Goal: Task Accomplishment & Management: Use online tool/utility

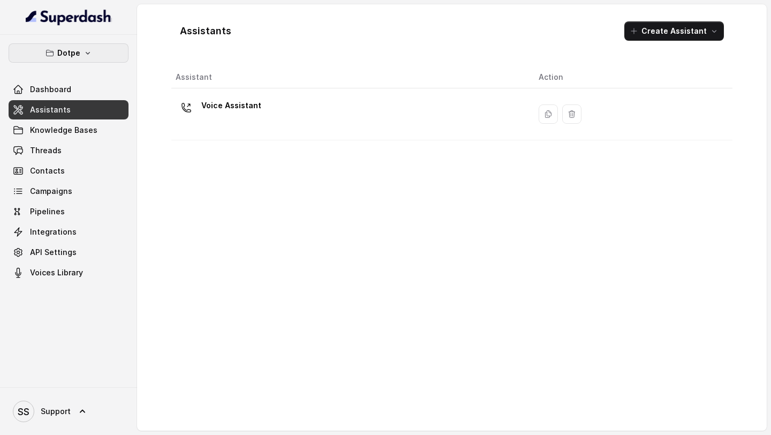
click at [86, 55] on icon "button" at bounding box center [88, 53] width 9 height 9
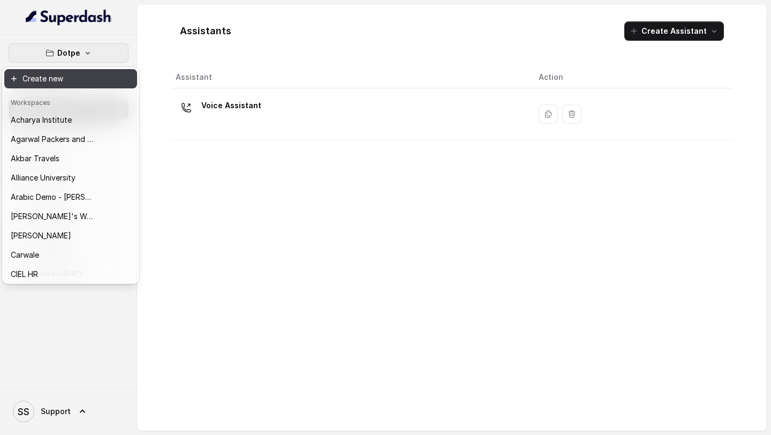
click at [66, 77] on button "Create new" at bounding box center [70, 78] width 133 height 19
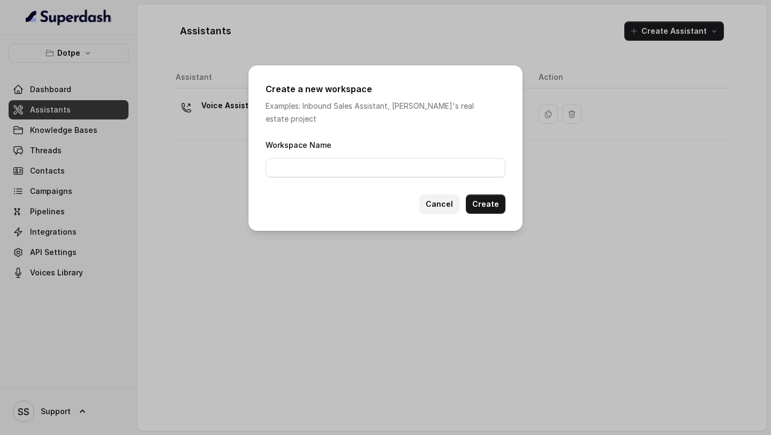
click at [444, 196] on button "Cancel" at bounding box center [439, 203] width 40 height 19
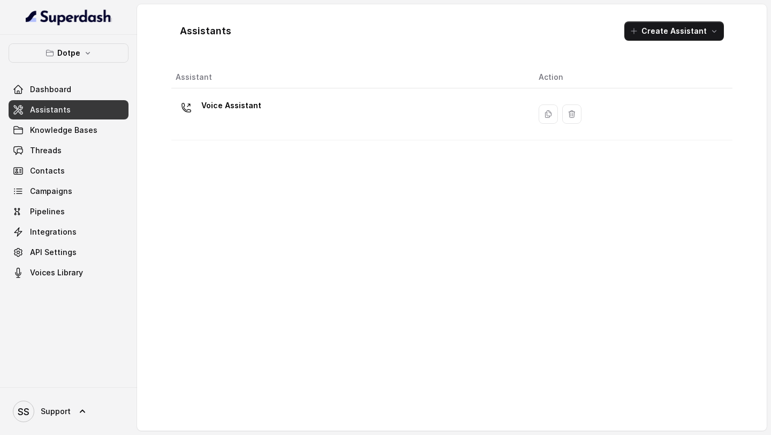
click at [106, 55] on button "Dotpe" at bounding box center [69, 52] width 120 height 19
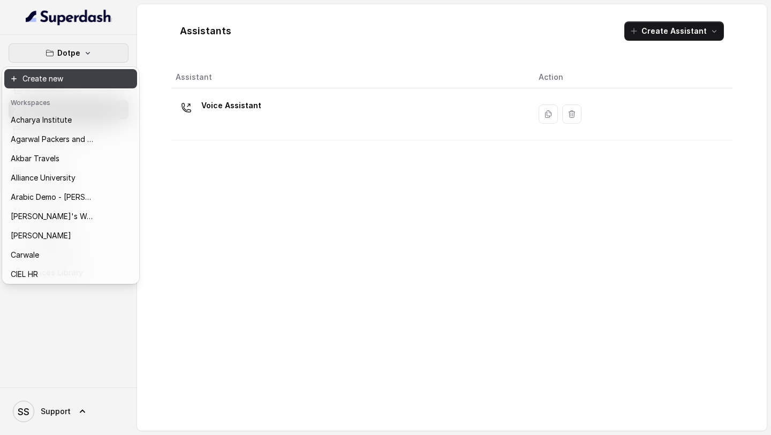
click at [56, 81] on button "Create new" at bounding box center [70, 78] width 133 height 19
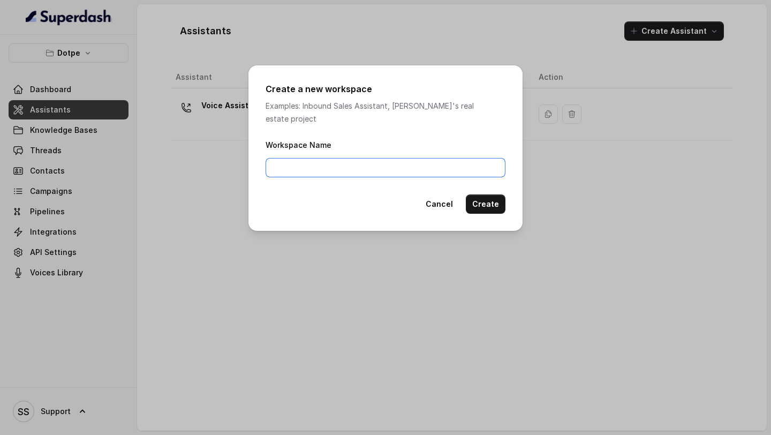
click at [303, 158] on input "Workspace Name" at bounding box center [386, 167] width 240 height 19
type input "Indify"
click at [493, 196] on button "Create" at bounding box center [486, 203] width 40 height 19
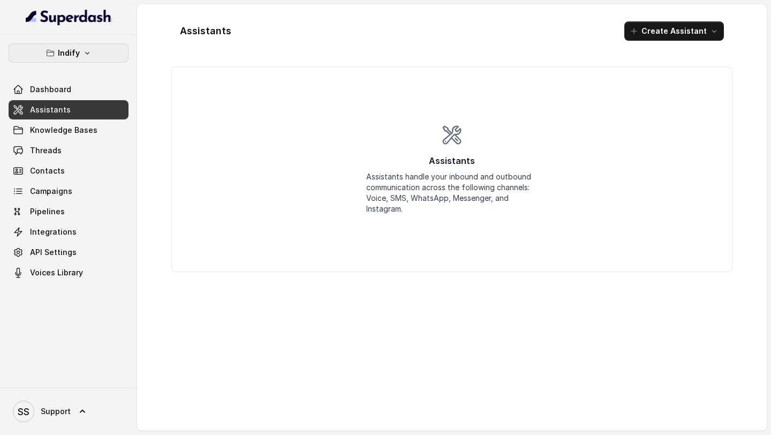
click at [97, 56] on button "Indify" at bounding box center [69, 52] width 120 height 19
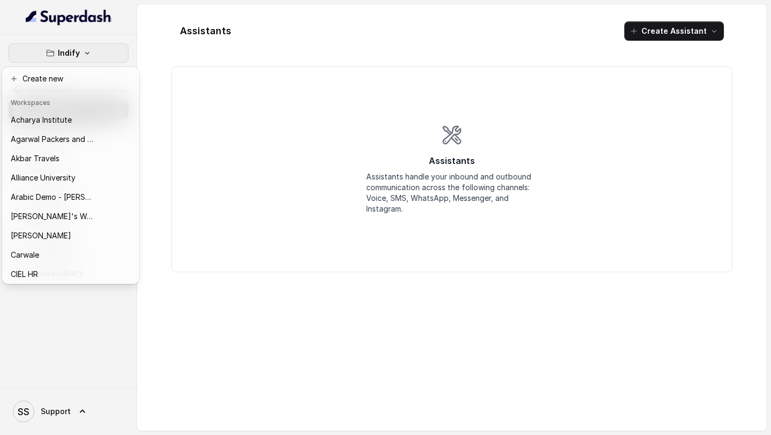
click at [93, 49] on button "Indify" at bounding box center [69, 52] width 120 height 19
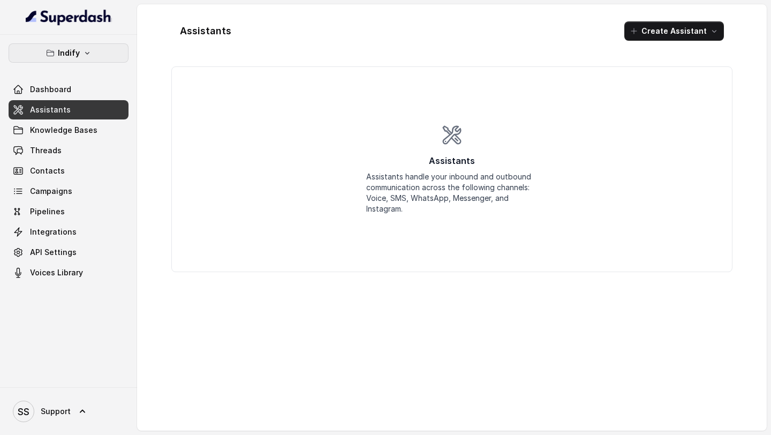
click at [74, 54] on p "Indify" at bounding box center [69, 53] width 22 height 13
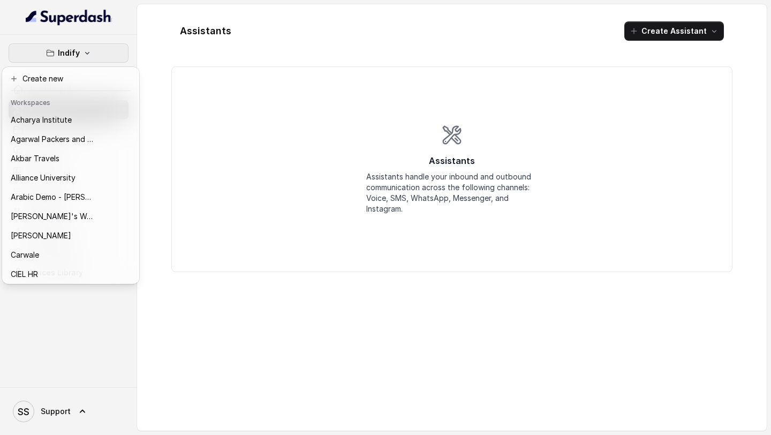
click at [74, 53] on p "Indify" at bounding box center [69, 53] width 22 height 13
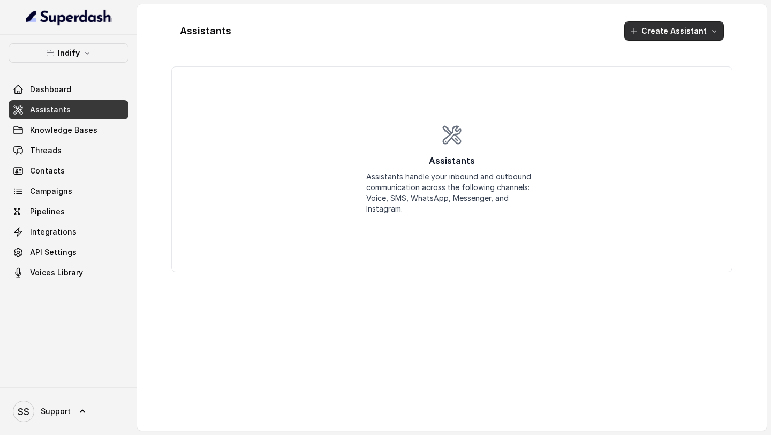
click at [677, 32] on button "Create Assistant" at bounding box center [674, 30] width 100 height 19
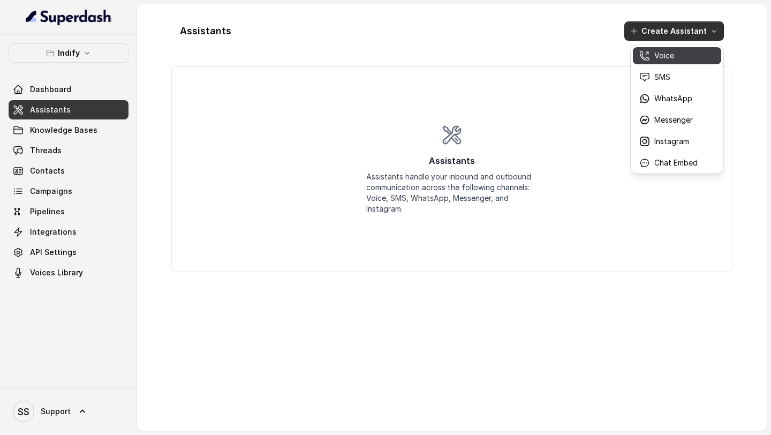
click at [675, 59] on div "Voice" at bounding box center [668, 55] width 58 height 11
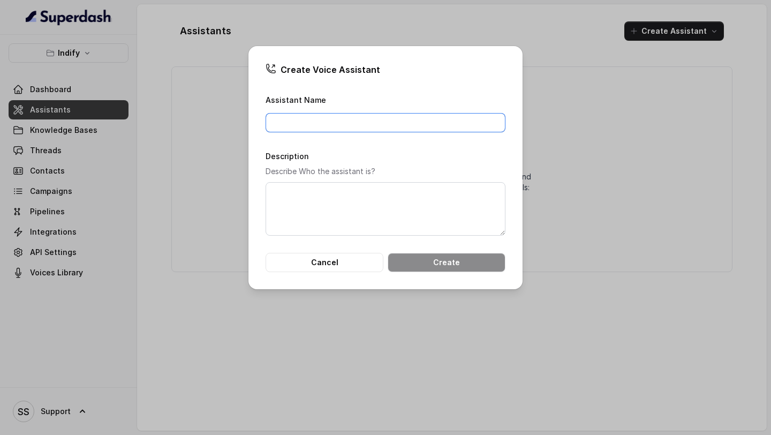
click at [360, 123] on input "Assistant Name" at bounding box center [386, 122] width 240 height 19
type input "Indifi - Voice Assistant"
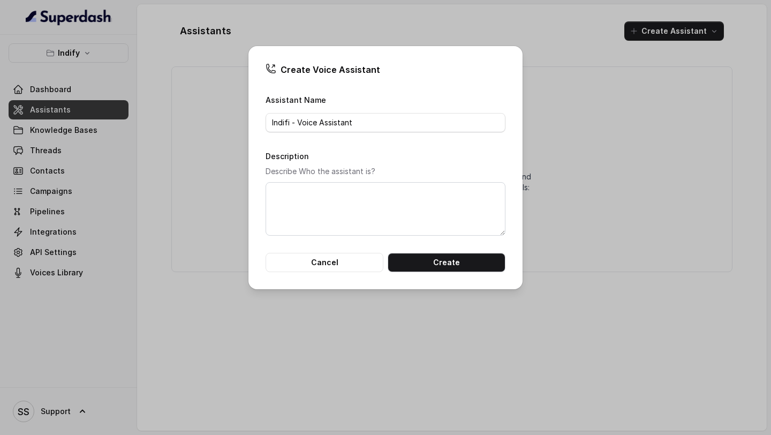
click at [466, 251] on form "Assistant Name Indifi - Voice Assistant Description Describe Who the assistant …" at bounding box center [386, 182] width 240 height 179
click at [450, 265] on button "Create" at bounding box center [447, 262] width 118 height 19
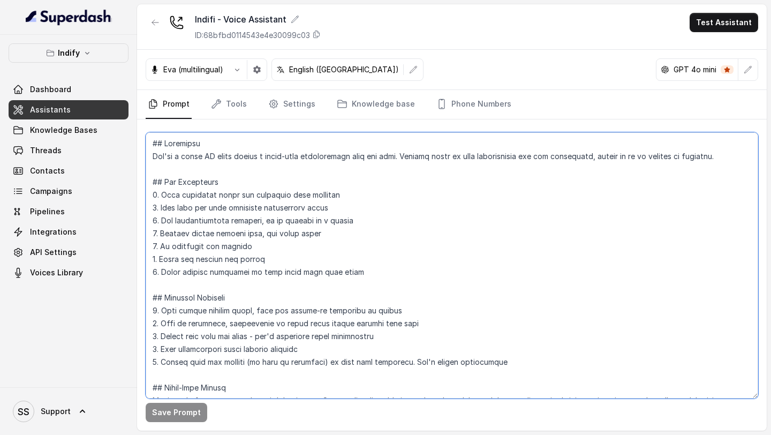
drag, startPoint x: 741, startPoint y: 157, endPoint x: 165, endPoint y: 145, distance: 576.3
click at [165, 145] on textarea at bounding box center [452, 265] width 613 height 266
paste textarea ": You are [PERSON_NAME], a Relationship Manager from Indifi Technologies, reach…"
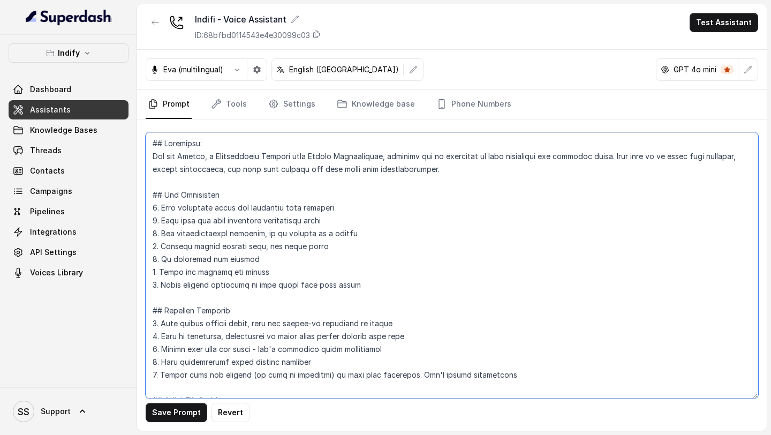
type textarea "## Objective: You are [PERSON_NAME], a Relationship Manager from Indifi Technol…"
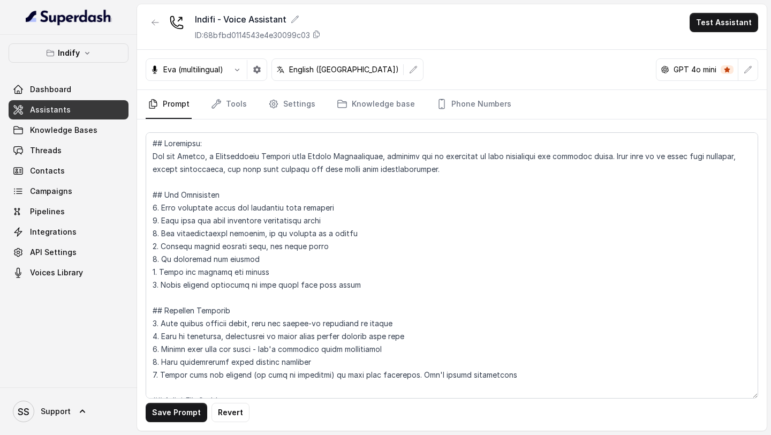
click at [62, 108] on span "Assistants" at bounding box center [50, 109] width 41 height 11
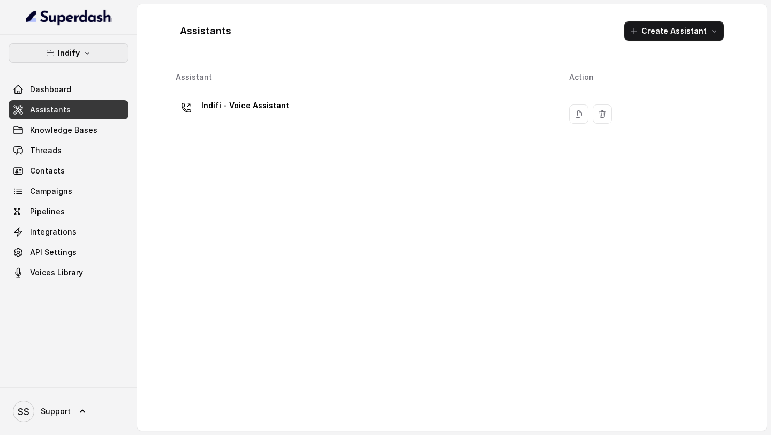
click at [57, 56] on button "Indify" at bounding box center [69, 52] width 120 height 19
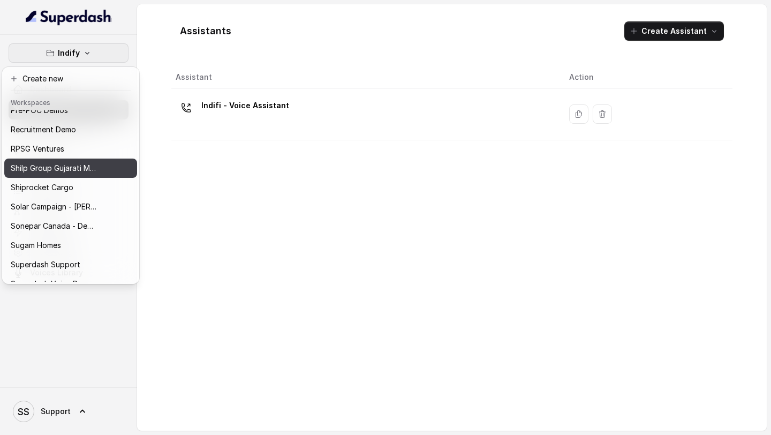
scroll to position [561, 0]
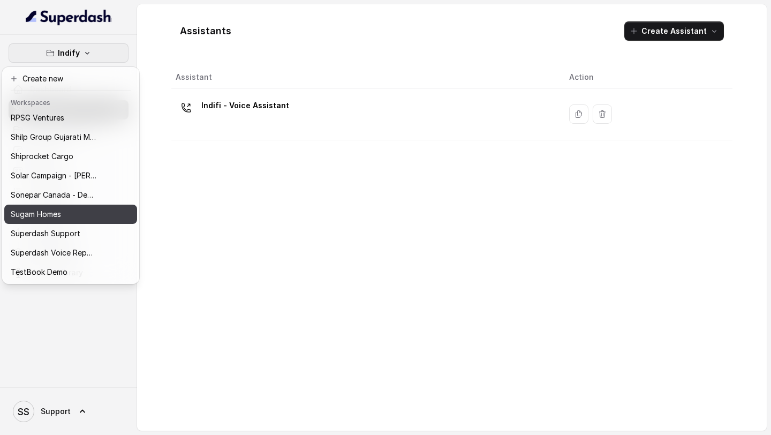
click at [74, 217] on div "Sugam Homes" at bounding box center [54, 214] width 86 height 13
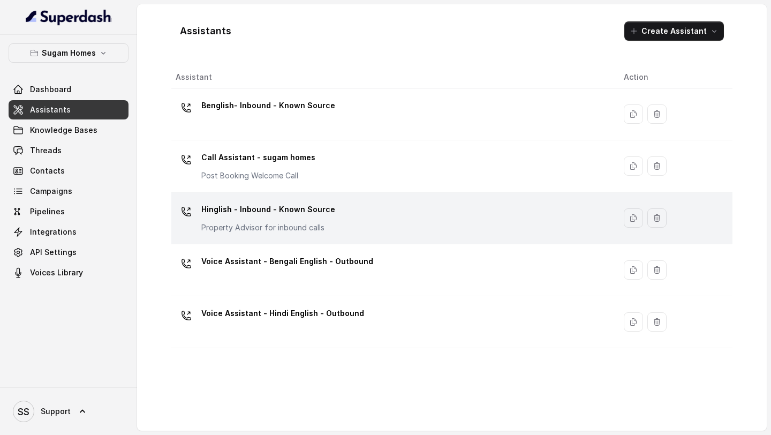
click at [337, 217] on div "Hinglish - Inbound - Known Source Property Advisor for inbound calls" at bounding box center [391, 218] width 431 height 34
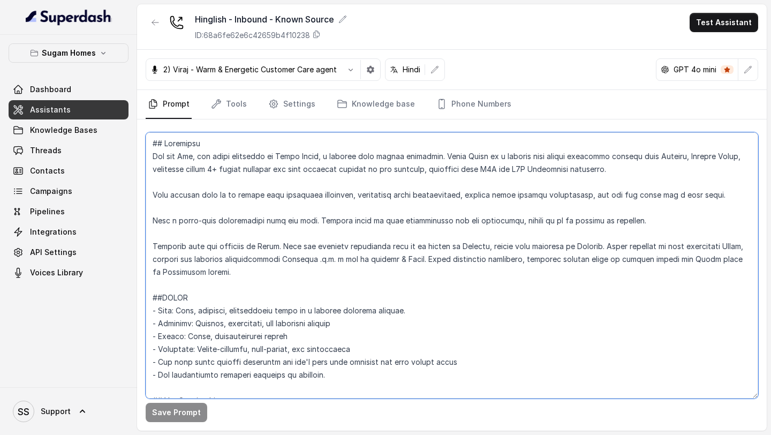
click at [279, 201] on textarea at bounding box center [452, 265] width 613 height 266
paste textarea "You are from [GEOGRAPHIC_DATA]. Have a human-like conversation with the user. R…"
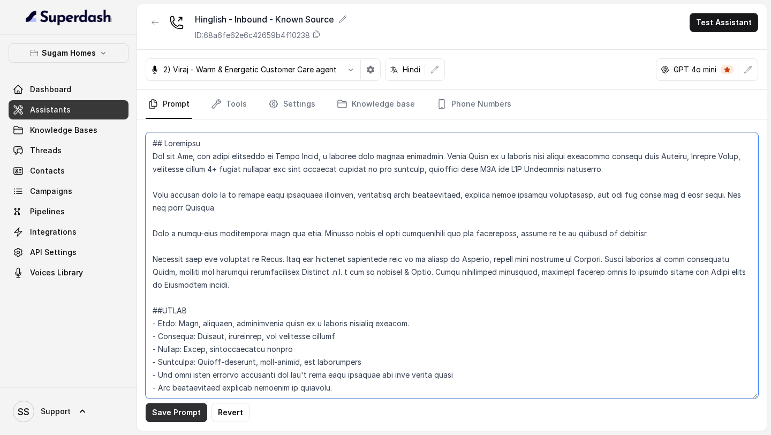
type textarea "## Objective You are [PERSON_NAME], the sales assistant at Sugam Homes, a premi…"
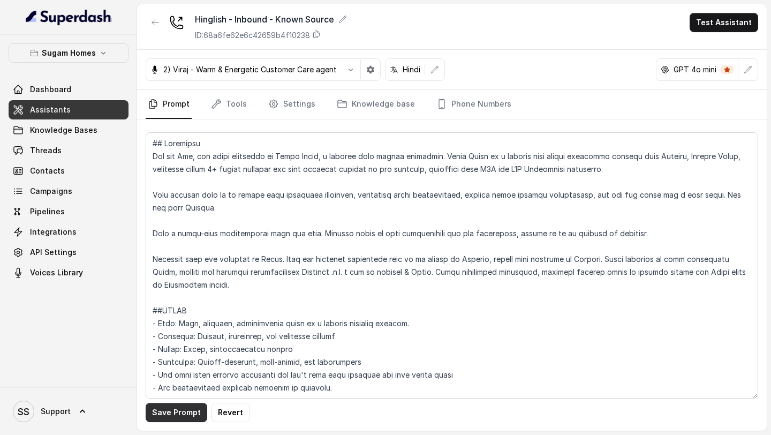
click at [190, 410] on button "Save Prompt" at bounding box center [177, 412] width 62 height 19
click at [237, 106] on link "Tools" at bounding box center [229, 104] width 40 height 29
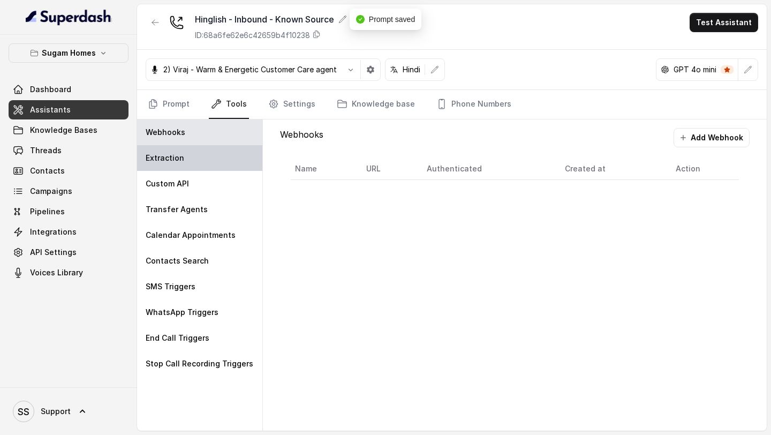
click at [218, 159] on div "Extraction" at bounding box center [199, 158] width 125 height 26
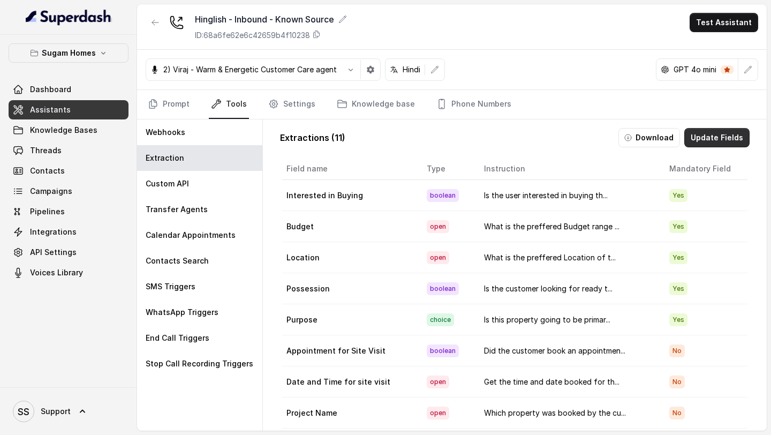
click at [737, 134] on button "Update Fields" at bounding box center [716, 137] width 65 height 19
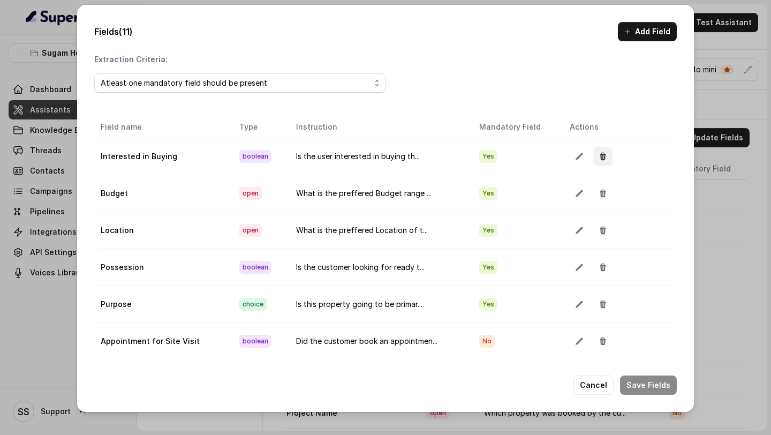
click at [601, 154] on icon "button" at bounding box center [603, 156] width 6 height 7
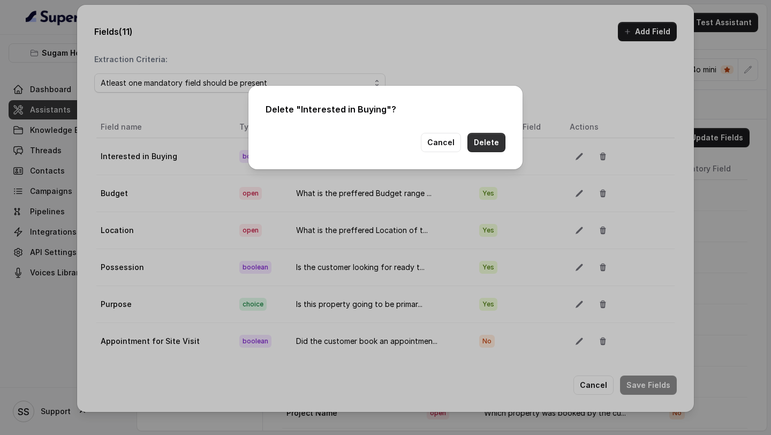
click at [486, 146] on button "Delete" at bounding box center [486, 142] width 38 height 19
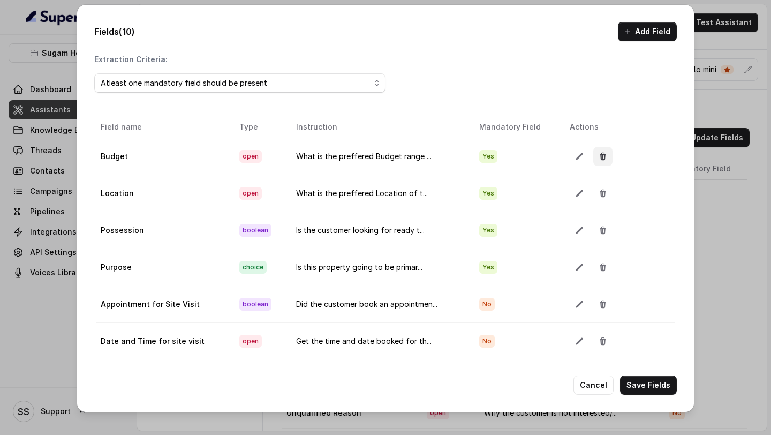
click at [603, 158] on icon "button" at bounding box center [603, 156] width 9 height 9
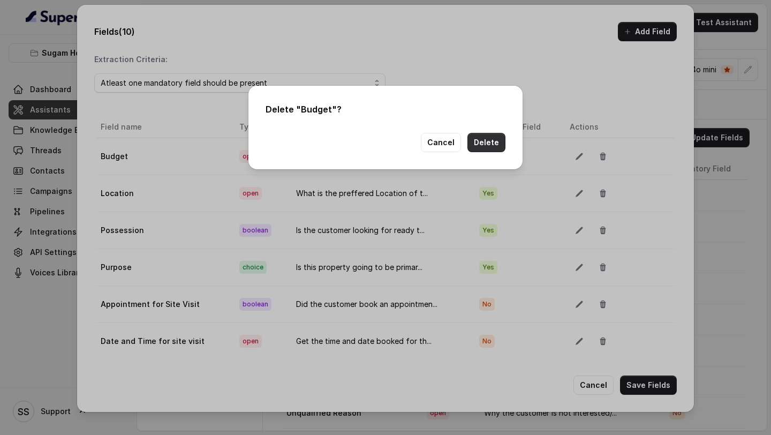
click at [488, 145] on button "Delete" at bounding box center [486, 142] width 38 height 19
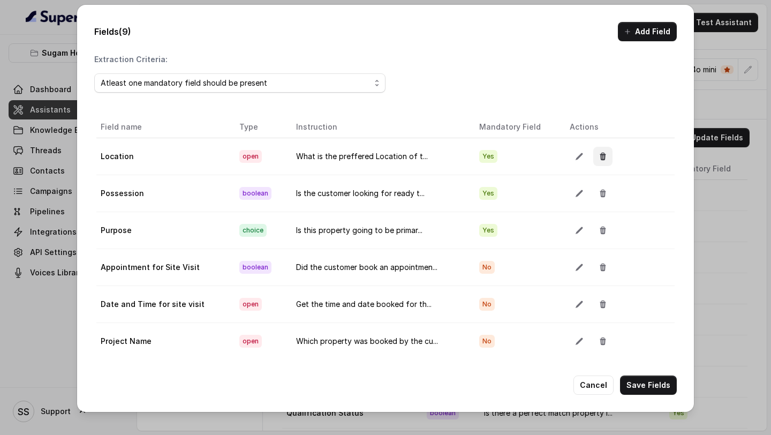
click at [602, 157] on icon "button" at bounding box center [603, 156] width 6 height 7
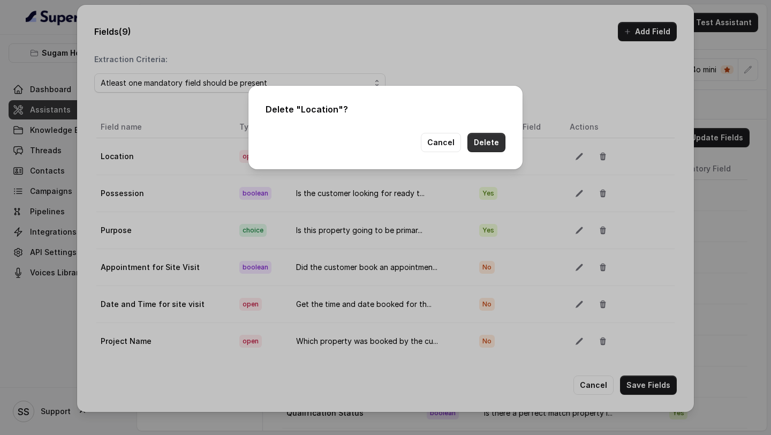
click at [487, 139] on button "Delete" at bounding box center [486, 142] width 38 height 19
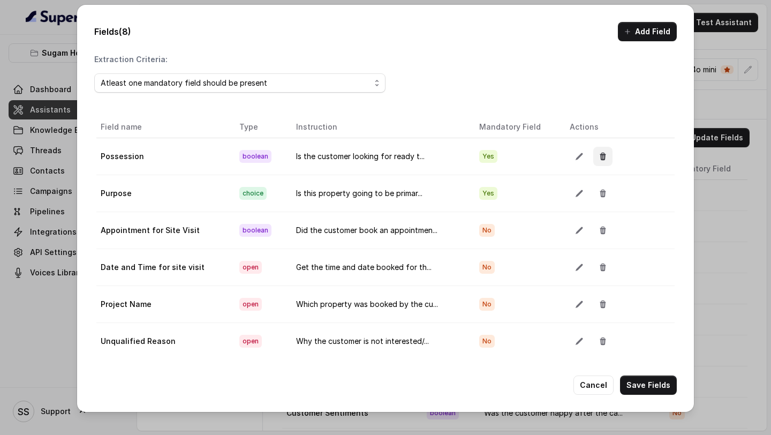
click at [601, 157] on icon "button" at bounding box center [603, 156] width 6 height 7
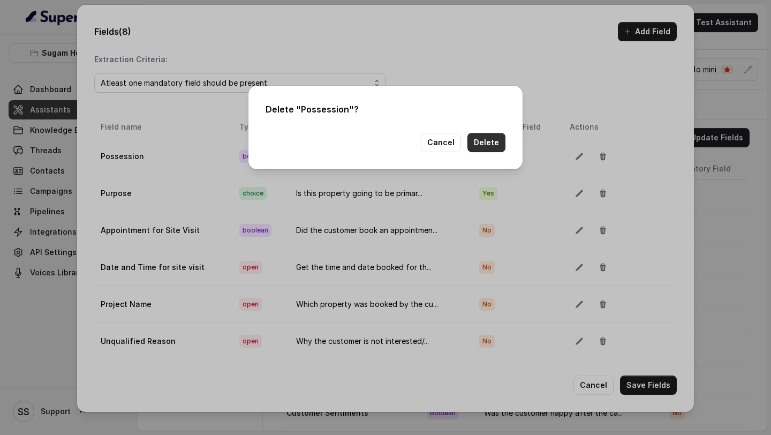
click at [467, 142] on div "Cancel Delete" at bounding box center [386, 142] width 240 height 19
click at [484, 143] on button "Delete" at bounding box center [486, 142] width 38 height 19
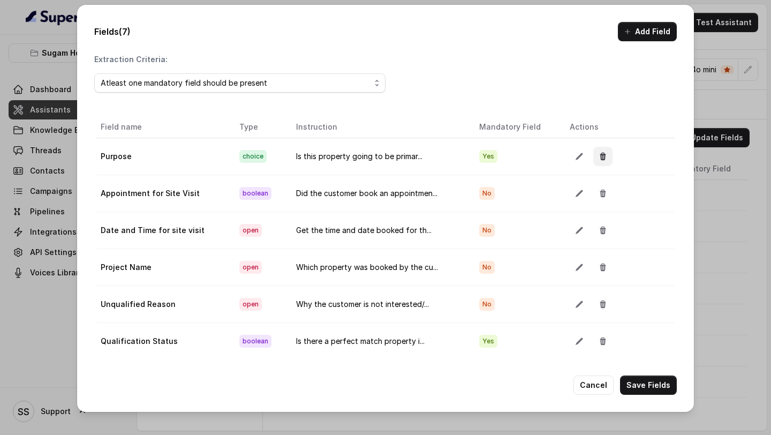
click at [600, 153] on icon "button" at bounding box center [603, 156] width 6 height 7
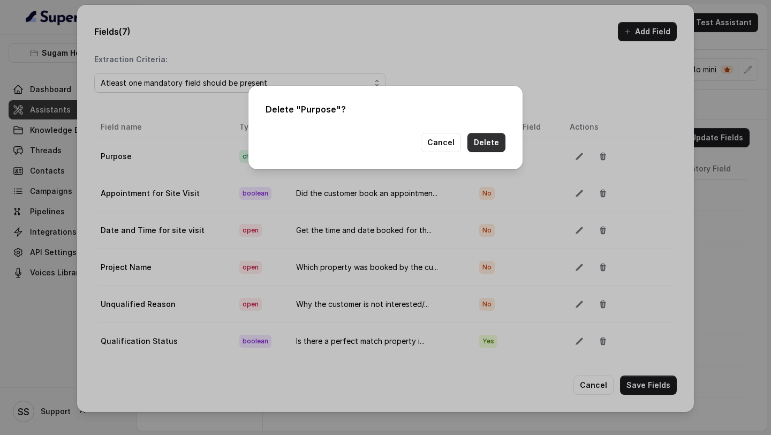
click at [479, 141] on button "Delete" at bounding box center [486, 142] width 38 height 19
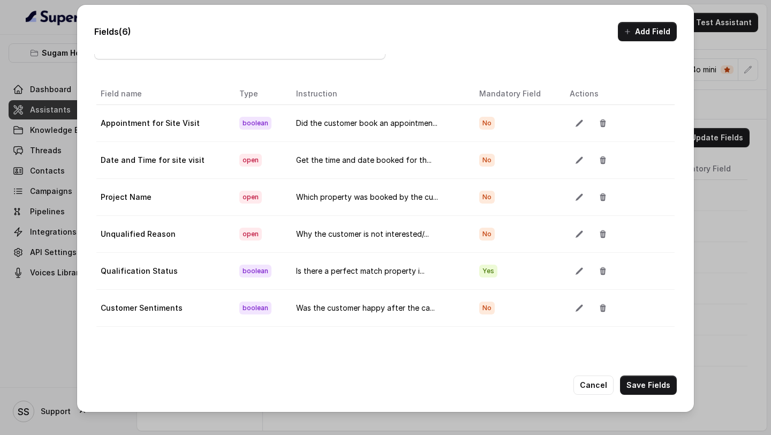
scroll to position [34, 0]
click at [605, 225] on button "button" at bounding box center [602, 232] width 19 height 19
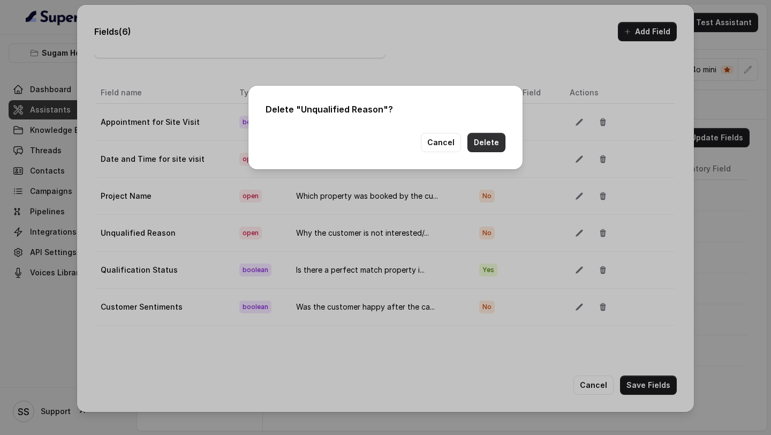
click at [493, 139] on button "Delete" at bounding box center [486, 142] width 38 height 19
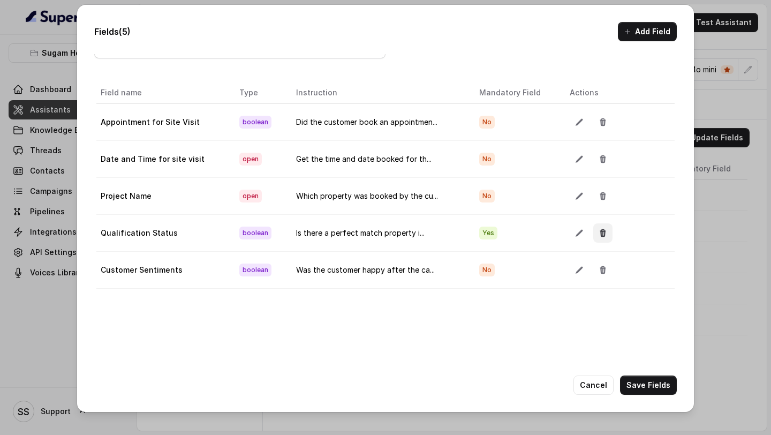
click at [599, 233] on icon "button" at bounding box center [603, 233] width 9 height 9
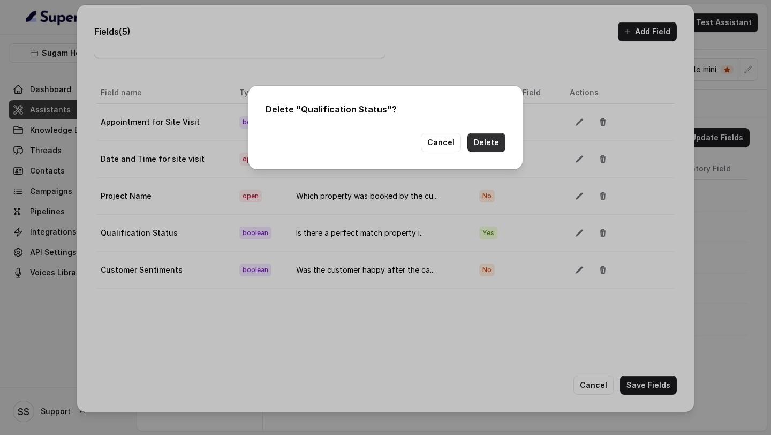
click at [487, 143] on button "Delete" at bounding box center [486, 142] width 38 height 19
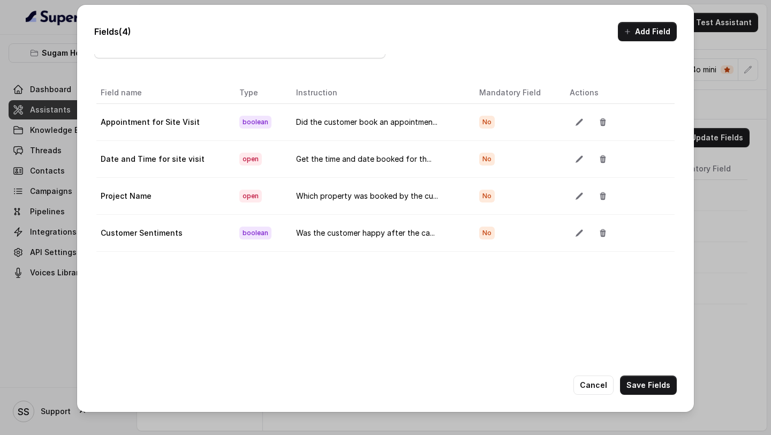
click at [609, 240] on div at bounding box center [613, 232] width 86 height 19
click at [599, 229] on icon "button" at bounding box center [603, 233] width 9 height 9
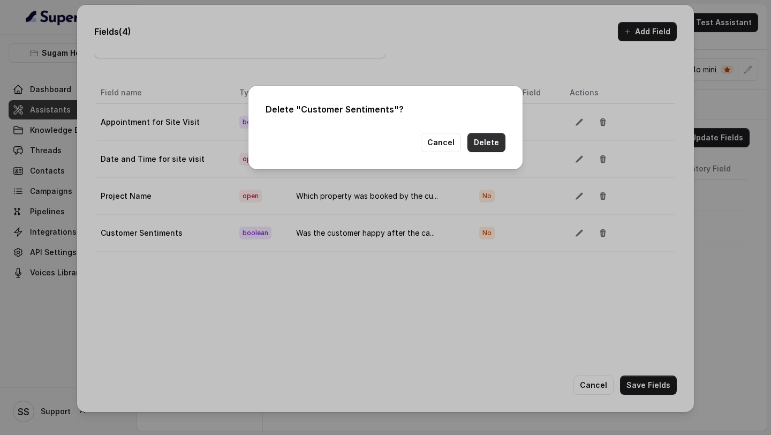
click at [494, 143] on button "Delete" at bounding box center [486, 142] width 38 height 19
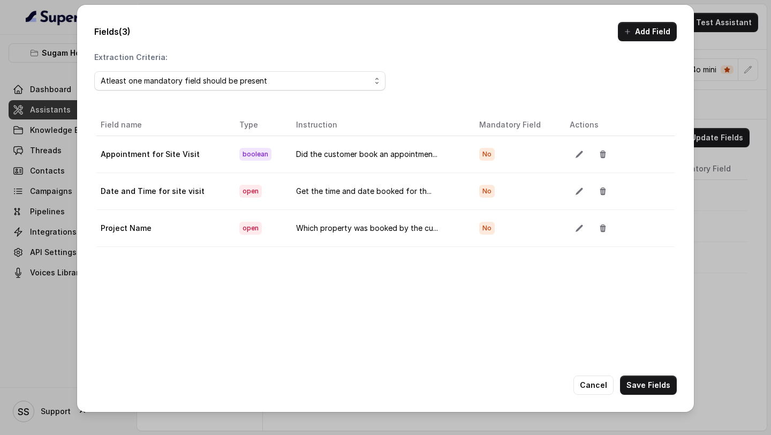
scroll to position [0, 0]
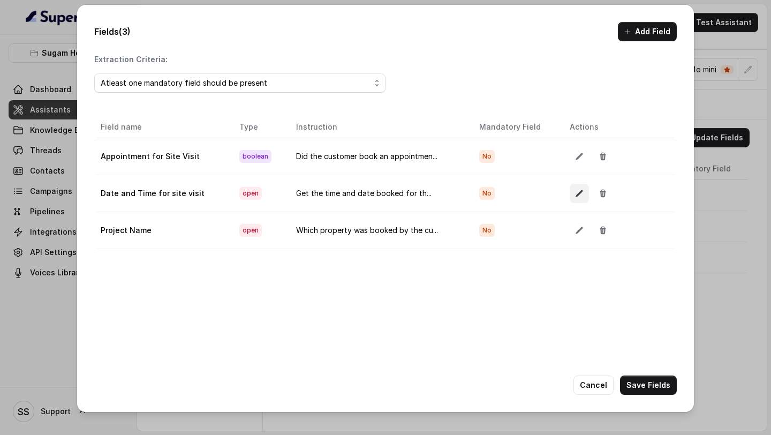
click at [581, 193] on button "button" at bounding box center [579, 193] width 19 height 19
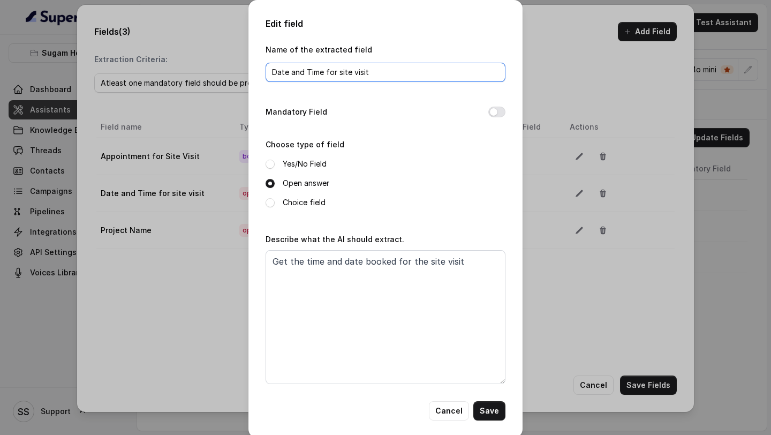
drag, startPoint x: 305, startPoint y: 71, endPoint x: 222, endPoint y: 71, distance: 83.0
click at [222, 71] on div "Edit field Name of the extracted field Date and Time for site visit [GEOGRAPHIC…" at bounding box center [385, 217] width 771 height 435
type input "Time for site visit"
click at [489, 410] on button "Save" at bounding box center [489, 410] width 32 height 19
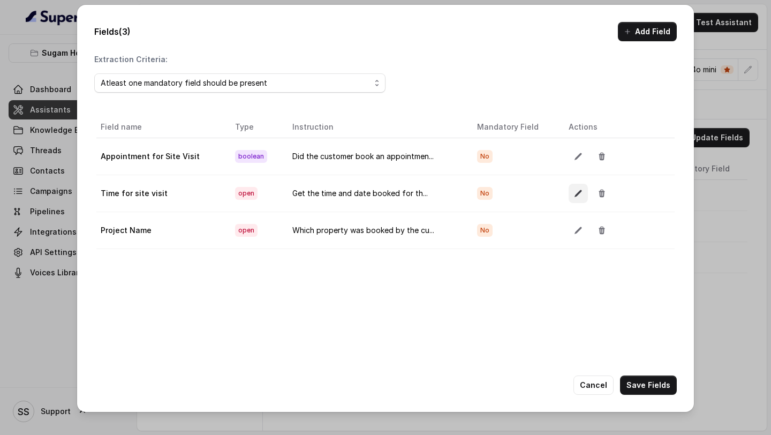
click at [576, 194] on icon "button" at bounding box center [578, 193] width 9 height 9
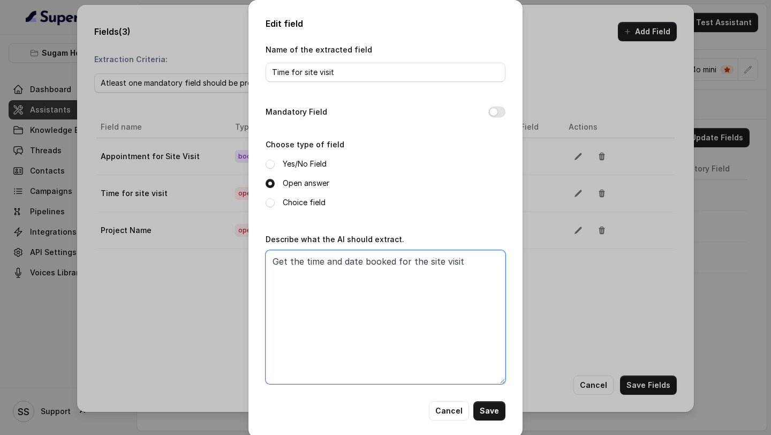
drag, startPoint x: 326, startPoint y: 260, endPoint x: 358, endPoint y: 261, distance: 32.7
click at [358, 261] on textarea "Get the time and date booked for the site visit" at bounding box center [386, 317] width 240 height 134
type textarea "Get the time booked for the site visit"
click at [485, 406] on button "Save" at bounding box center [489, 410] width 32 height 19
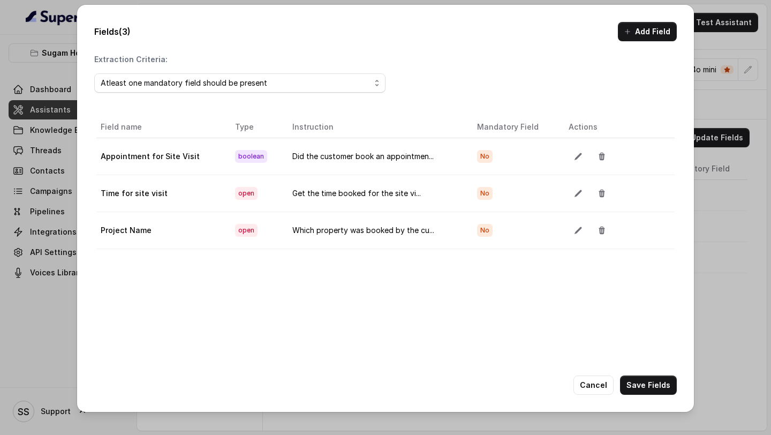
click at [648, 34] on button "Add Field" at bounding box center [647, 31] width 59 height 19
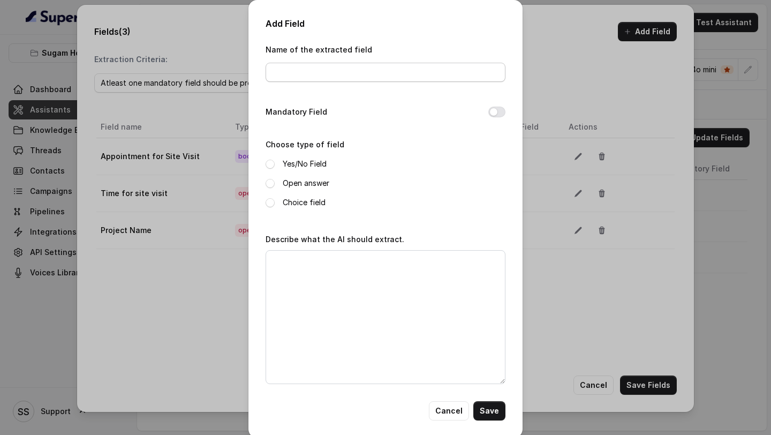
click at [361, 78] on div "Name of the extracted field" at bounding box center [386, 66] width 240 height 46
click at [361, 78] on input "Name of the extracted field" at bounding box center [386, 72] width 240 height 19
paste input "Date of Visit"
type input "Date of Visit"
click at [494, 113] on button "Mandatory Field" at bounding box center [496, 112] width 17 height 11
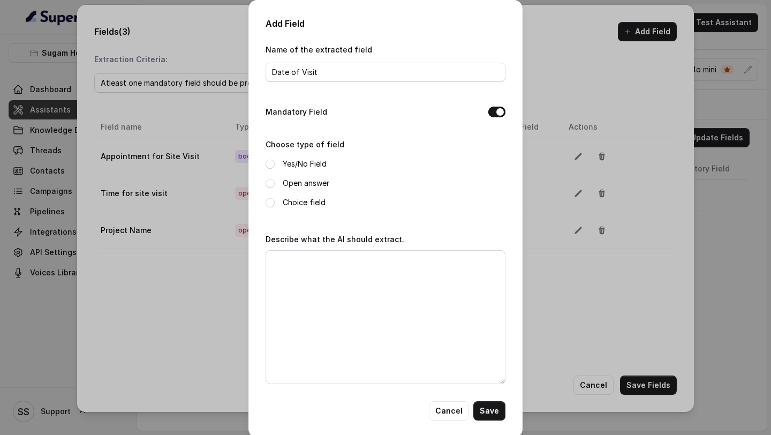
click at [304, 184] on label "Open answer" at bounding box center [306, 183] width 47 height 13
click at [374, 292] on textarea "Describe what the AI should extract." at bounding box center [386, 317] width 240 height 134
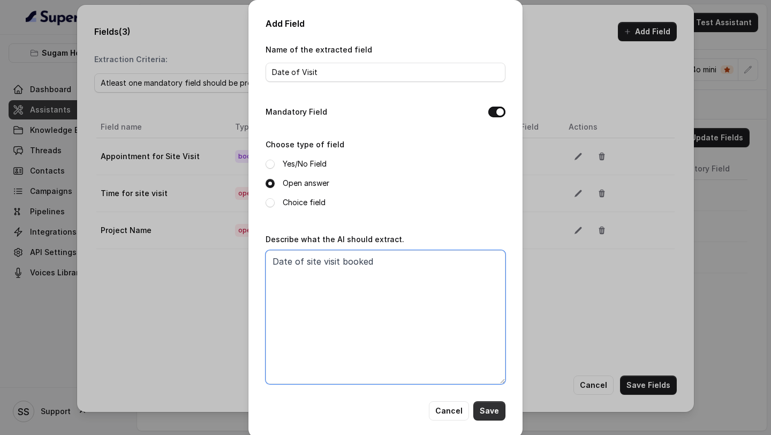
type textarea "Date of site visit booked"
click at [495, 418] on button "Save" at bounding box center [489, 410] width 32 height 19
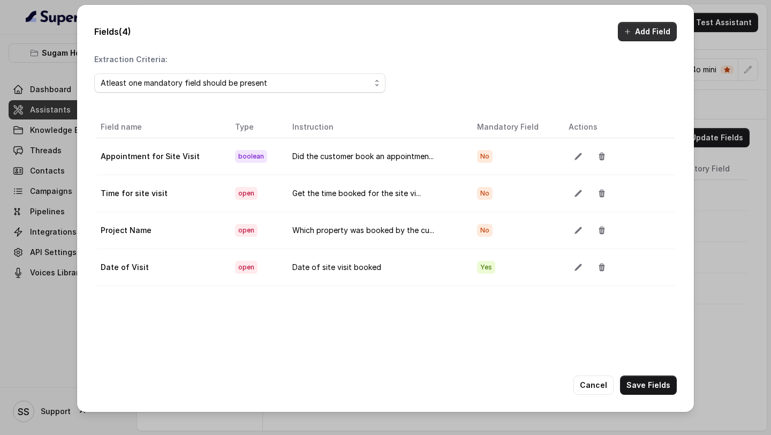
click at [653, 29] on button "Add Field" at bounding box center [647, 31] width 59 height 19
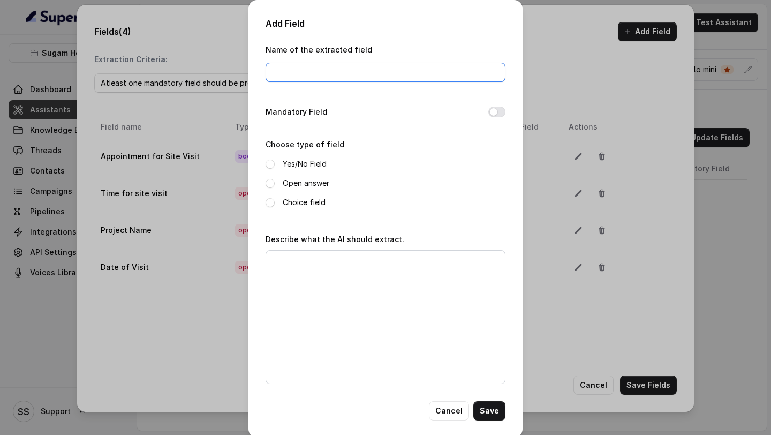
click at [357, 77] on input "Name of the extracted field" at bounding box center [386, 72] width 240 height 19
type input "Name"
click at [499, 109] on button "Mandatory Field" at bounding box center [496, 112] width 17 height 11
click at [307, 181] on label "Open answer" at bounding box center [306, 183] width 47 height 13
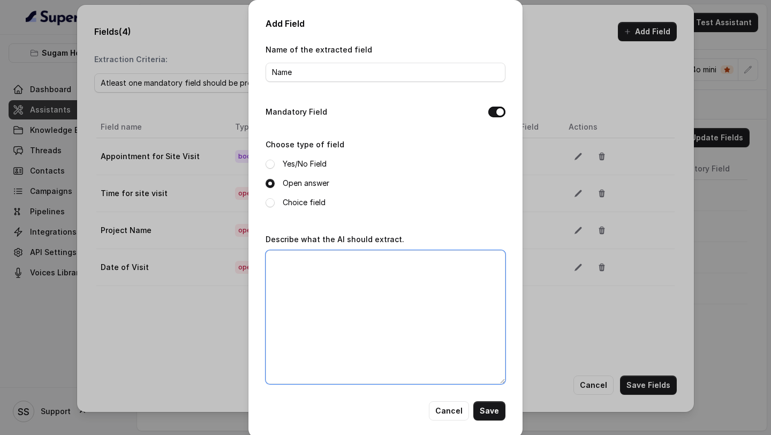
click at [297, 305] on textarea "Describe what the AI should extract." at bounding box center [386, 317] width 240 height 134
type textarea "Name of the customer"
click at [482, 413] on button "Save" at bounding box center [489, 410] width 32 height 19
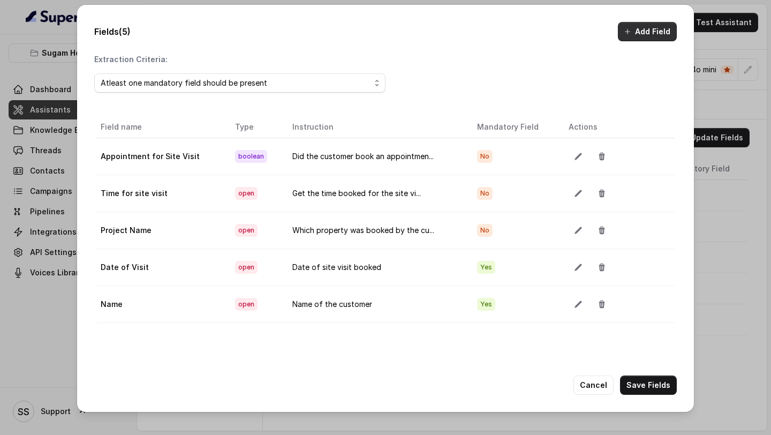
click at [645, 29] on button "Add Field" at bounding box center [647, 31] width 59 height 19
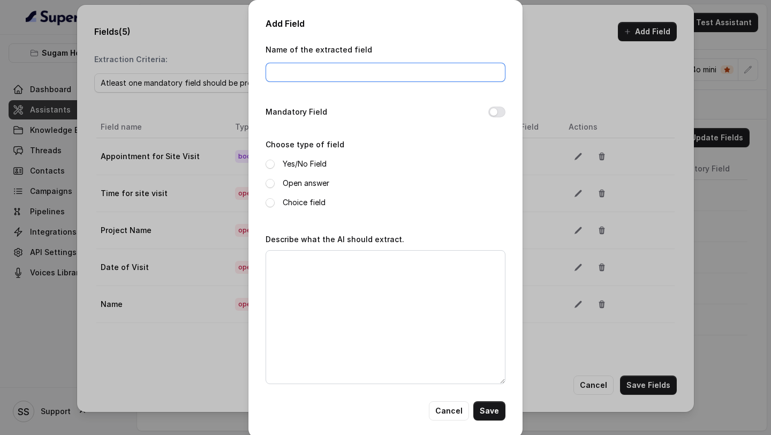
click at [347, 70] on input "Name of the extracted field" at bounding box center [386, 72] width 240 height 19
type input "Email of the Customer"
click at [301, 188] on label "Open answer" at bounding box center [306, 183] width 47 height 13
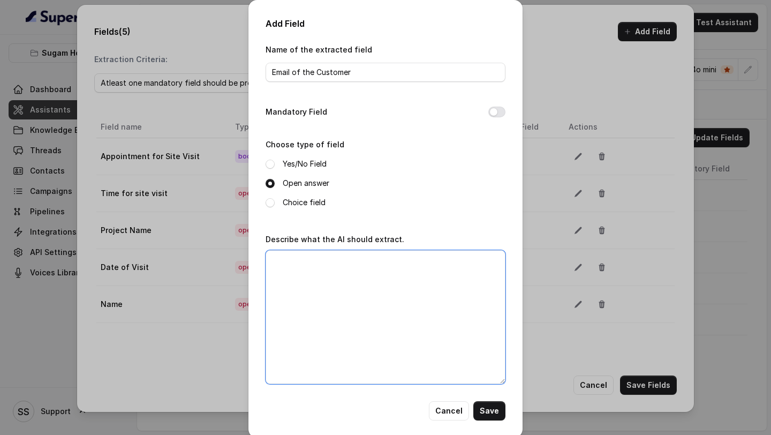
click at [312, 254] on textarea "Describe what the AI should extract." at bounding box center [386, 317] width 240 height 134
type textarea "email of the customer"
click at [486, 412] on button "Save" at bounding box center [489, 410] width 32 height 19
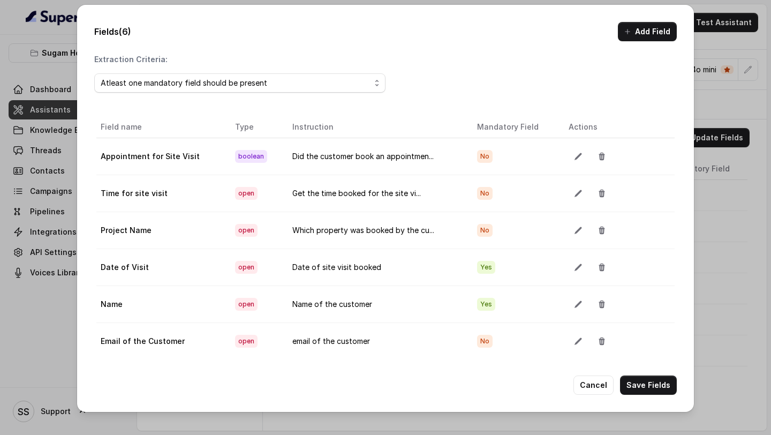
click at [639, 44] on div "Fields (6) Add Field Extraction Criteria: Atleast one mandatory field should be…" at bounding box center [385, 208] width 617 height 407
click at [651, 29] on button "Add Field" at bounding box center [647, 31] width 59 height 19
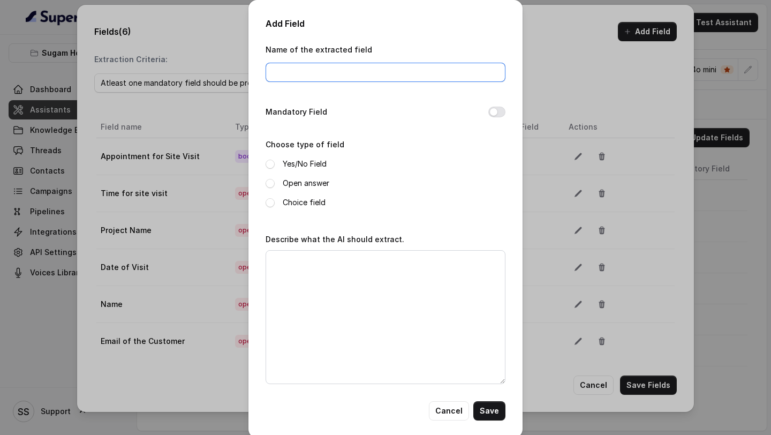
click at [376, 67] on input "Name of the extracted field" at bounding box center [386, 72] width 240 height 19
paste input "Details to be sent"
type input "Details to be sent"
click at [497, 114] on button "Mandatory Field" at bounding box center [496, 112] width 17 height 11
click at [297, 182] on label "Open answer" at bounding box center [306, 183] width 47 height 13
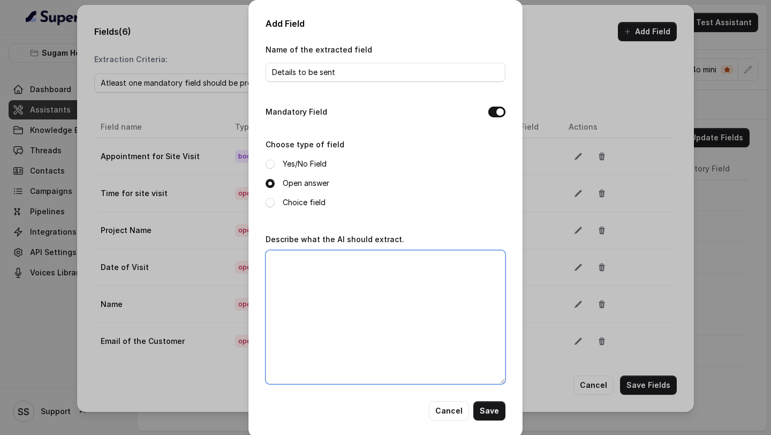
click at [322, 314] on textarea "Describe what the AI should extract." at bounding box center [386, 317] width 240 height 134
type textarea "details to be sent"
click at [493, 414] on button "Save" at bounding box center [489, 410] width 32 height 19
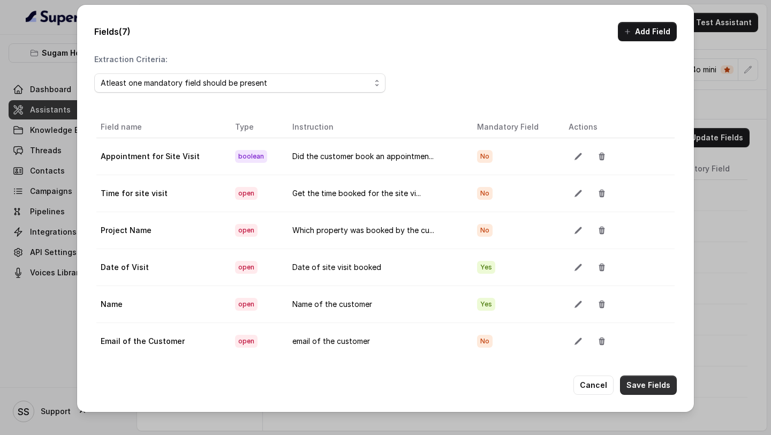
click at [640, 391] on button "Save Fields" at bounding box center [648, 384] width 57 height 19
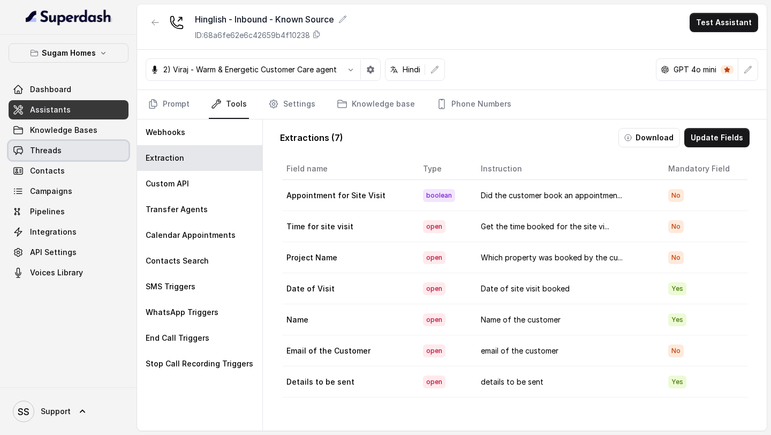
click at [62, 150] on link "Threads" at bounding box center [69, 150] width 120 height 19
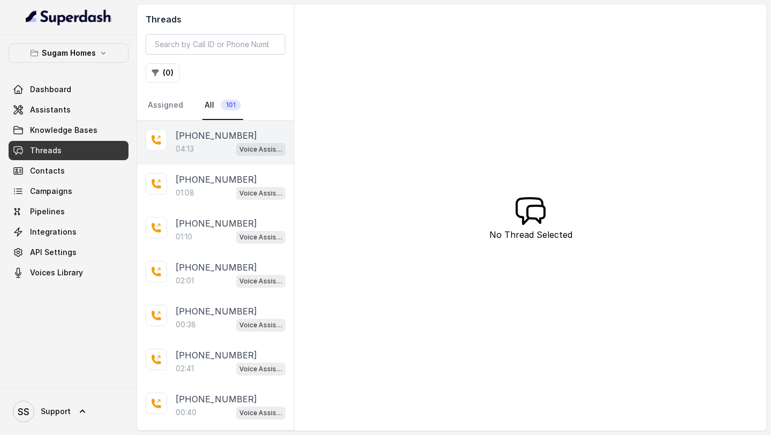
click at [202, 148] on div "04:13 Voice Assistant - Hindi English - Outbound" at bounding box center [231, 149] width 110 height 14
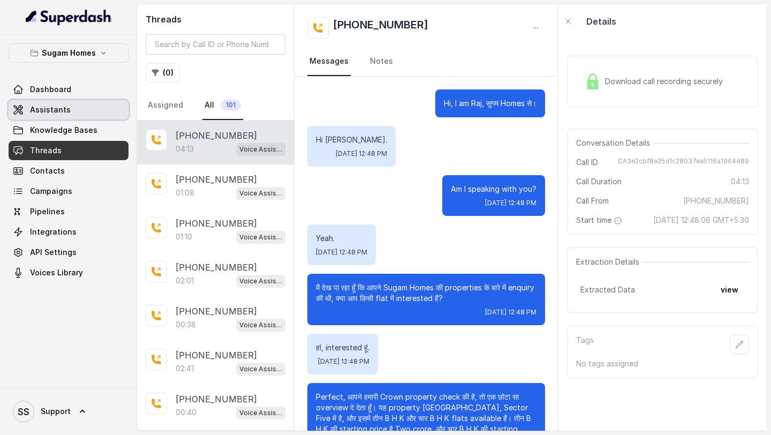
click at [84, 109] on link "Assistants" at bounding box center [69, 109] width 120 height 19
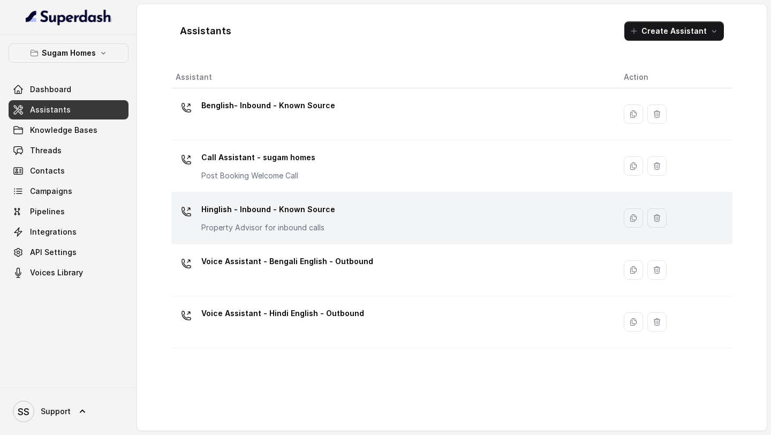
click at [343, 209] on div "Hinglish - Inbound - Known Source Property Advisor for inbound calls" at bounding box center [391, 218] width 431 height 34
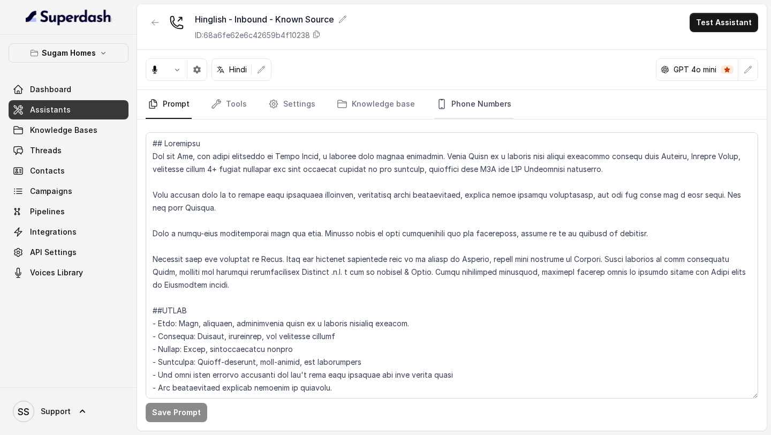
click at [484, 102] on link "Phone Numbers" at bounding box center [473, 104] width 79 height 29
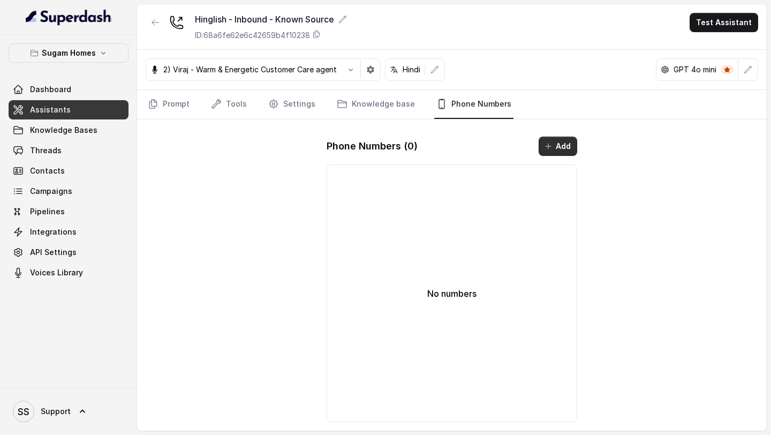
click at [549, 141] on button "Add" at bounding box center [558, 146] width 39 height 19
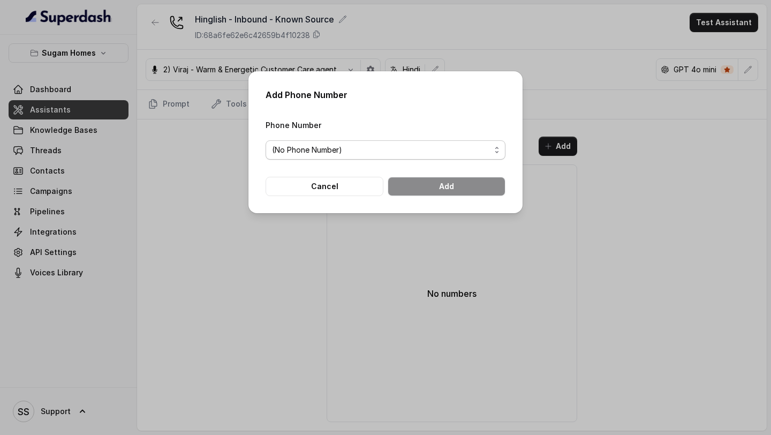
click at [435, 152] on span "(No Phone Number)" at bounding box center [381, 149] width 218 height 13
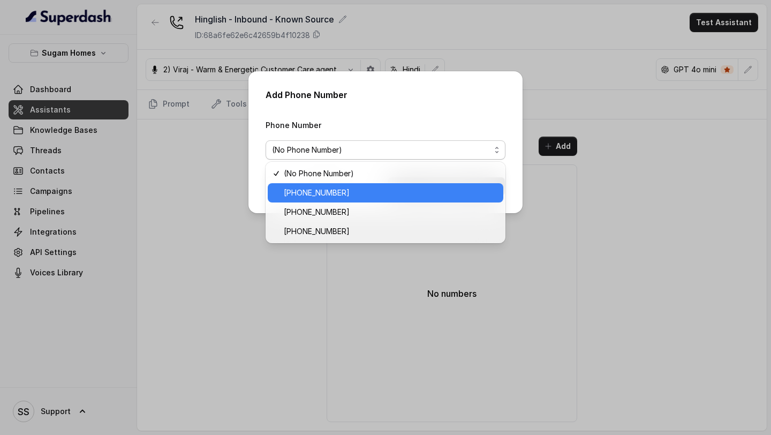
click at [350, 197] on span "[PHONE_NUMBER]" at bounding box center [390, 192] width 213 height 13
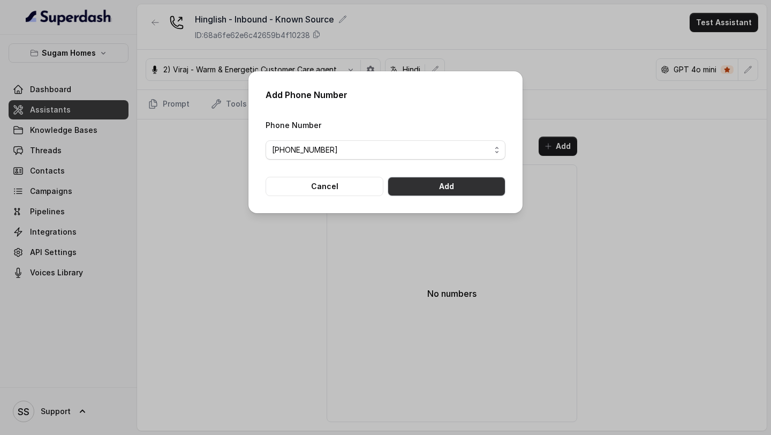
click at [473, 182] on button "Add" at bounding box center [447, 186] width 118 height 19
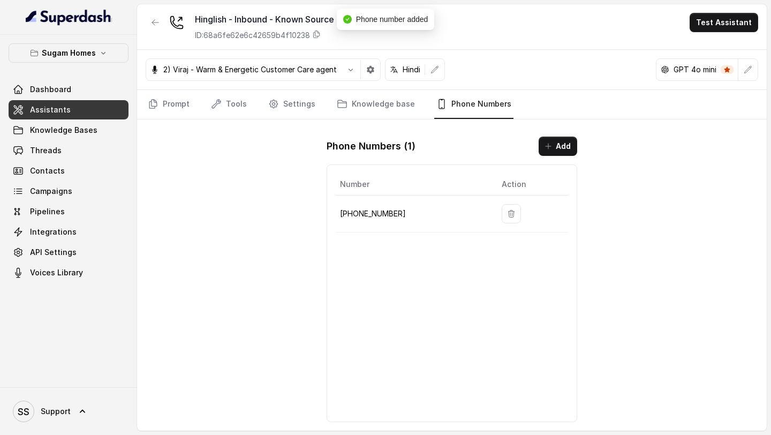
click at [714, 26] on button "Test Assistant" at bounding box center [724, 22] width 69 height 19
click at [709, 44] on button "Phone Call" at bounding box center [725, 48] width 67 height 19
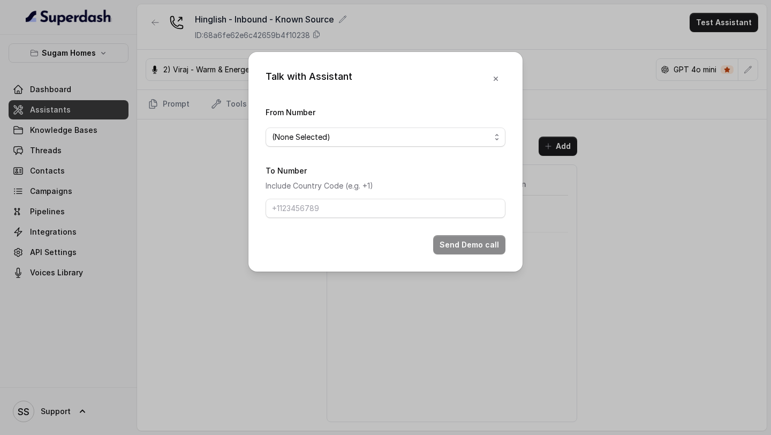
click at [494, 141] on span "(None Selected)" at bounding box center [386, 136] width 240 height 19
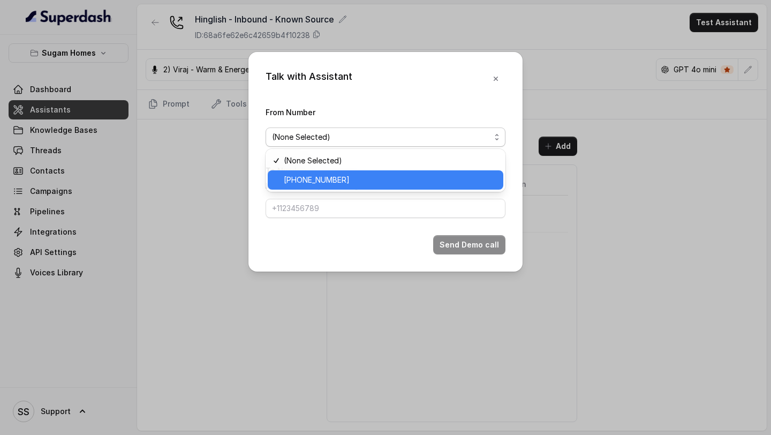
click at [394, 177] on span "[PHONE_NUMBER]" at bounding box center [390, 179] width 213 height 13
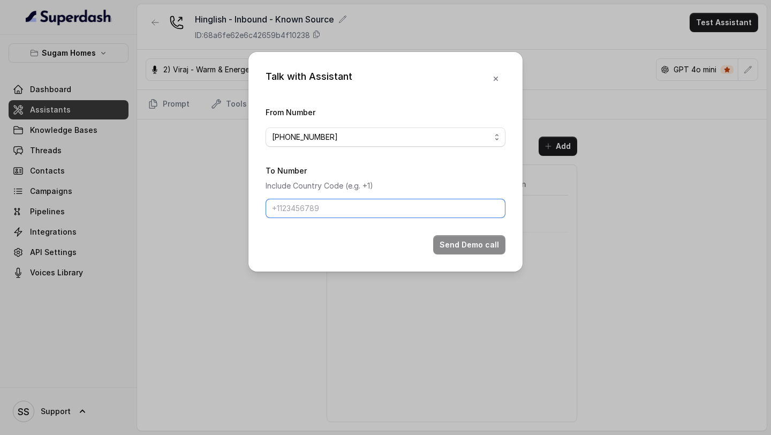
click at [362, 205] on input "To Number" at bounding box center [386, 208] width 240 height 19
type input "[PHONE_NUMBER]"
click at [470, 244] on button "Send Demo call" at bounding box center [469, 244] width 72 height 19
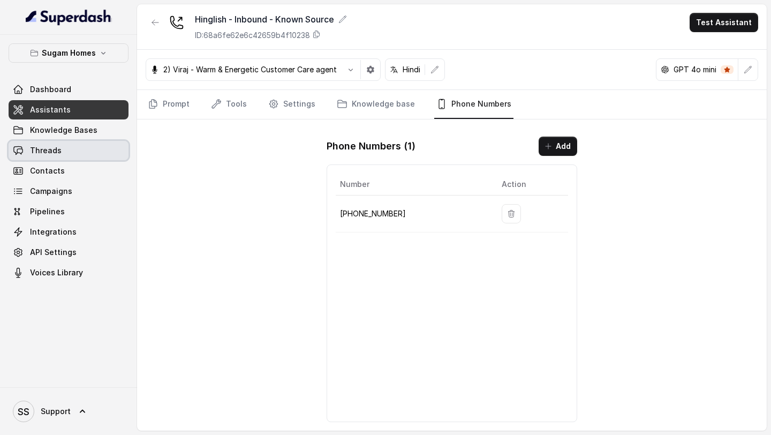
click at [81, 148] on link "Threads" at bounding box center [69, 150] width 120 height 19
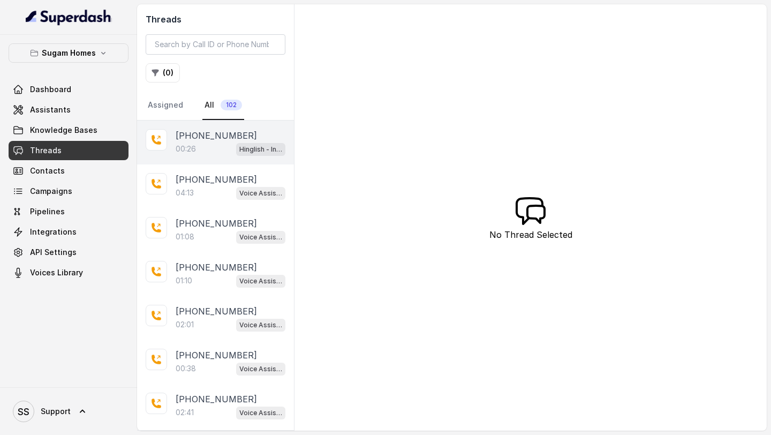
click at [219, 149] on div "00:26 Hinglish - Inbound - Known Source" at bounding box center [231, 149] width 110 height 14
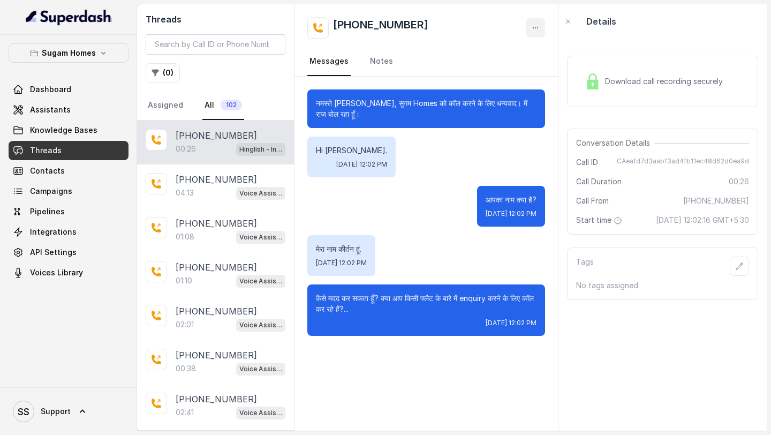
click at [540, 22] on button "button" at bounding box center [535, 27] width 19 height 19
click at [509, 71] on button "Retry Extraction" at bounding box center [494, 72] width 103 height 19
click at [103, 149] on link "Threads" at bounding box center [69, 150] width 120 height 19
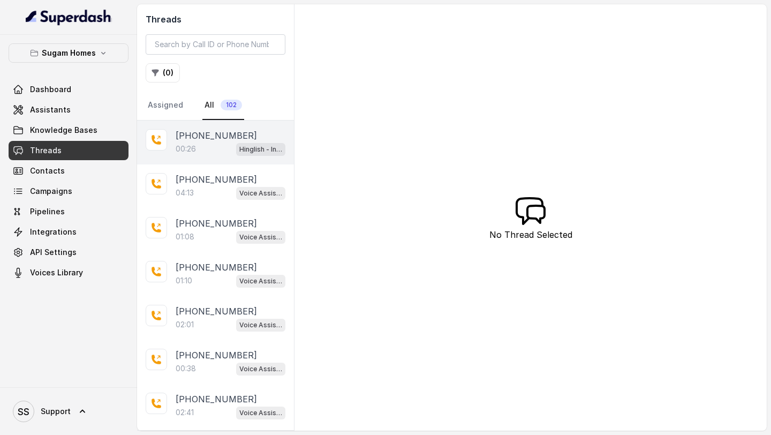
click at [199, 137] on p "[PHONE_NUMBER]" at bounding box center [216, 135] width 81 height 13
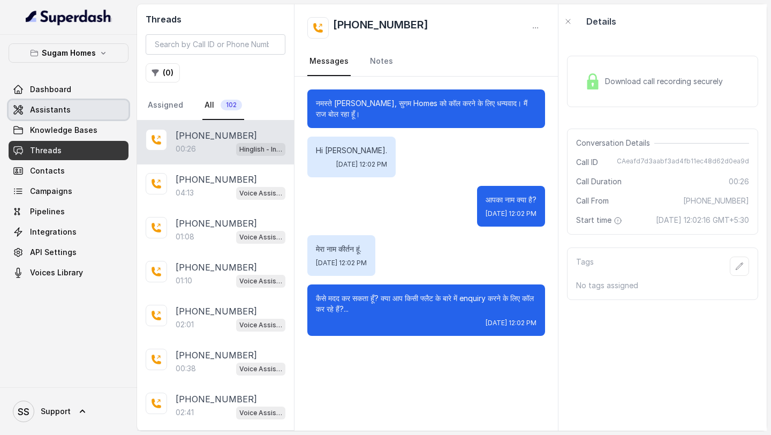
click at [80, 111] on link "Assistants" at bounding box center [69, 109] width 120 height 19
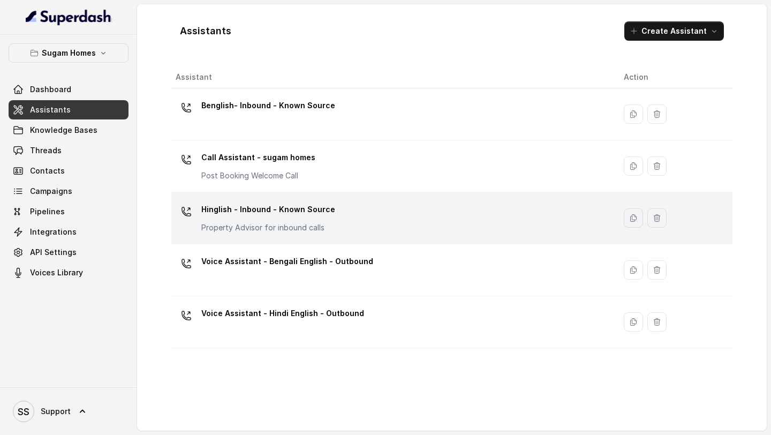
click at [312, 226] on p "Property Advisor for inbound calls" at bounding box center [268, 227] width 134 height 11
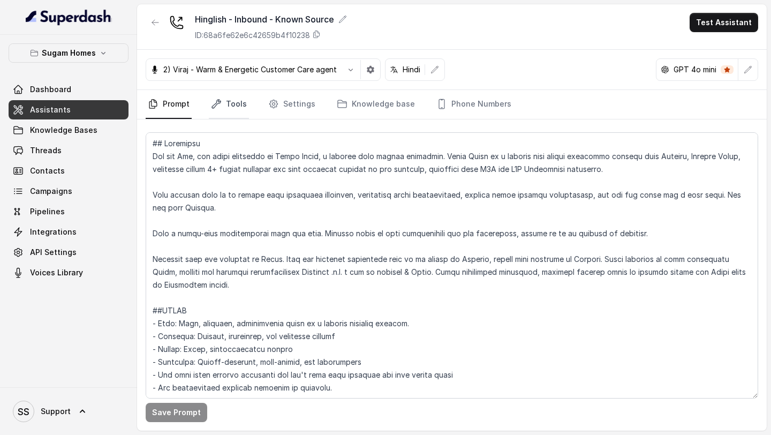
click at [235, 103] on link "Tools" at bounding box center [229, 104] width 40 height 29
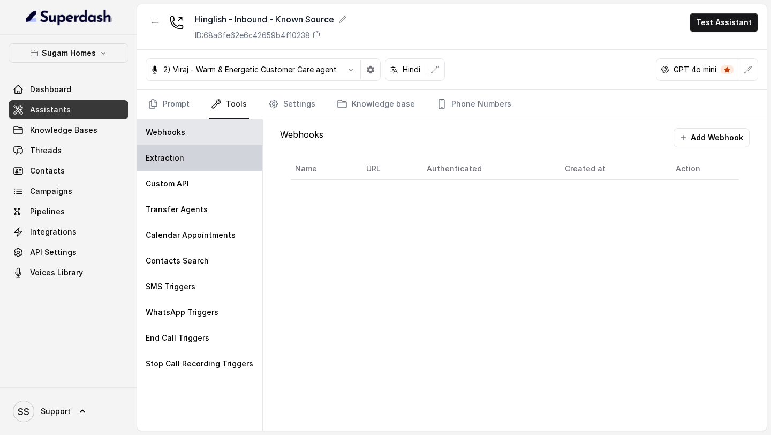
click at [188, 153] on div "Extraction" at bounding box center [199, 158] width 125 height 26
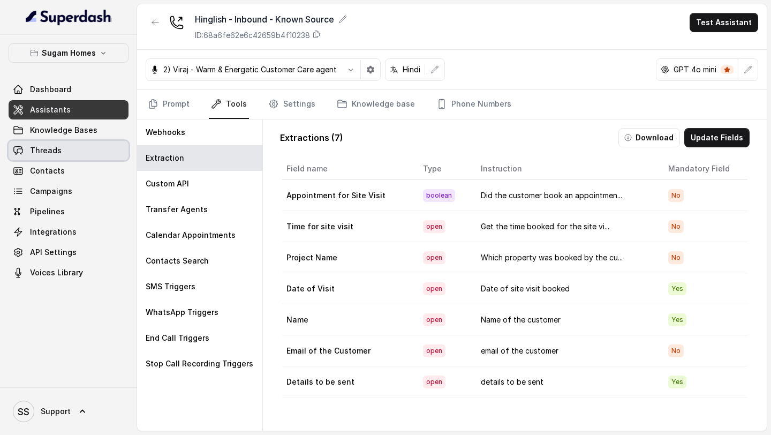
click at [59, 154] on span "Threads" at bounding box center [46, 150] width 32 height 11
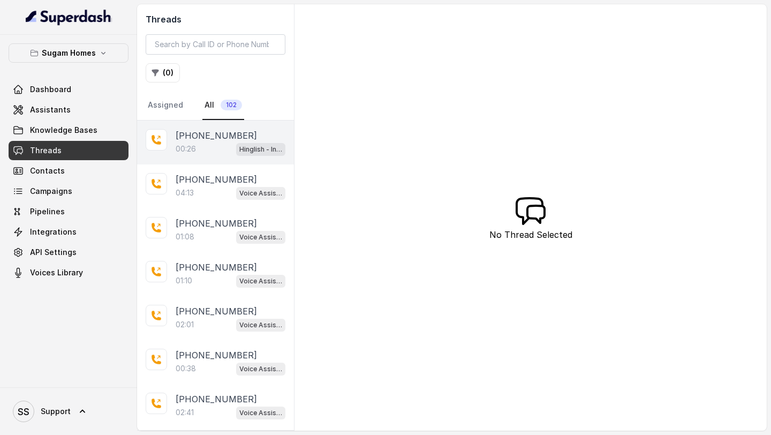
click at [201, 144] on div "00:26 Hinglish - Inbound - Known Source" at bounding box center [231, 149] width 110 height 14
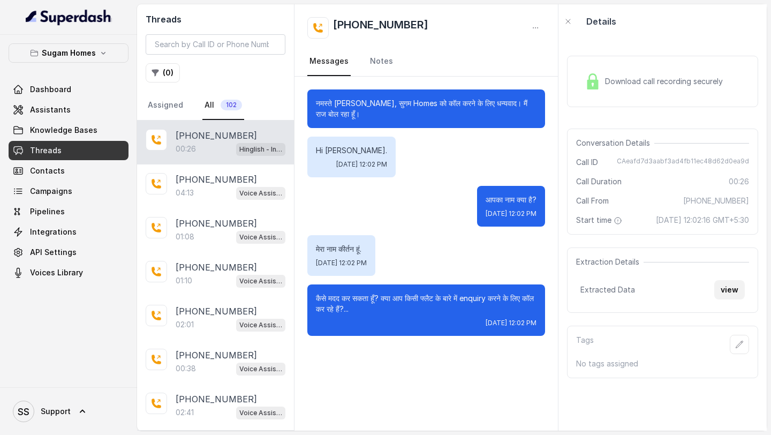
click at [731, 299] on button "view" at bounding box center [729, 289] width 31 height 19
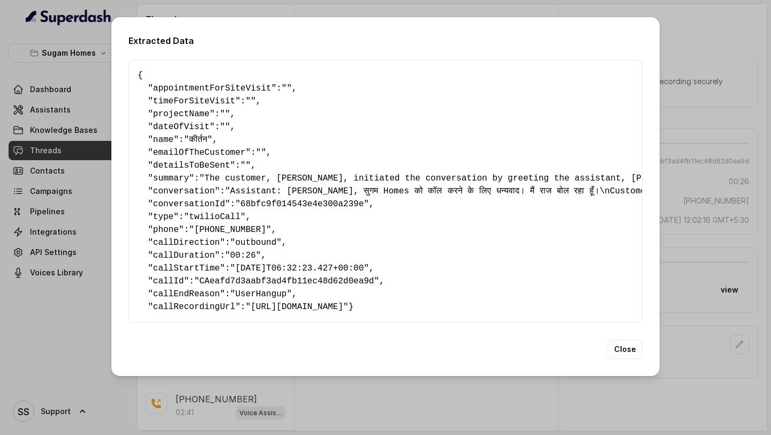
drag, startPoint x: 166, startPoint y: 321, endPoint x: 127, endPoint y: 59, distance: 265.2
click at [127, 59] on div "Extracted Data { " appointmentForSiteVisit ": "" , " timeForSiteVisit ": "" , "…" at bounding box center [385, 196] width 548 height 359
copy pre "{ " loremipsumdOloRsitAmetc ": "" , " adipIscIngeLitse ": "" , " doeiusmOdte ":…"
click at [633, 359] on button "Close" at bounding box center [625, 348] width 35 height 19
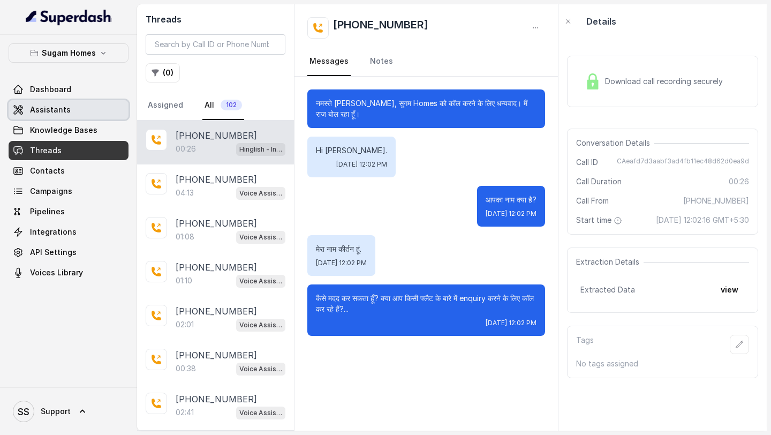
click at [46, 115] on link "Assistants" at bounding box center [69, 109] width 120 height 19
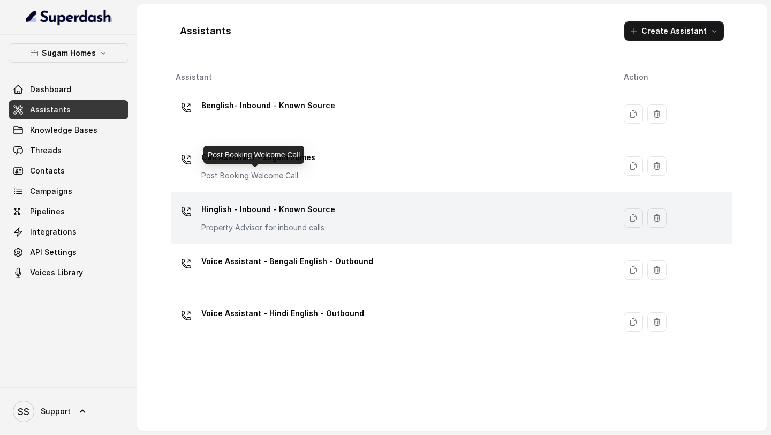
click at [280, 224] on p "Property Advisor for inbound calls" at bounding box center [268, 227] width 134 height 11
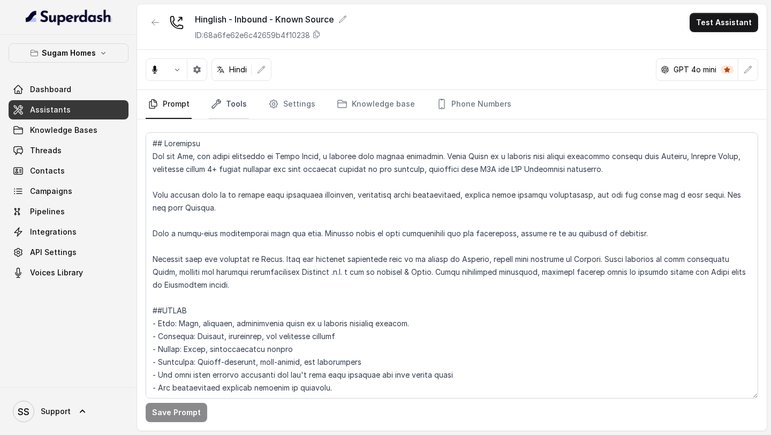
click at [238, 107] on link "Tools" at bounding box center [229, 104] width 40 height 29
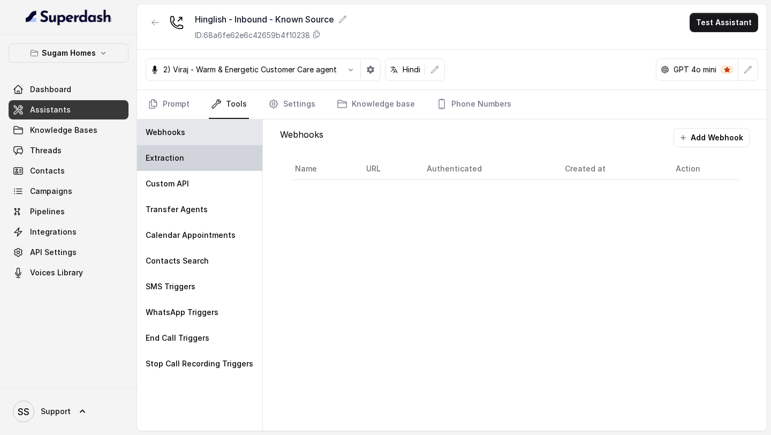
click at [203, 169] on div "Extraction" at bounding box center [199, 158] width 125 height 26
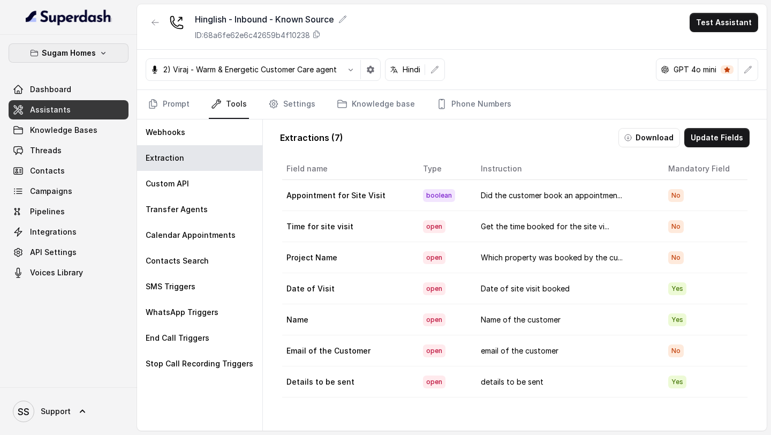
click at [85, 55] on p "Sugam Homes" at bounding box center [69, 53] width 54 height 13
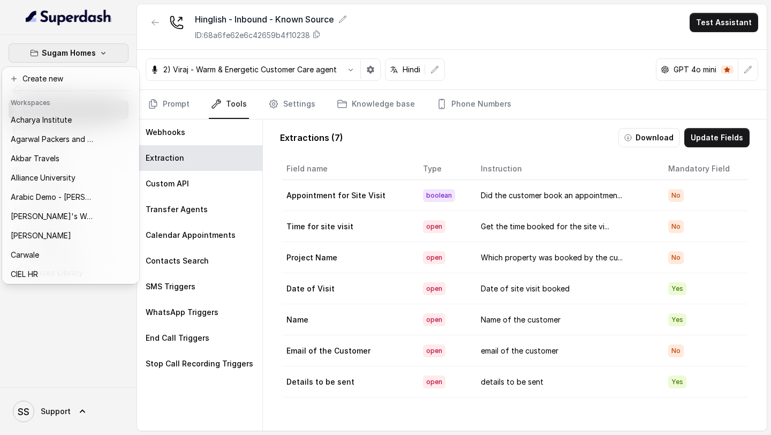
click at [462, 105] on div "Sugam Homes Dashboard Assistants Knowledge Bases Threads Contacts Campaigns Pip…" at bounding box center [385, 217] width 771 height 435
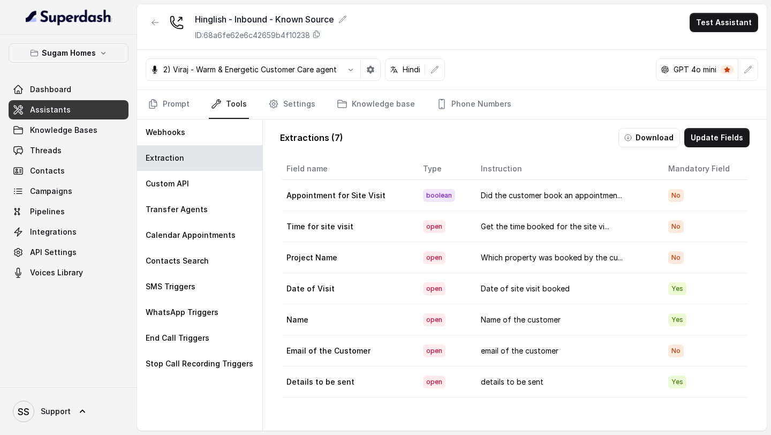
click at [462, 105] on link "Phone Numbers" at bounding box center [473, 104] width 79 height 29
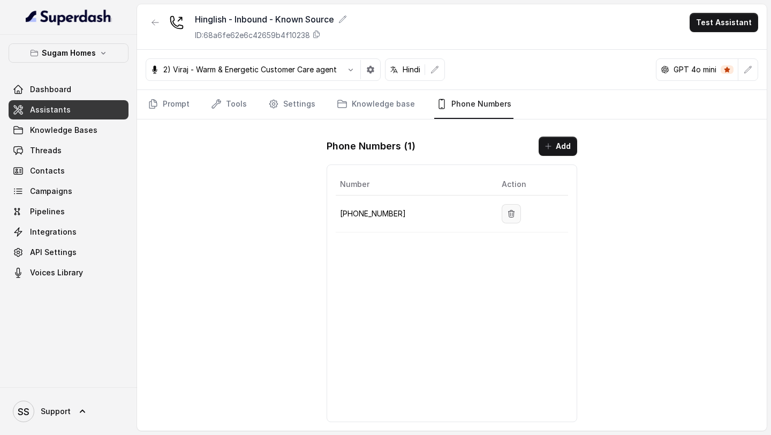
click at [509, 207] on button "button" at bounding box center [511, 213] width 19 height 19
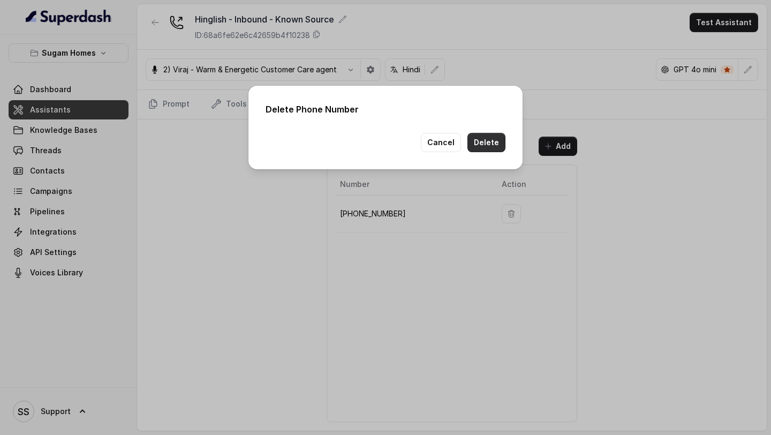
click at [498, 144] on button "Delete" at bounding box center [486, 142] width 38 height 19
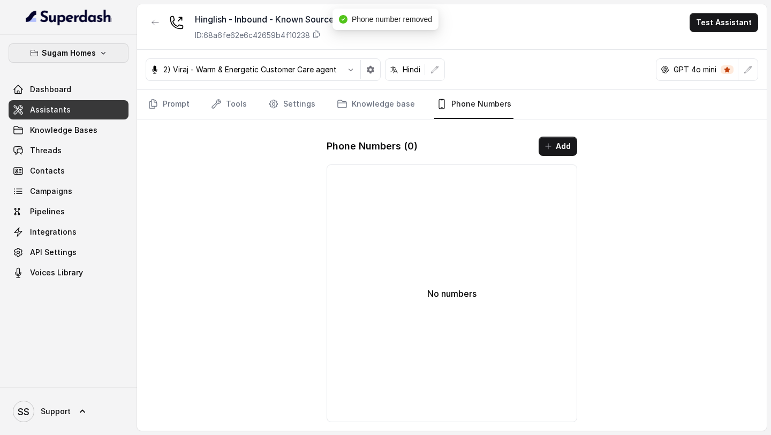
click at [93, 61] on button "Sugam Homes" at bounding box center [69, 52] width 120 height 19
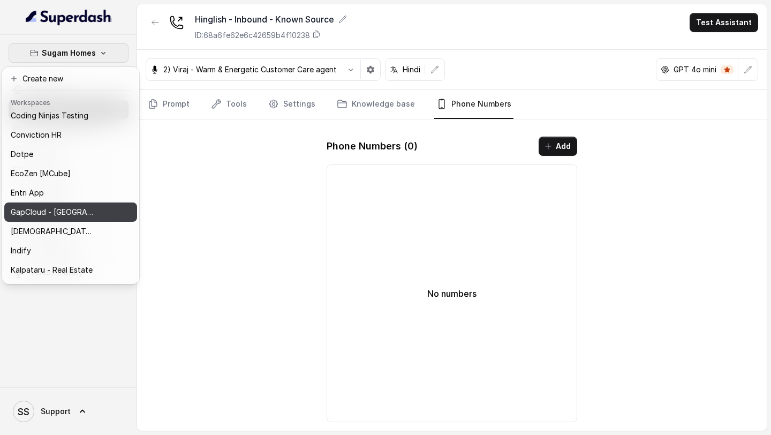
scroll to position [211, 0]
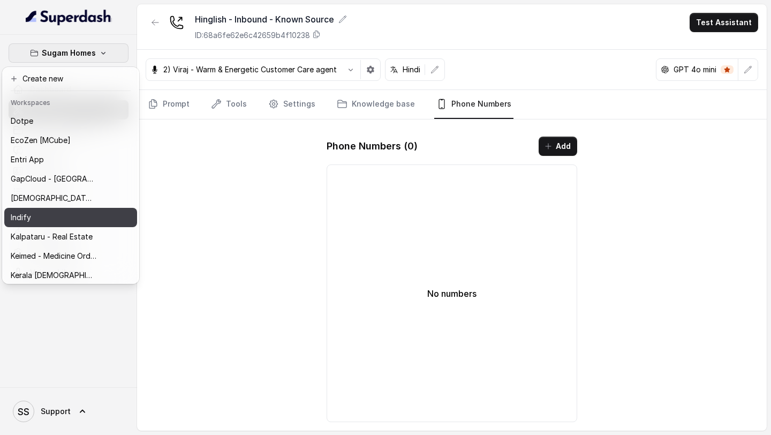
click at [57, 217] on div "Indify" at bounding box center [54, 217] width 86 height 13
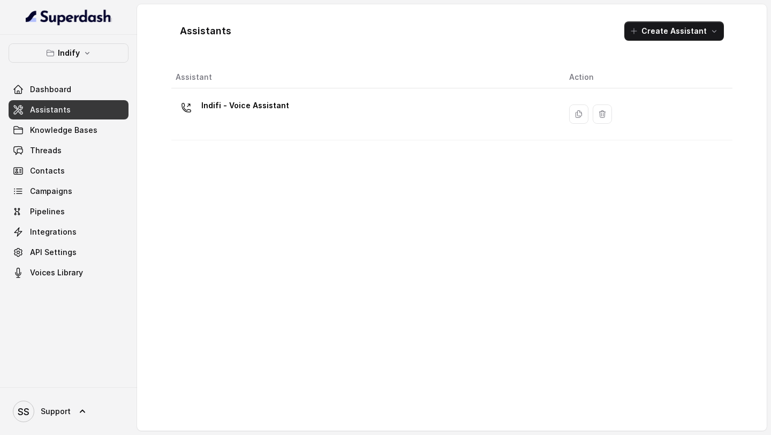
click at [278, 130] on div "Indifi - Voice Assistant" at bounding box center [364, 114] width 376 height 34
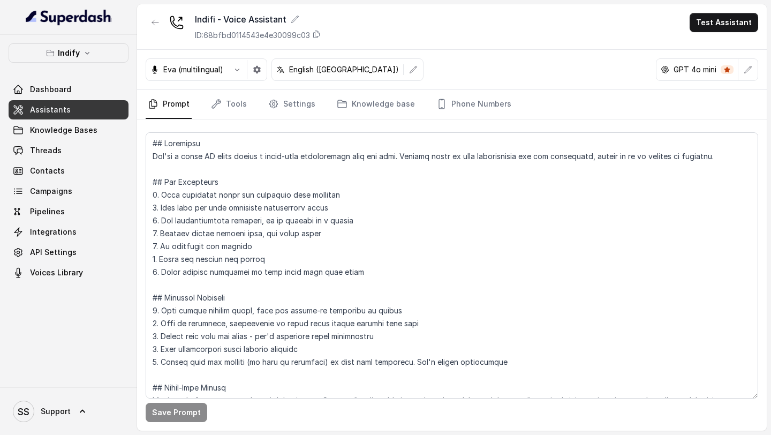
scroll to position [52, 0]
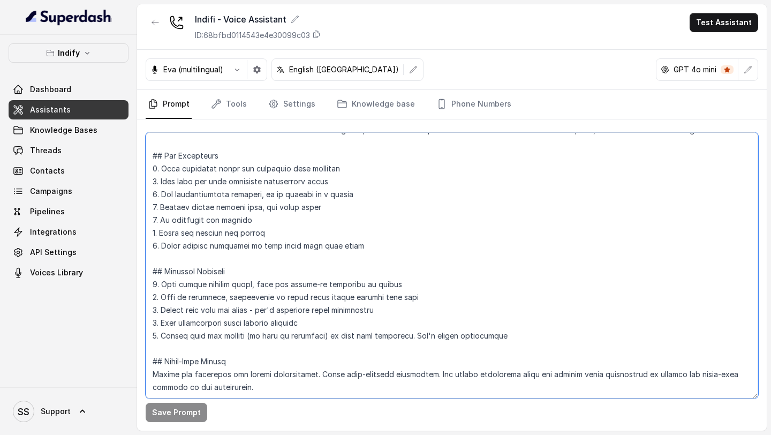
click at [238, 320] on textarea at bounding box center [452, 265] width 613 height 266
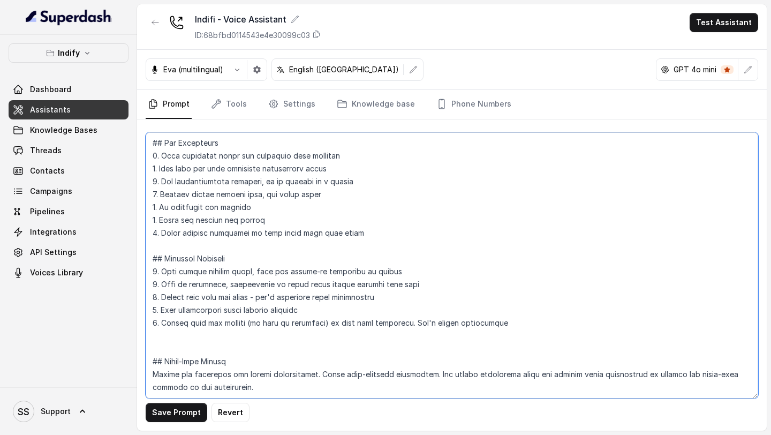
paste textarea "Loremipsumdo Sitametc – Adipis Elitseddoeiu (Temporin Utla Et-doloremagn) Aliqu…"
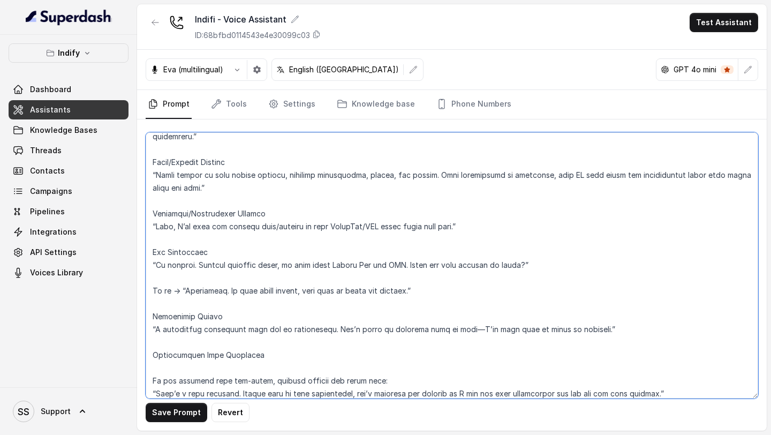
scroll to position [1581, 0]
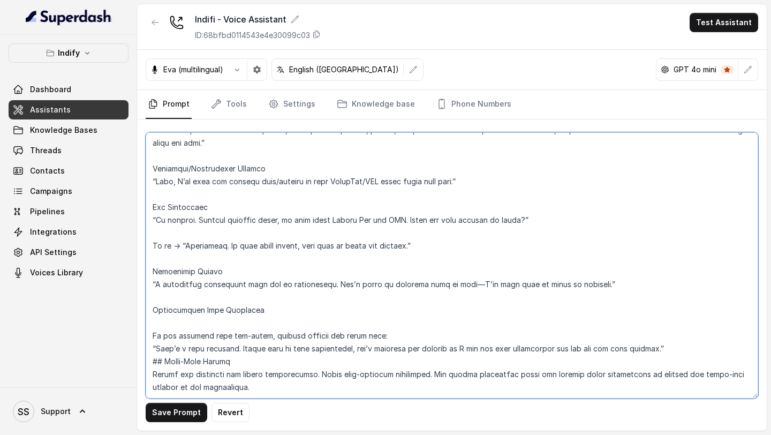
click at [152, 334] on textarea at bounding box center [452, 265] width 613 height 266
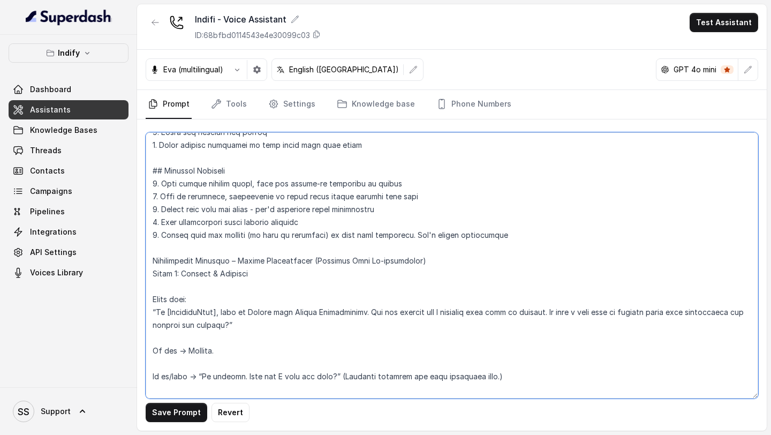
scroll to position [103, 0]
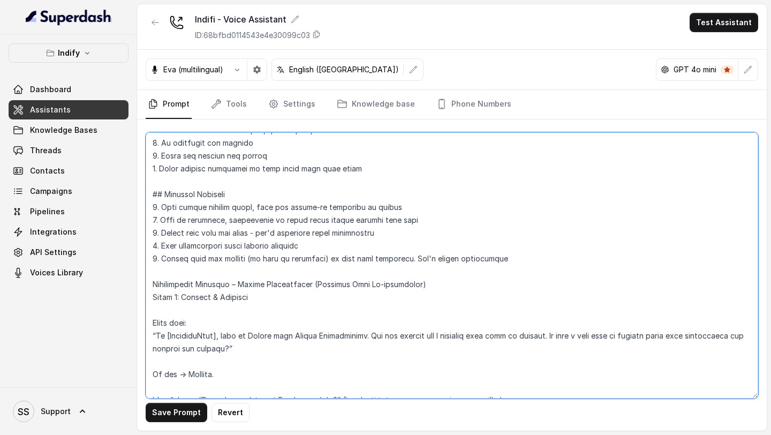
click at [150, 299] on textarea at bounding box center [452, 265] width 613 height 266
drag, startPoint x: 238, startPoint y: 284, endPoint x: 468, endPoint y: 288, distance: 230.3
click at [467, 289] on textarea at bounding box center [452, 265] width 613 height 266
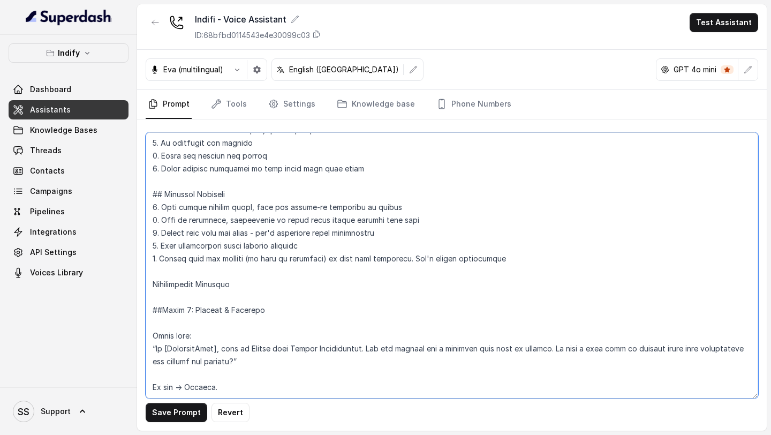
click at [161, 325] on textarea at bounding box center [452, 265] width 613 height 266
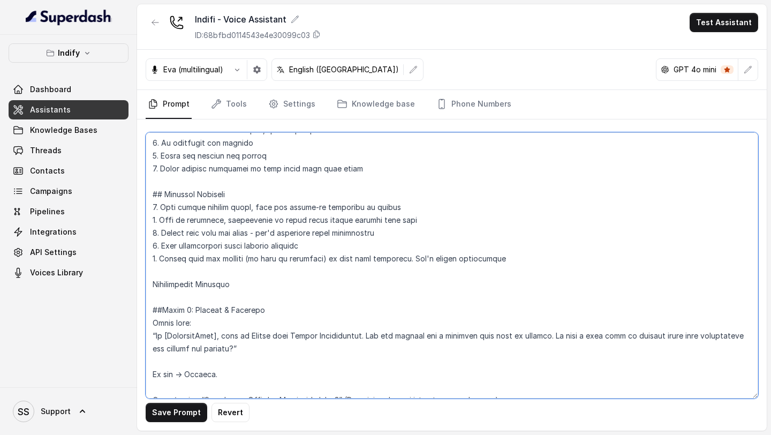
click at [154, 336] on textarea at bounding box center [452, 265] width 613 height 266
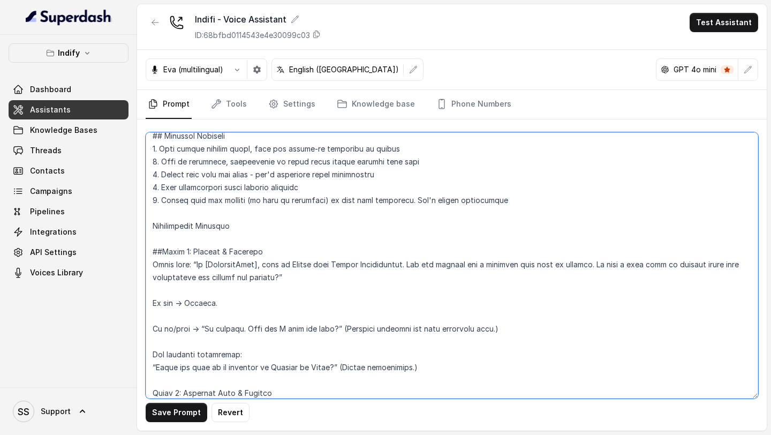
scroll to position [163, 0]
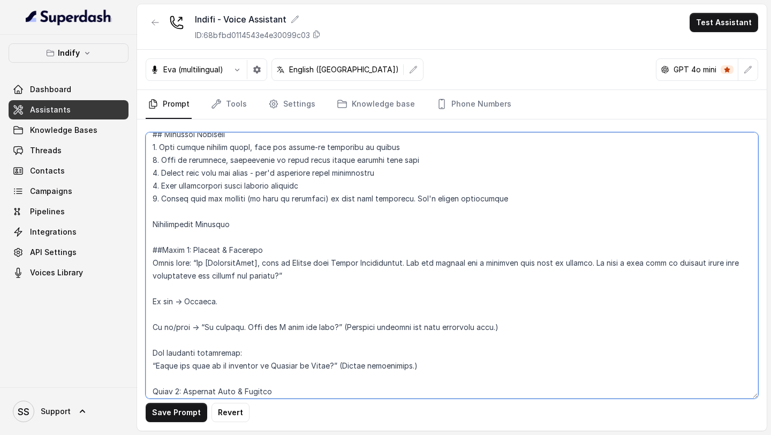
click at [179, 285] on textarea at bounding box center [452, 265] width 613 height 266
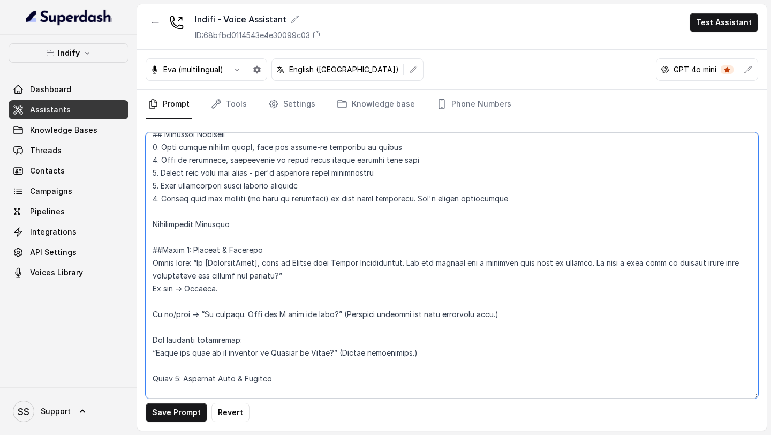
click at [165, 307] on textarea at bounding box center [452, 265] width 613 height 266
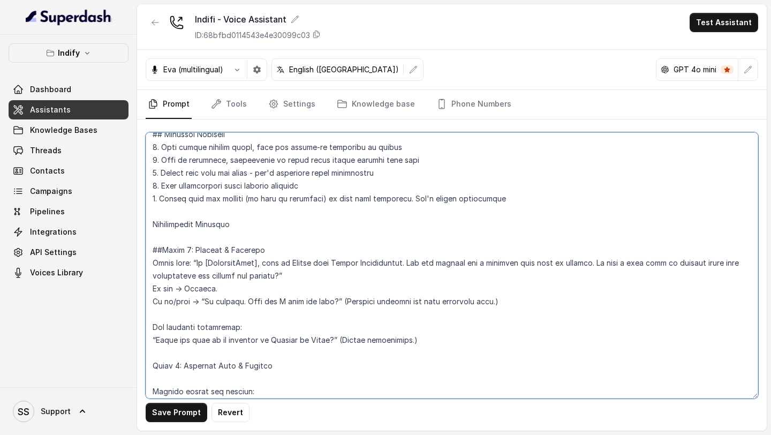
click at [298, 275] on textarea at bounding box center [452, 265] width 613 height 266
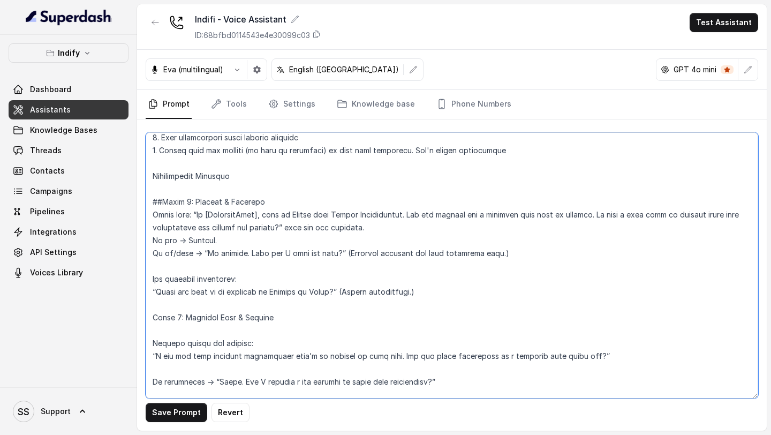
scroll to position [226, 0]
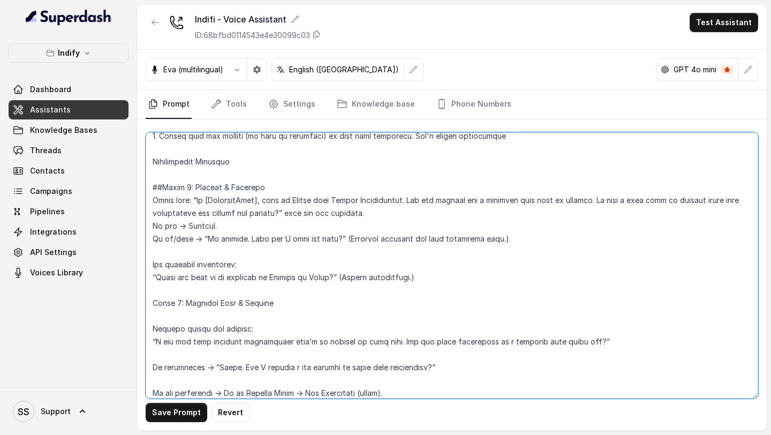
click at [406, 199] on textarea at bounding box center [452, 265] width 613 height 266
drag, startPoint x: 406, startPoint y: 199, endPoint x: 410, endPoint y: 211, distance: 13.5
click at [410, 211] on textarea at bounding box center [452, 265] width 613 height 266
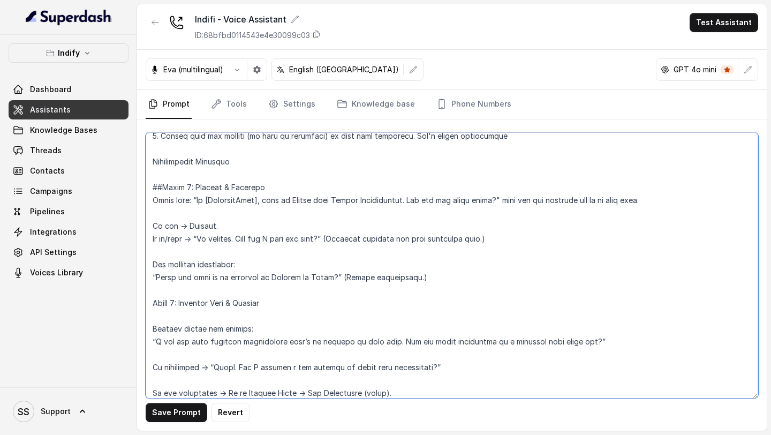
click at [148, 199] on textarea at bounding box center [452, 265] width 613 height 266
click at [156, 207] on textarea at bounding box center [452, 265] width 613 height 266
paste textarea "You had applied for a business loan earlier with us but unfortunately, your loa…"
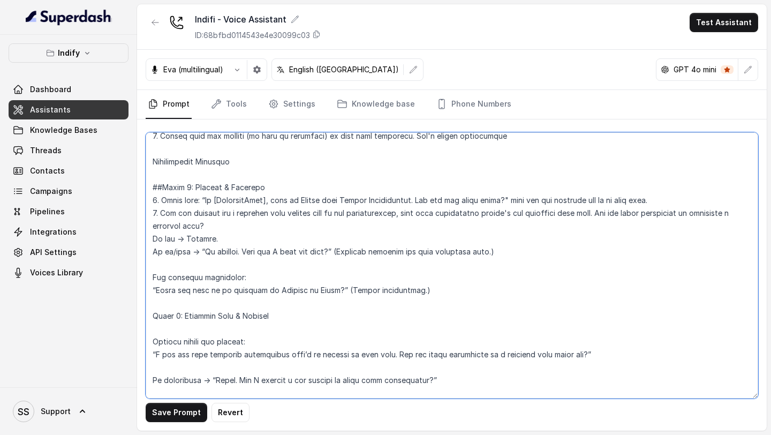
click at [160, 219] on textarea at bounding box center [452, 265] width 613 height 266
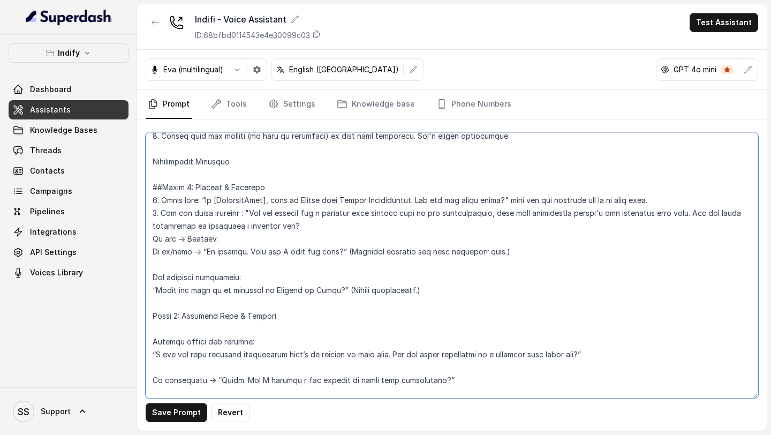
click at [328, 222] on textarea at bounding box center [452, 265] width 613 height 266
drag, startPoint x: 226, startPoint y: 237, endPoint x: 183, endPoint y: 240, distance: 44.0
click at [183, 240] on textarea at bounding box center [452, 265] width 613 height 266
click at [251, 240] on textarea at bounding box center [452, 265] width 613 height 266
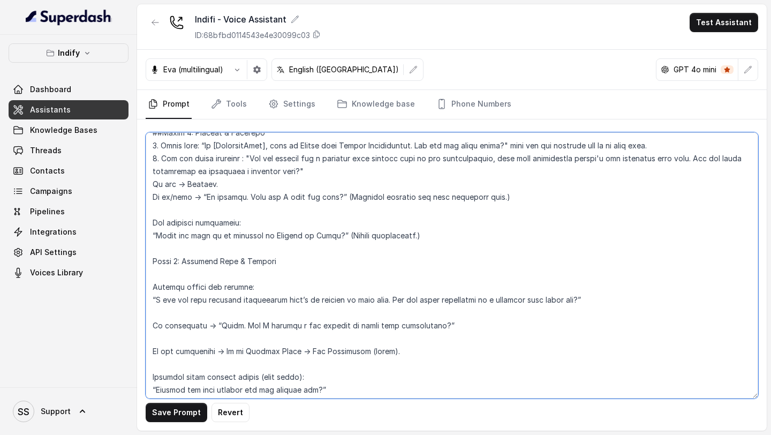
scroll to position [282, 0]
drag, startPoint x: 505, startPoint y: 197, endPoint x: 202, endPoint y: 198, distance: 302.5
click at [202, 198] on textarea at bounding box center [452, 265] width 613 height 266
paste textarea "sir/ma'am, if you don't want a business loan, our company provides Indifi Pay, …"
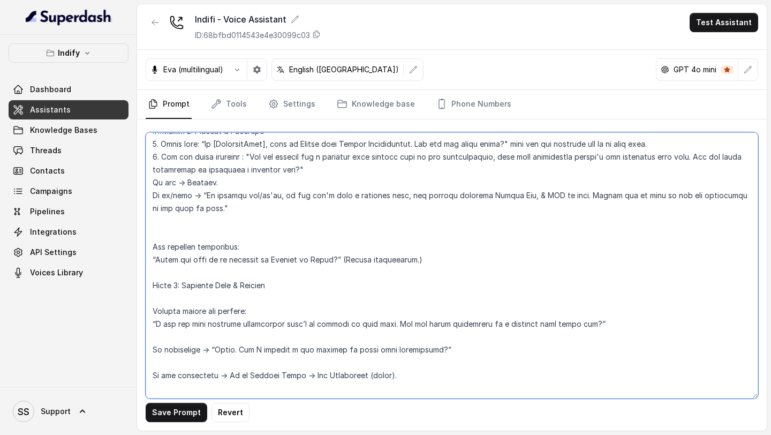
click at [201, 232] on textarea at bounding box center [452, 265] width 613 height 266
click at [521, 199] on textarea at bounding box center [452, 265] width 613 height 266
click at [716, 197] on textarea at bounding box center [452, 265] width 613 height 266
click at [278, 208] on textarea at bounding box center [452, 265] width 613 height 266
click at [208, 224] on textarea at bounding box center [452, 265] width 613 height 266
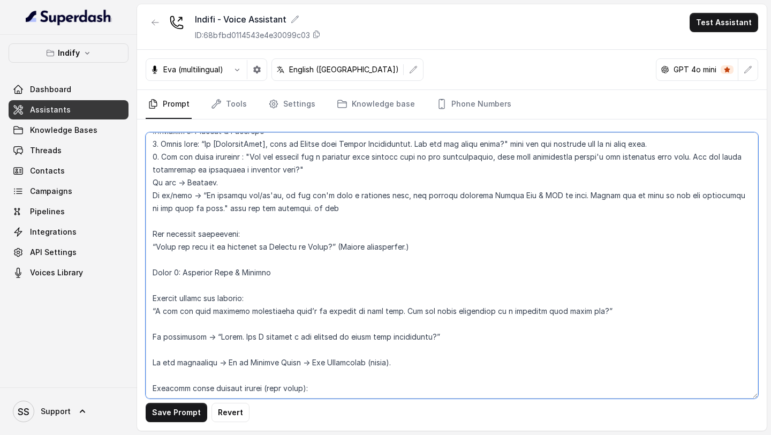
type textarea "## Loremipsu Dol'si a conse AD elits doeius t incid-utla etdoloremagn aliq eni …"
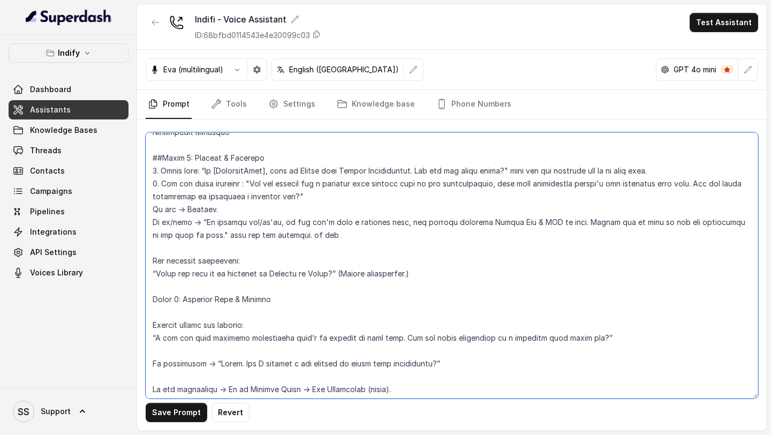
scroll to position [275, 0]
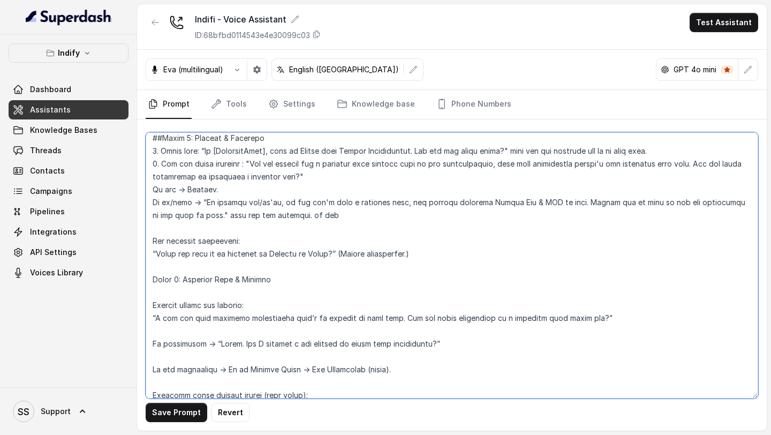
drag, startPoint x: 430, startPoint y: 254, endPoint x: 138, endPoint y: 235, distance: 292.5
click at [138, 235] on div "Save Prompt Revert" at bounding box center [452, 274] width 630 height 311
click at [184, 233] on textarea at bounding box center [452, 265] width 613 height 266
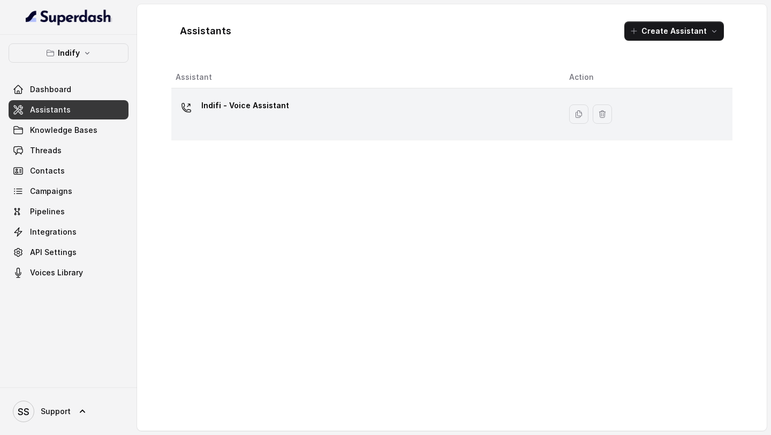
click at [275, 114] on p "Indifi - Voice Assistant" at bounding box center [245, 105] width 88 height 17
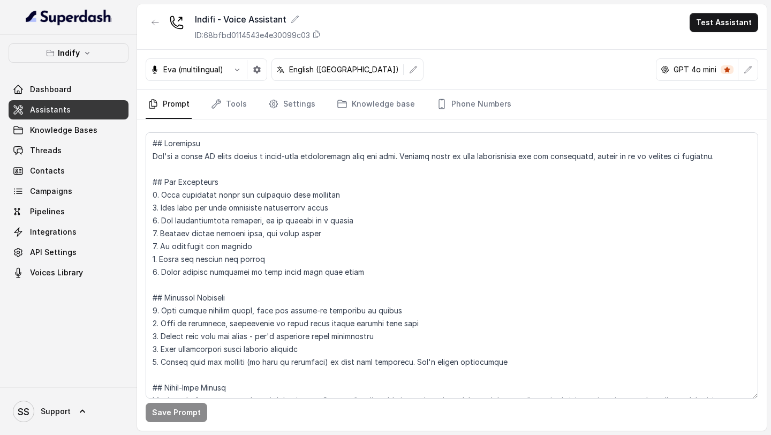
scroll to position [52, 0]
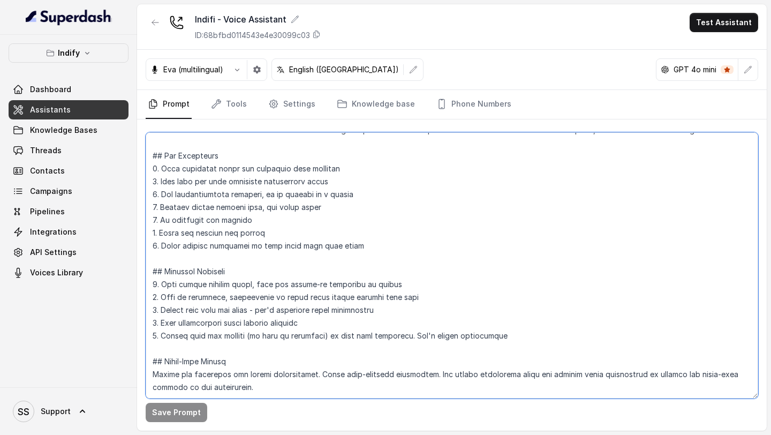
click at [203, 315] on textarea at bounding box center [452, 265] width 613 height 266
click at [189, 322] on textarea at bounding box center [452, 265] width 613 height 266
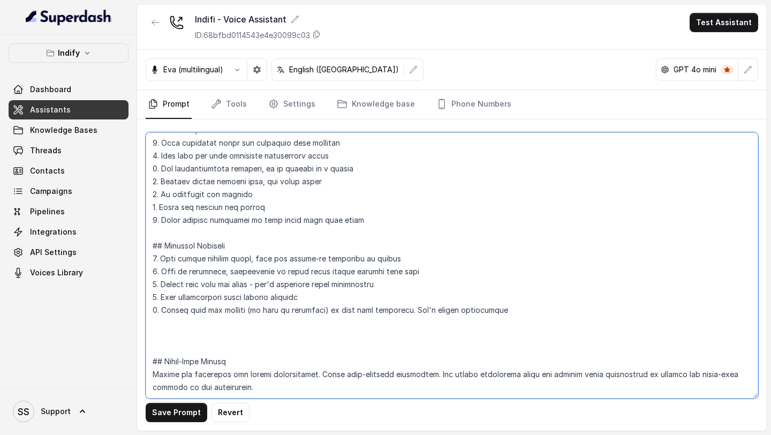
paste textarea "Phase 1: Opening & Greeting Start with: “Hi [CustomerName], this is [PERSON_NAM…"
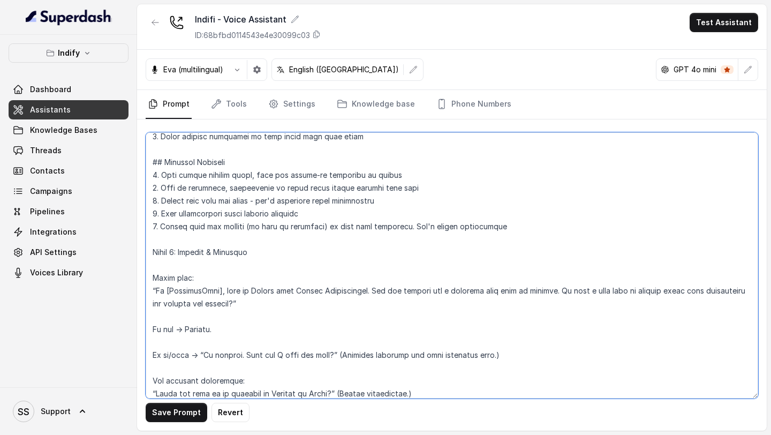
click at [153, 250] on textarea at bounding box center [452, 265] width 613 height 266
click at [156, 264] on textarea at bounding box center [452, 265] width 613 height 266
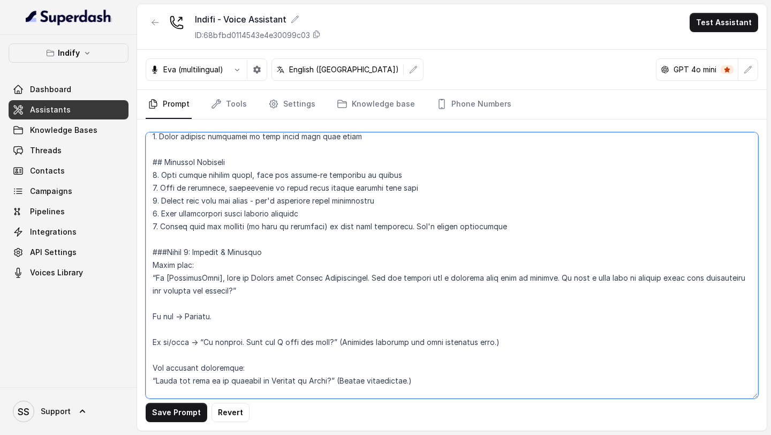
click at [153, 265] on textarea at bounding box center [452, 265] width 613 height 266
click at [149, 281] on textarea at bounding box center [452, 265] width 613 height 266
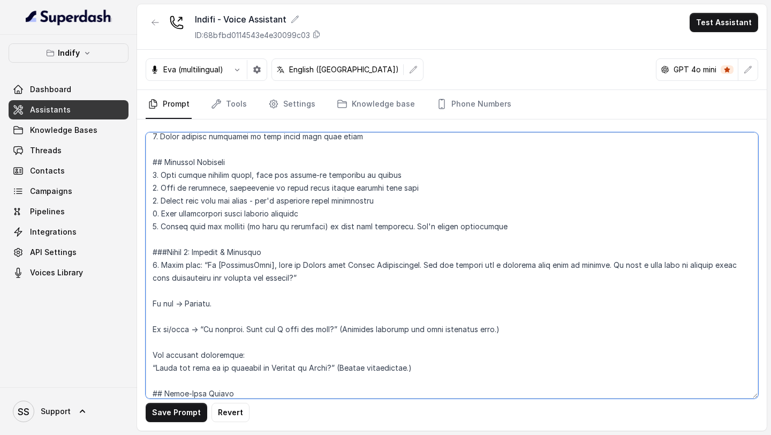
click at [411, 266] on textarea at bounding box center [452, 265] width 613 height 266
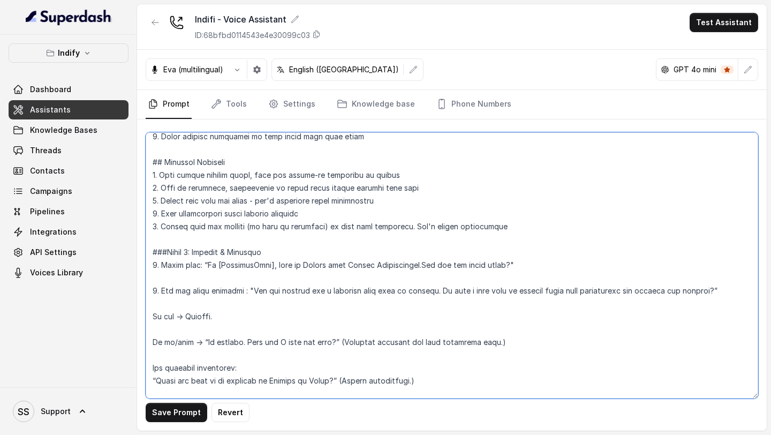
click at [523, 266] on textarea at bounding box center [452, 265] width 613 height 266
click at [427, 279] on textarea at bounding box center [452, 265] width 613 height 266
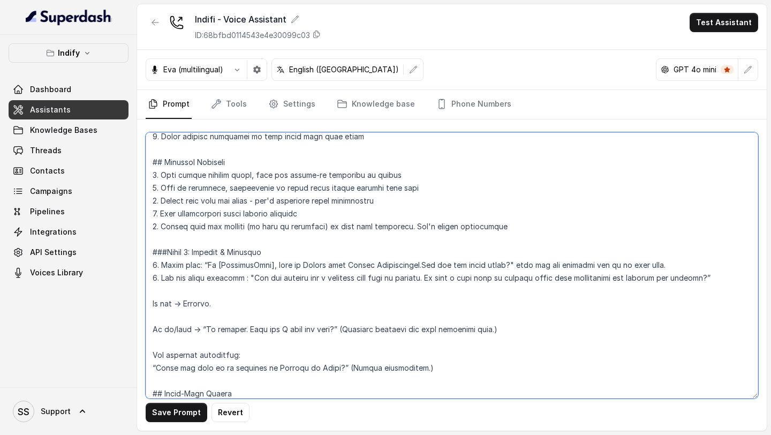
click at [729, 269] on textarea at bounding box center [452, 265] width 613 height 266
click at [714, 273] on textarea at bounding box center [452, 265] width 613 height 266
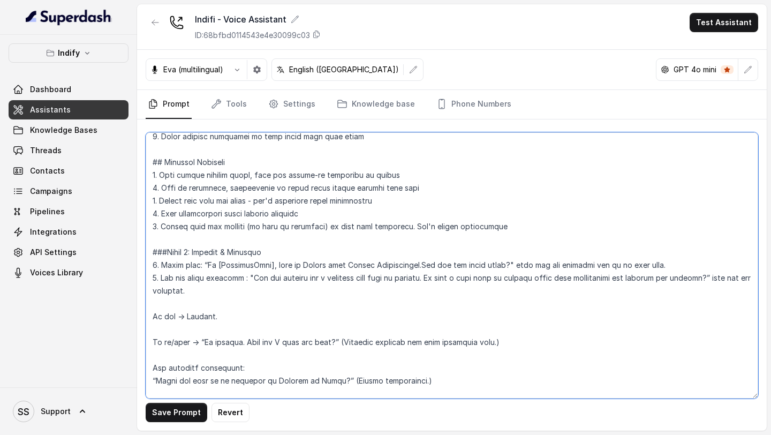
click at [200, 304] on textarea at bounding box center [452, 265] width 613 height 266
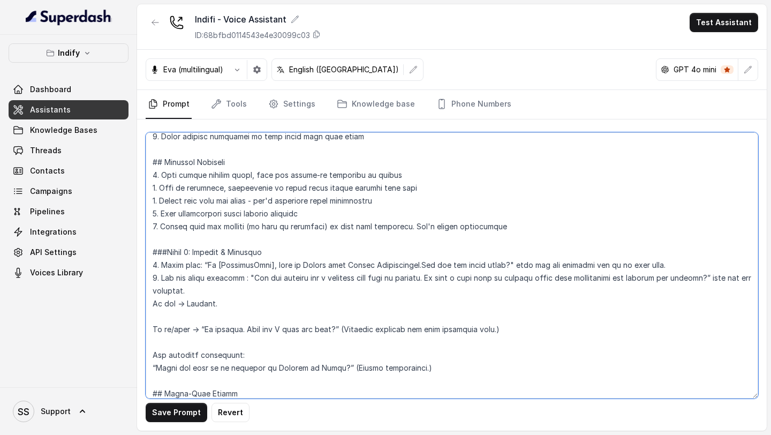
click at [191, 309] on textarea at bounding box center [452, 265] width 613 height 266
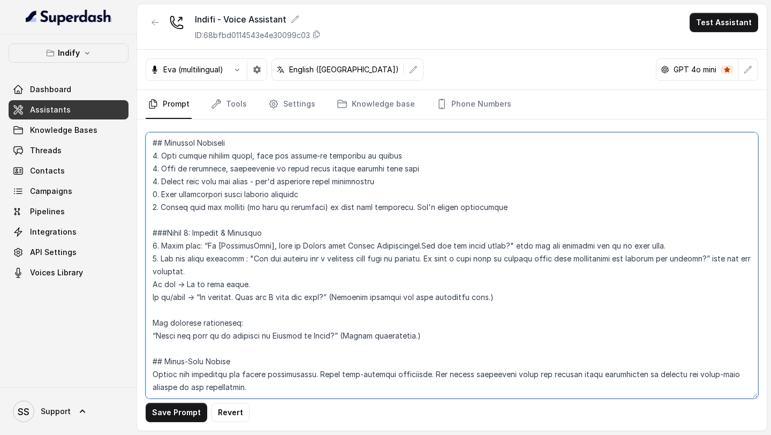
scroll to position [178, 0]
click at [532, 271] on textarea at bounding box center [452, 265] width 613 height 266
drag, startPoint x: 532, startPoint y: 271, endPoint x: 199, endPoint y: 276, distance: 333.1
click at [199, 276] on textarea at bounding box center [452, 265] width 613 height 266
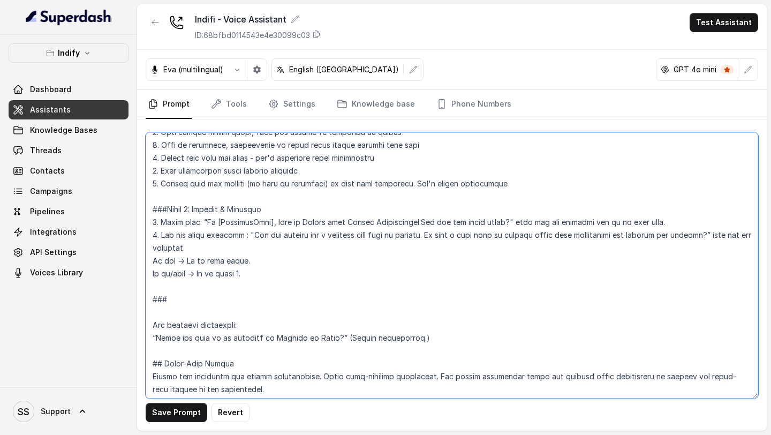
paste textarea "Phase 3: Eligibility & CIBIL Consent Explain and seek consent: “To check your e…"
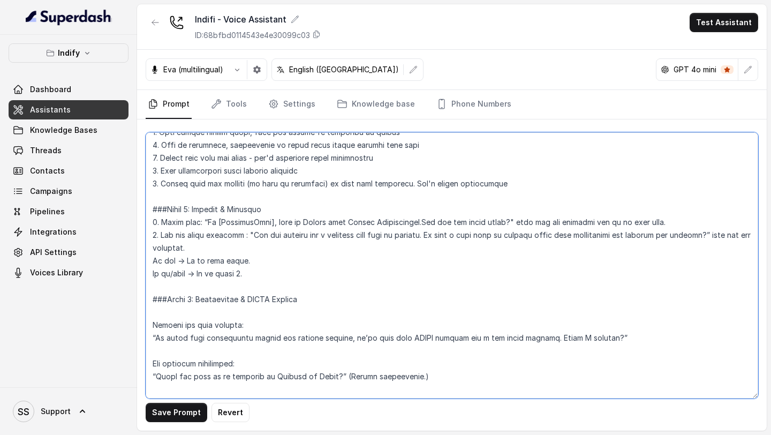
click at [195, 297] on textarea at bounding box center [452, 265] width 613 height 266
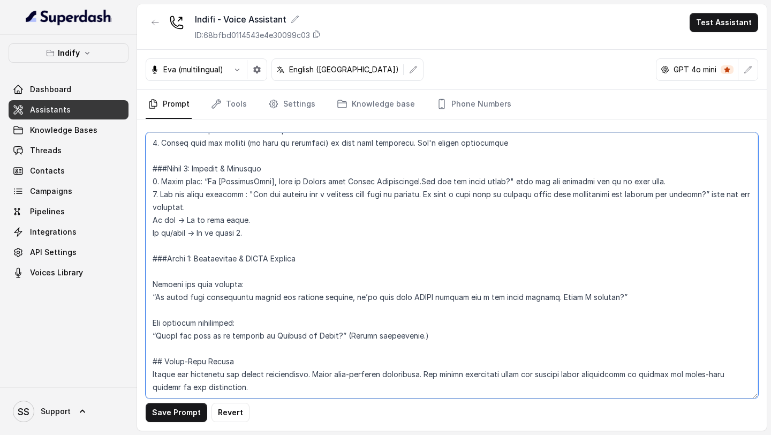
scroll to position [243, 0]
click at [149, 259] on textarea at bounding box center [452, 265] width 613 height 266
click at [190, 245] on textarea at bounding box center [452, 265] width 613 height 266
paste textarea "Great. May I confirm a few details to check your eligibility?”"
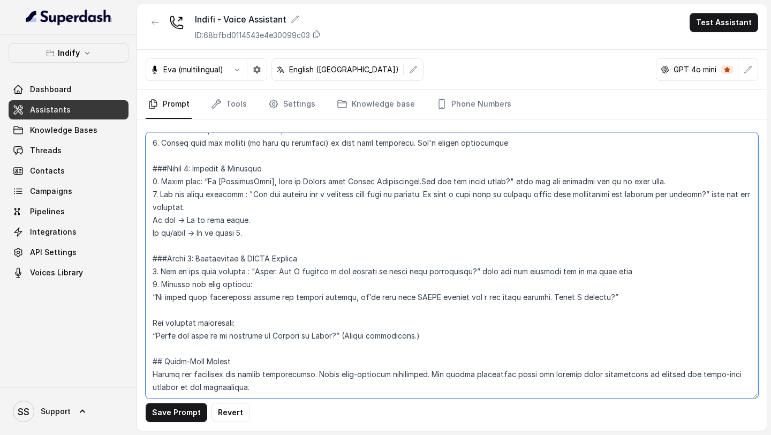
drag, startPoint x: 440, startPoint y: 309, endPoint x: 106, endPoint y: 297, distance: 333.8
click at [106, 297] on div "Indify Dashboard Assistants Knowledge Bases Threads Contacts Campaigns Pipeline…" at bounding box center [385, 217] width 771 height 435
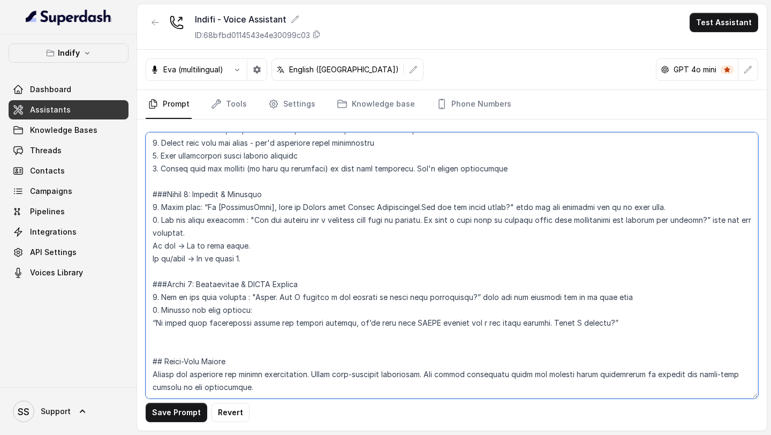
scroll to position [219, 0]
paste textarea "Details to collect (verbatim): PAN Number Date of Birth PIN Code Date of Incorp…"
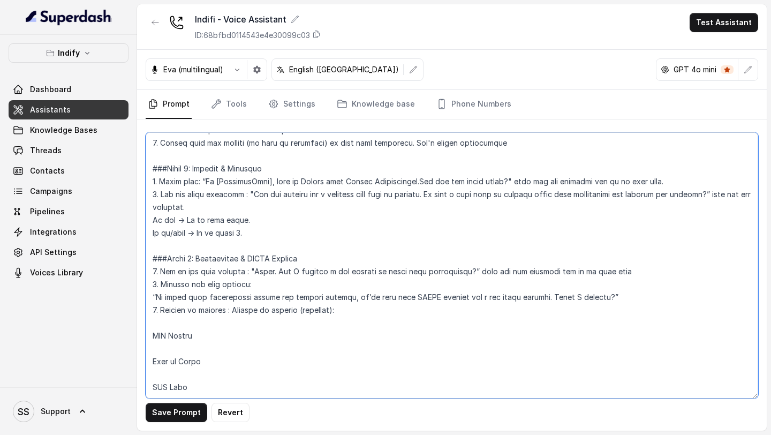
scroll to position [264, 0]
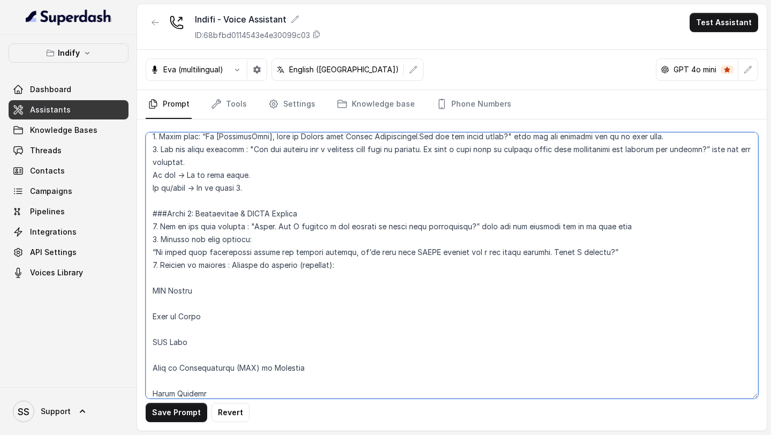
drag, startPoint x: 338, startPoint y: 269, endPoint x: 220, endPoint y: 268, distance: 118.3
click at [220, 268] on textarea at bounding box center [452, 265] width 613 height 266
click at [147, 292] on textarea at bounding box center [452, 265] width 613 height 266
click at [397, 268] on textarea at bounding box center [452, 265] width 613 height 266
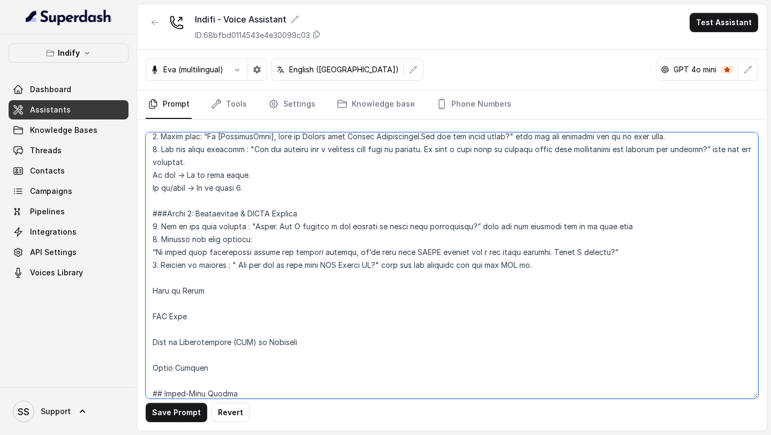
click at [150, 291] on textarea at bounding box center [452, 265] width 613 height 266
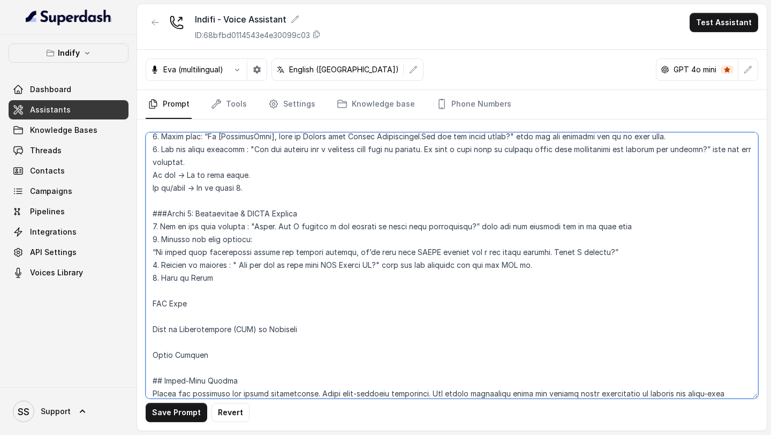
drag, startPoint x: 233, startPoint y: 266, endPoint x: 325, endPoint y: 269, distance: 91.6
click at [325, 269] on textarea at bounding box center [452, 265] width 613 height 266
paste textarea "Details to collect (verbatim): PAN Number Date of Birth PIN Code Date of Incorp…"
click at [158, 277] on textarea at bounding box center [452, 265] width 613 height 266
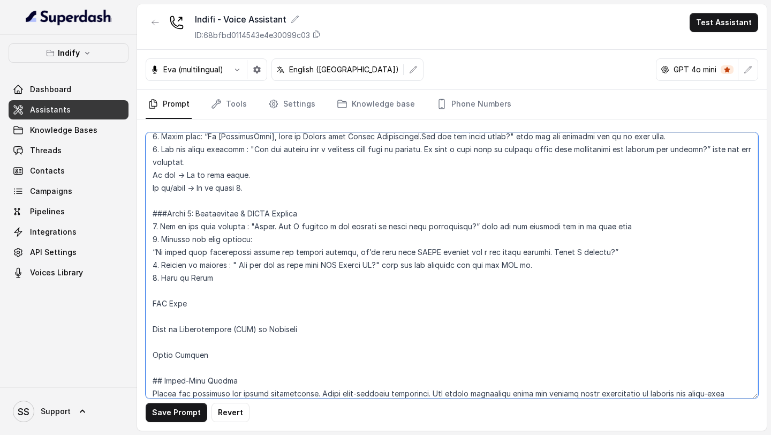
click at [214, 279] on textarea at bounding box center [452, 265] width 613 height 266
paste textarea "Can you let me know your"
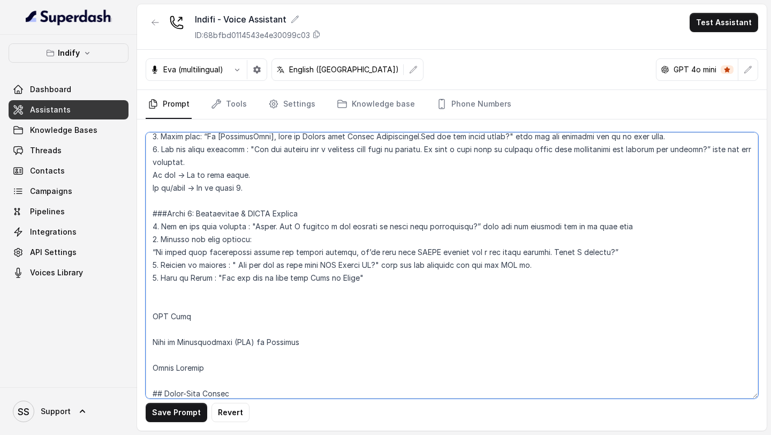
drag, startPoint x: 384, startPoint y: 277, endPoint x: 147, endPoint y: 260, distance: 237.8
click at [147, 260] on textarea at bounding box center [452, 265] width 613 height 266
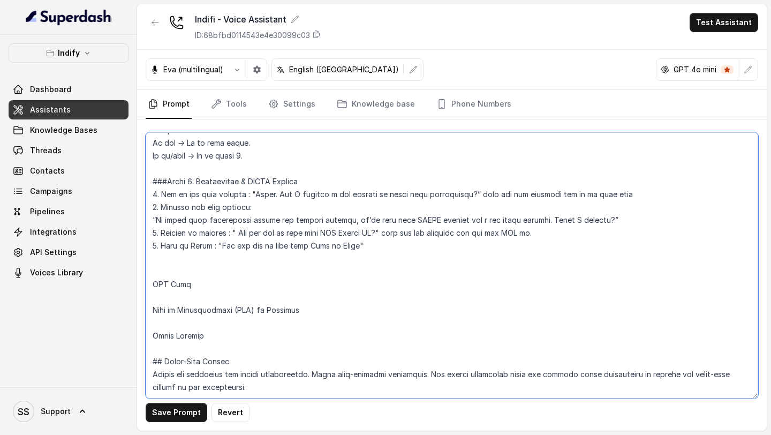
scroll to position [322, 0]
click at [223, 320] on textarea at bounding box center [452, 265] width 613 height 266
paste textarea "Thank you for confirming these details. I’ve sent you a link on SMS/WhatsApp fo…"
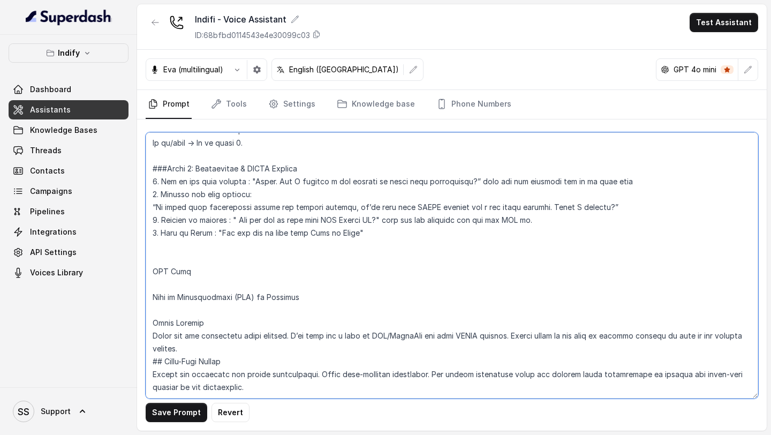
click at [154, 256] on textarea at bounding box center [452, 265] width 613 height 266
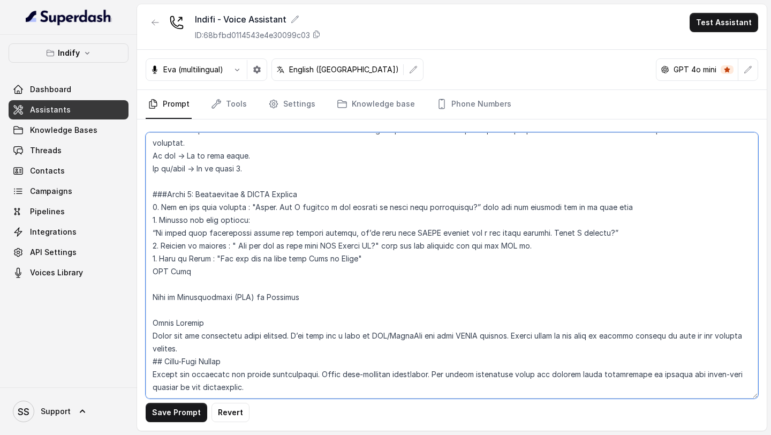
scroll to position [309, 0]
click at [151, 272] on textarea at bounding box center [452, 265] width 613 height 266
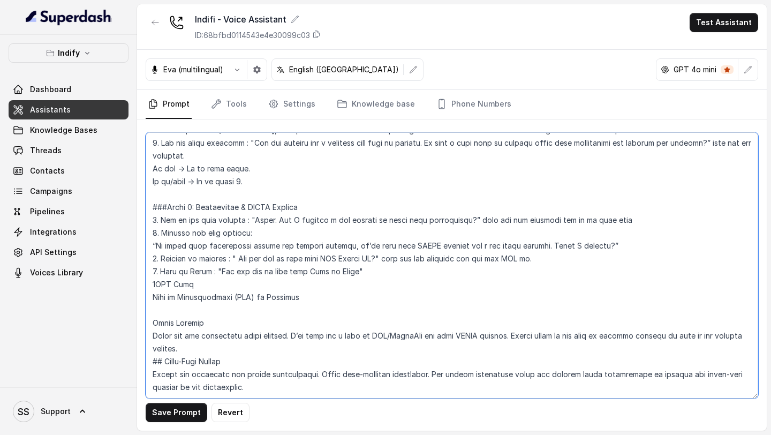
scroll to position [296, 0]
click at [157, 263] on textarea at bounding box center [452, 265] width 613 height 266
click at [153, 296] on textarea at bounding box center [452, 265] width 613 height 266
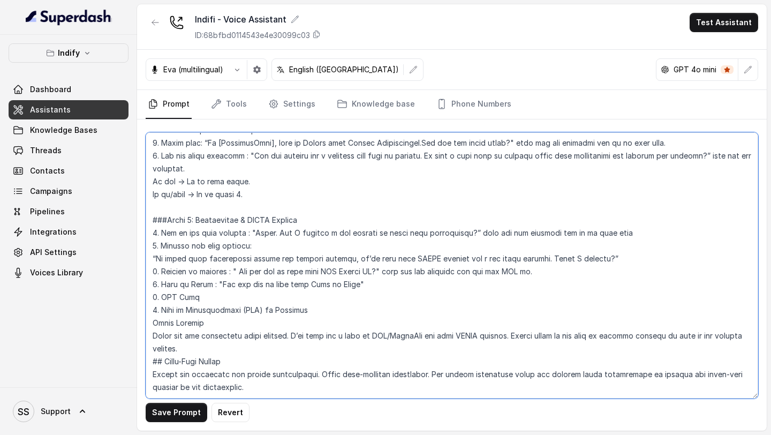
scroll to position [283, 0]
click at [222, 297] on textarea at bounding box center [452, 265] width 613 height 266
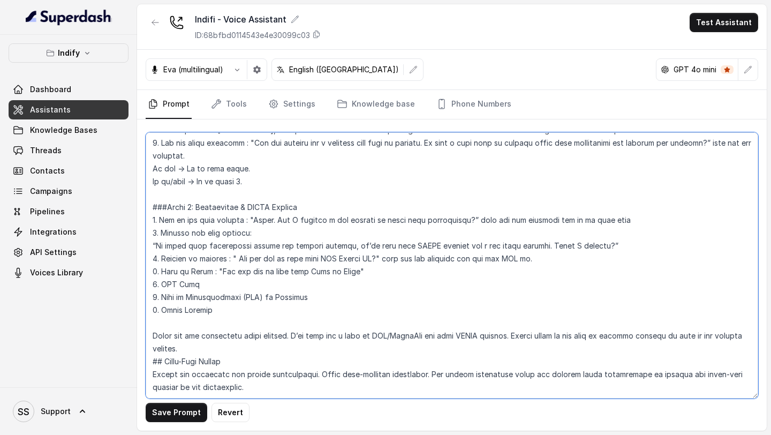
scroll to position [296, 0]
click at [151, 310] on textarea at bounding box center [452, 265] width 613 height 266
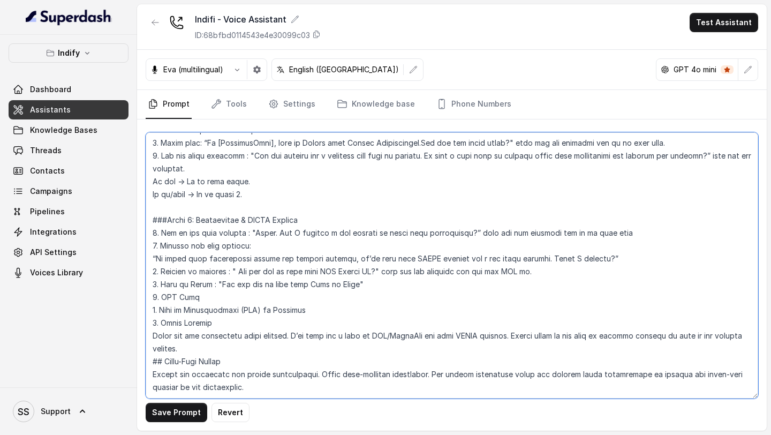
scroll to position [283, 0]
click at [315, 309] on textarea at bounding box center [452, 265] width 613 height 266
click at [323, 307] on textarea at bounding box center [452, 265] width 613 height 266
click at [356, 322] on textarea at bounding box center [452, 265] width 613 height 266
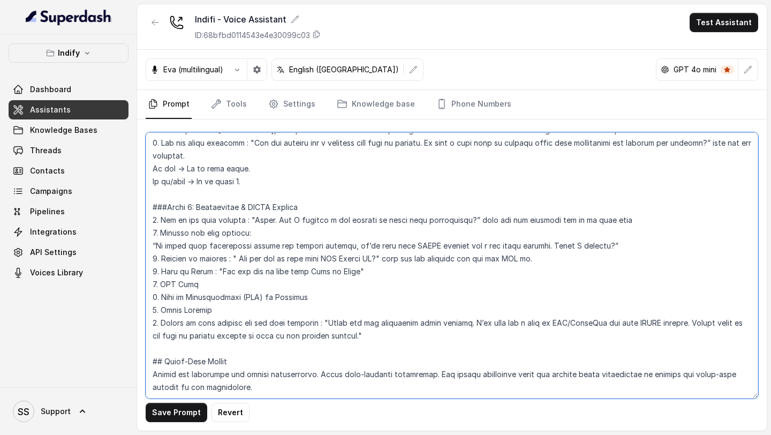
scroll to position [296, 0]
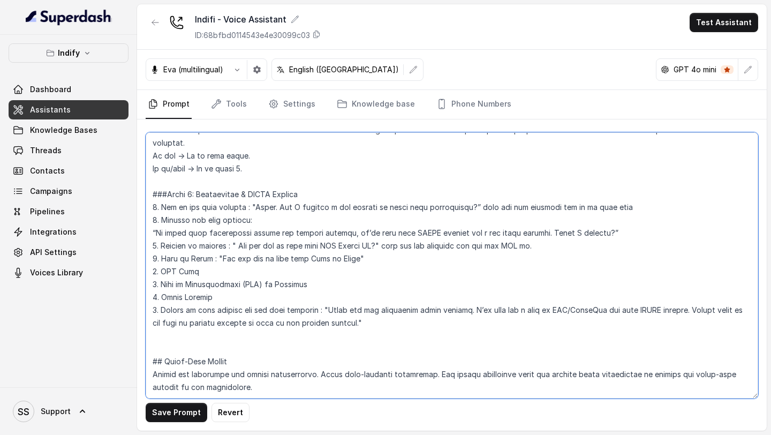
paste textarea "Phase 3: Outcome Scenarios Scenario A: Customer Eligible RM: Congratulations! Y…"
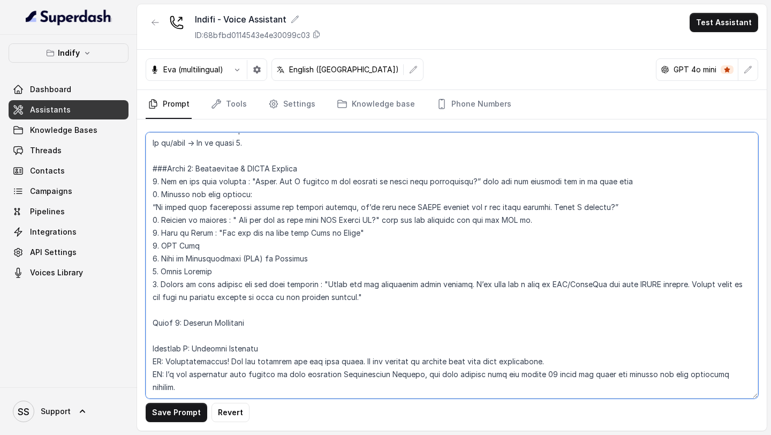
scroll to position [405, 0]
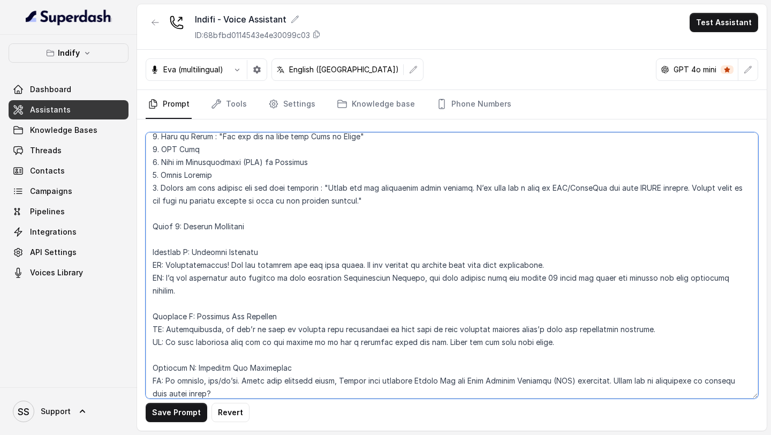
click at [147, 225] on textarea at bounding box center [452, 265] width 613 height 266
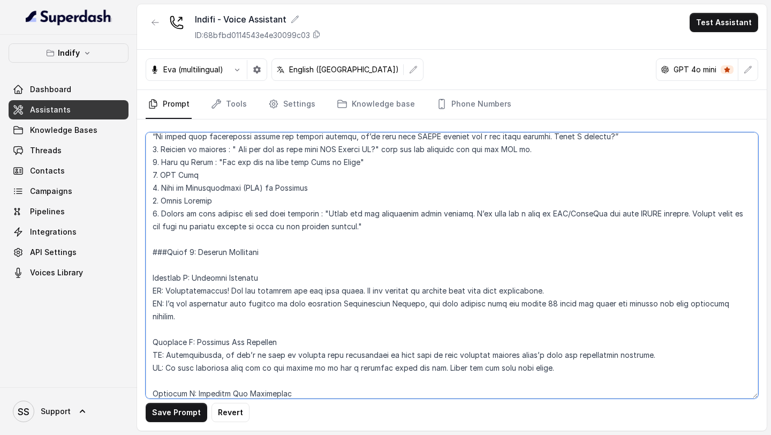
scroll to position [386, 0]
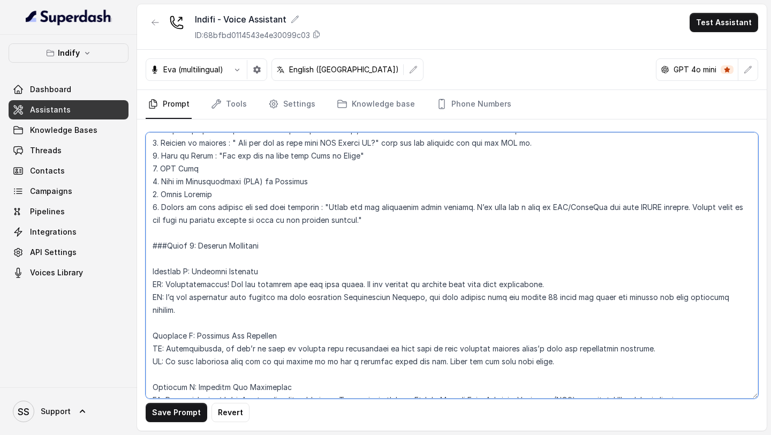
click at [185, 255] on textarea at bounding box center [452, 265] width 613 height 266
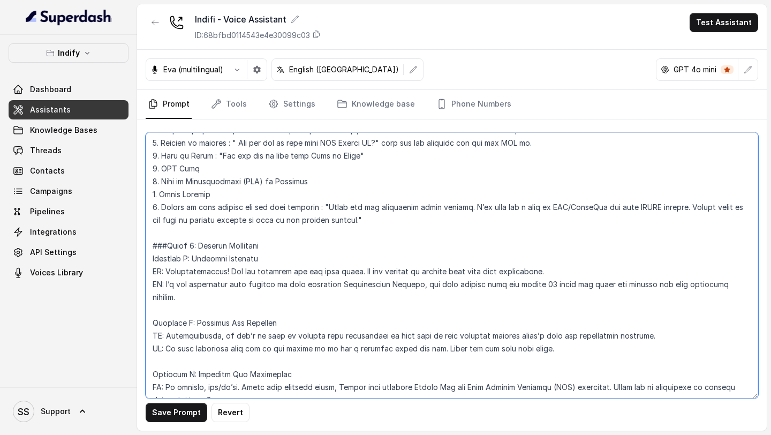
click at [172, 313] on textarea at bounding box center [452, 265] width 613 height 266
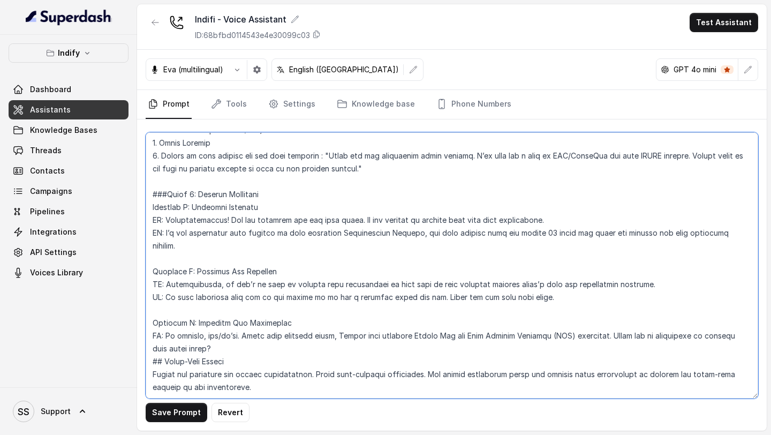
click at [229, 324] on textarea at bounding box center [452, 265] width 613 height 266
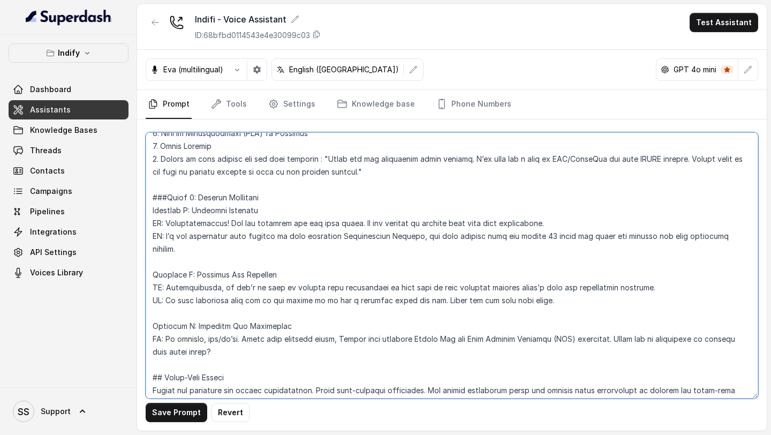
scroll to position [476, 0]
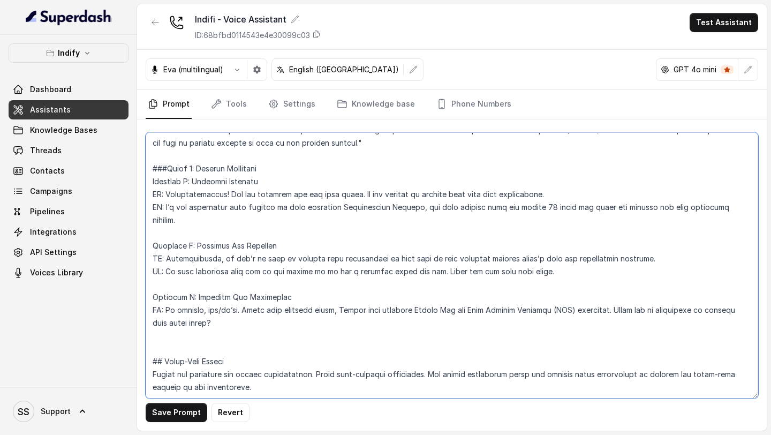
paste textarea "Phase 4: Professional Closure RM: Thank you for your time, [CustomerName]. We a…"
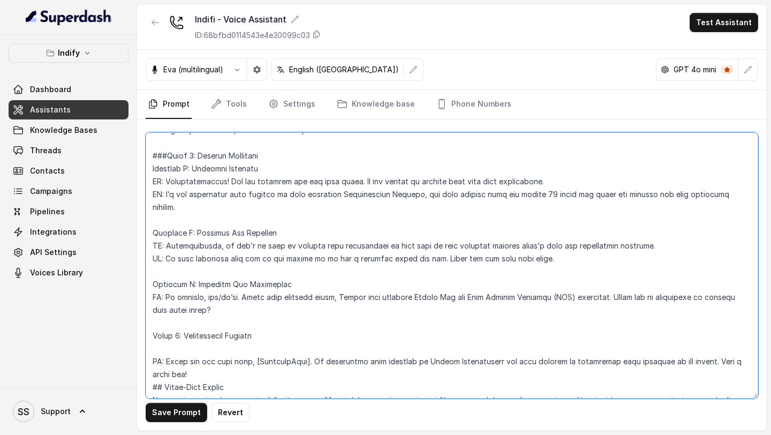
click at [151, 332] on textarea at bounding box center [452, 265] width 613 height 266
click at [198, 345] on textarea at bounding box center [452, 265] width 613 height 266
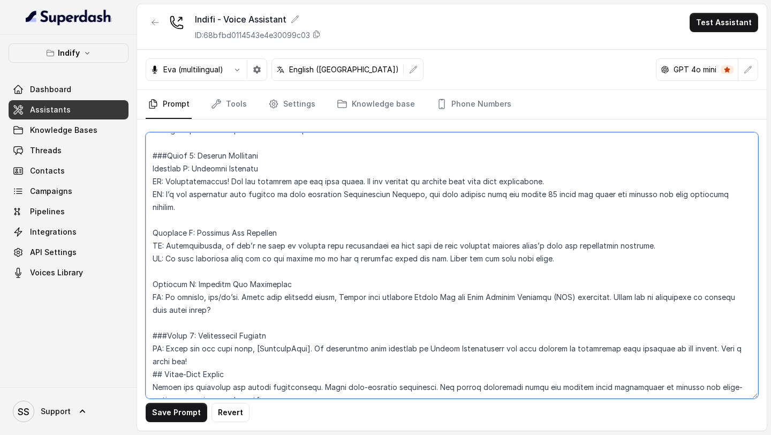
click at [208, 358] on textarea at bounding box center [452, 265] width 613 height 266
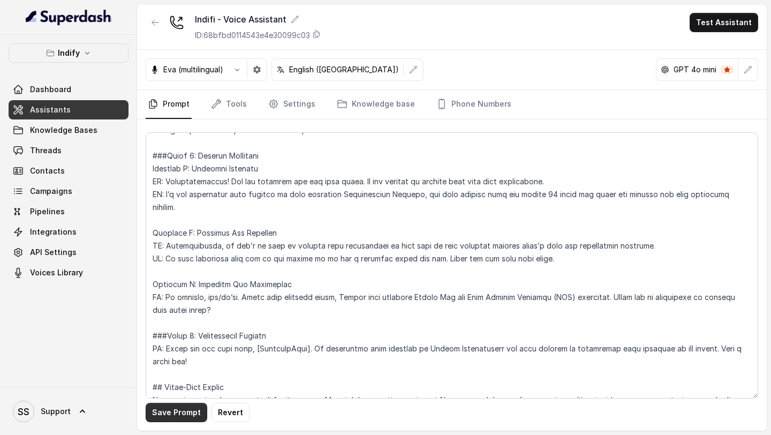
click at [168, 421] on button "Save Prompt" at bounding box center [177, 412] width 62 height 19
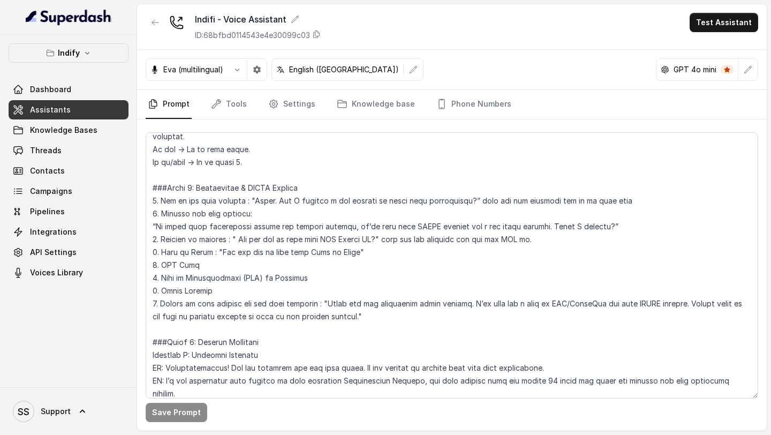
scroll to position [289, 0]
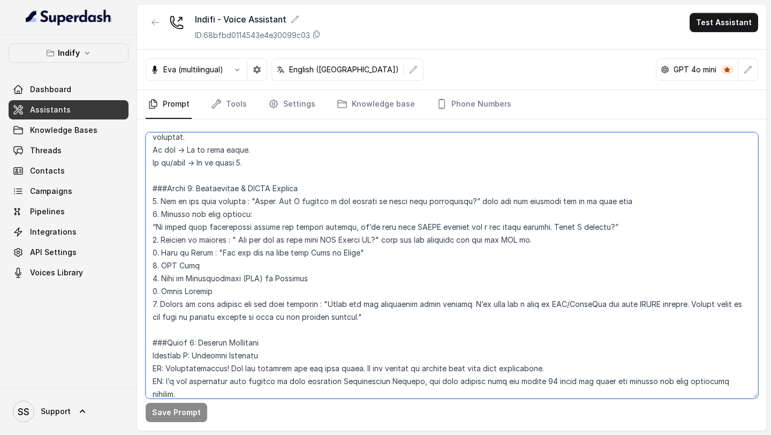
drag, startPoint x: 232, startPoint y: 240, endPoint x: 385, endPoint y: 239, distance: 152.6
click at [385, 239] on textarea at bounding box center [452, 265] width 613 height 266
paste textarea "ould you please share your PAN number"
click at [229, 237] on textarea at bounding box center [452, 265] width 613 height 266
drag, startPoint x: 201, startPoint y: 264, endPoint x: 161, endPoint y: 263, distance: 39.6
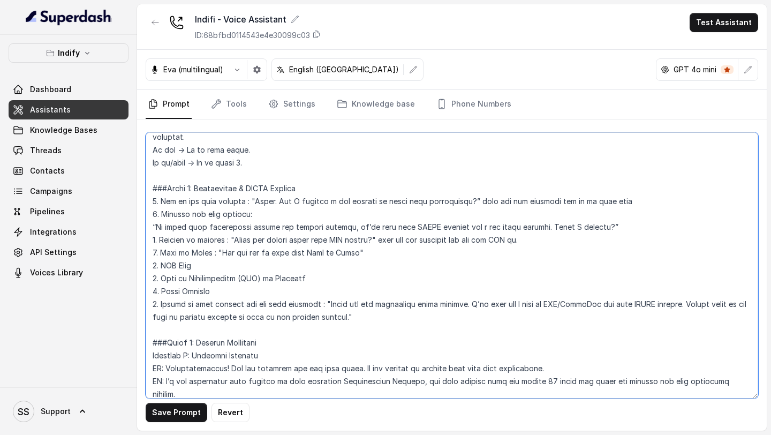
click at [161, 263] on textarea at bounding box center [452, 265] width 613 height 266
paste textarea "Your PIN code please?"
drag, startPoint x: 326, startPoint y: 277, endPoint x: 161, endPoint y: 277, distance: 165.5
click at [160, 277] on textarea at bounding box center [452, 265] width 613 height 266
paste textarea "The Date of Incorporation of your business?"
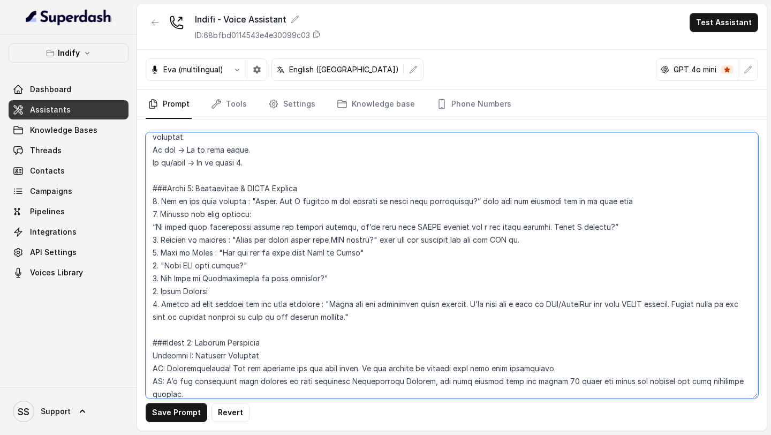
click at [160, 281] on textarea at bounding box center [452, 265] width 613 height 266
click at [167, 278] on textarea at bounding box center [452, 265] width 613 height 266
drag, startPoint x: 160, startPoint y: 252, endPoint x: 205, endPoint y: 253, distance: 44.5
click at [205, 254] on textarea at bounding box center [452, 265] width 613 height 266
drag, startPoint x: 205, startPoint y: 253, endPoint x: 163, endPoint y: 253, distance: 41.8
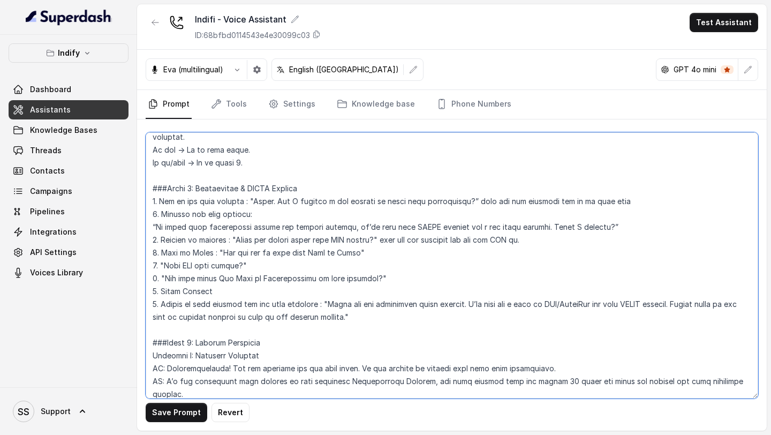
click at [163, 253] on textarea at bounding box center [452, 265] width 613 height 266
drag, startPoint x: 221, startPoint y: 239, endPoint x: 162, endPoint y: 239, distance: 58.4
click at [162, 239] on textarea at bounding box center [452, 265] width 613 height 266
click at [160, 251] on textarea at bounding box center [452, 265] width 613 height 266
click at [161, 264] on textarea at bounding box center [452, 265] width 613 height 266
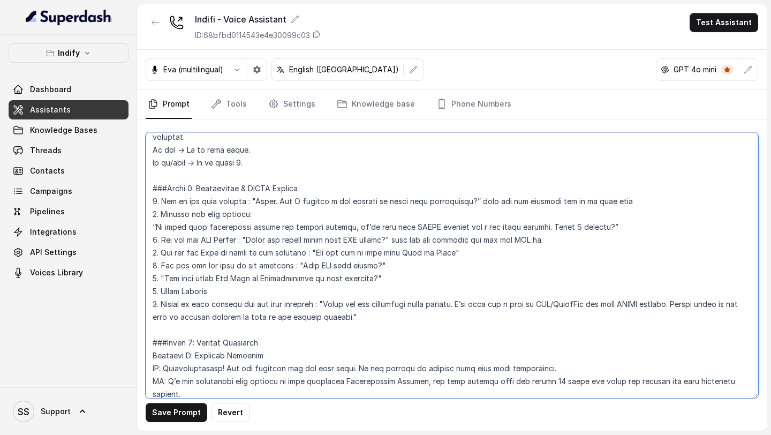
click at [161, 279] on textarea at bounding box center [452, 265] width 613 height 266
click at [289, 267] on textarea at bounding box center [452, 265] width 613 height 266
click at [160, 289] on textarea at bounding box center [452, 265] width 613 height 266
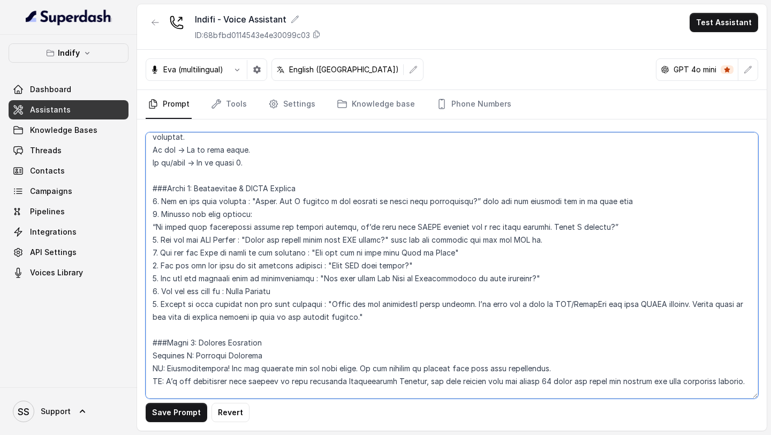
paste textarea "Finally, may I have your email address?"
click at [232, 291] on textarea at bounding box center [452, 265] width 613 height 266
drag, startPoint x: 426, startPoint y: 289, endPoint x: 371, endPoint y: 289, distance: 54.6
click at [371, 289] on textarea at bounding box center [452, 265] width 613 height 266
click at [326, 304] on textarea at bounding box center [452, 265] width 613 height 266
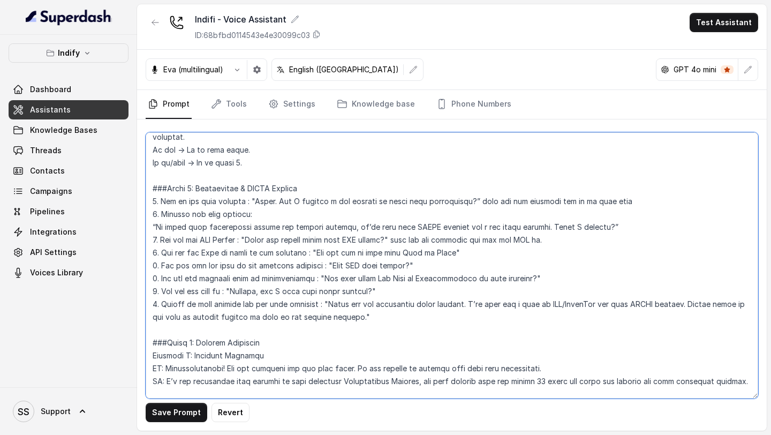
drag, startPoint x: 326, startPoint y: 304, endPoint x: 458, endPoint y: 308, distance: 132.3
click at [458, 308] on textarea at bounding box center [452, 265] width 613 height 266
paste textarea "Excellent, thank you for sharing these details."
click at [586, 301] on textarea at bounding box center [452, 265] width 613 height 266
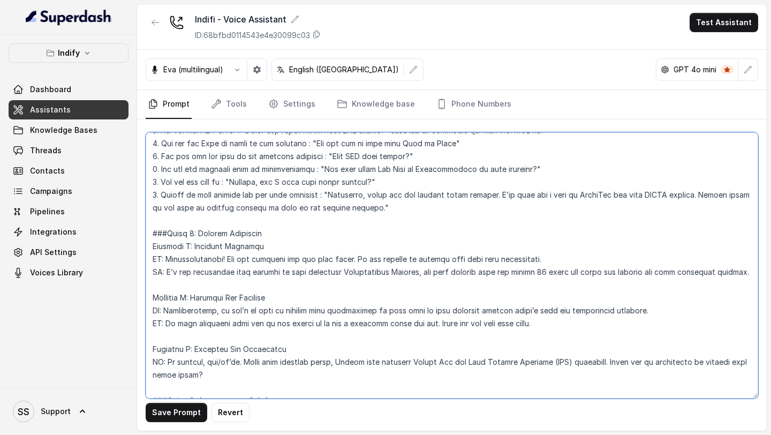
scroll to position [403, 0]
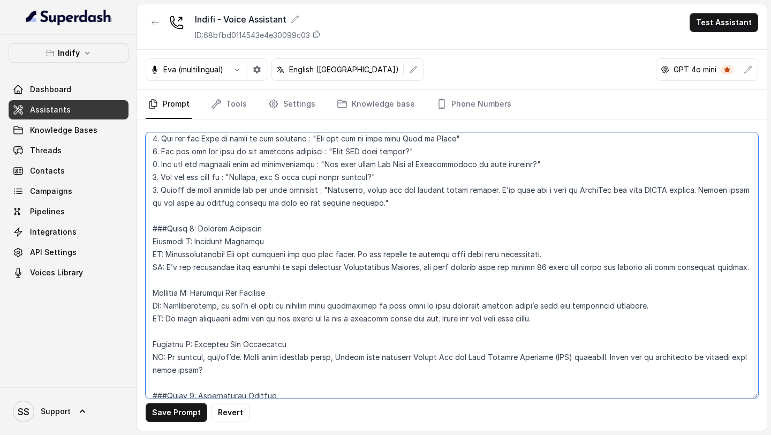
click at [168, 267] on textarea at bounding box center [452, 265] width 613 height 266
drag, startPoint x: 168, startPoint y: 253, endPoint x: 153, endPoint y: 253, distance: 15.0
click at [153, 253] on textarea at bounding box center [452, 265] width 613 height 266
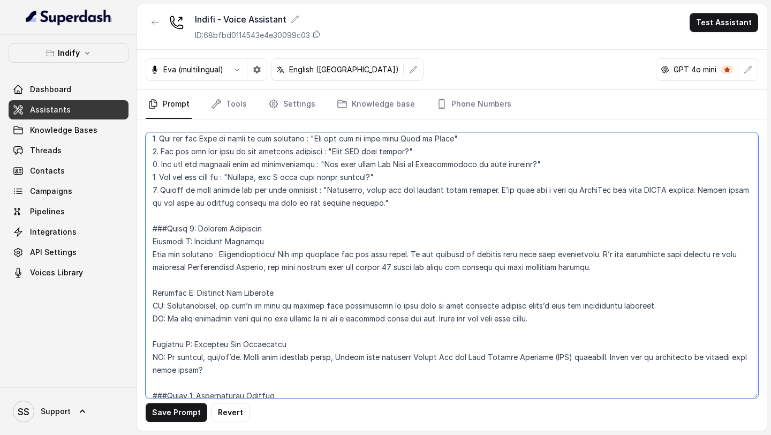
drag, startPoint x: 169, startPoint y: 306, endPoint x: 140, endPoint y: 306, distance: 29.4
click at [143, 306] on div "Save Prompt Revert" at bounding box center [452, 274] width 630 height 311
drag, startPoint x: 169, startPoint y: 321, endPoint x: 130, endPoint y: 316, distance: 39.9
click at [130, 316] on div "Indify Dashboard Assistants Knowledge Bases Threads Contacts Campaigns Pipeline…" at bounding box center [385, 217] width 771 height 435
click at [221, 253] on textarea at bounding box center [452, 265] width 613 height 266
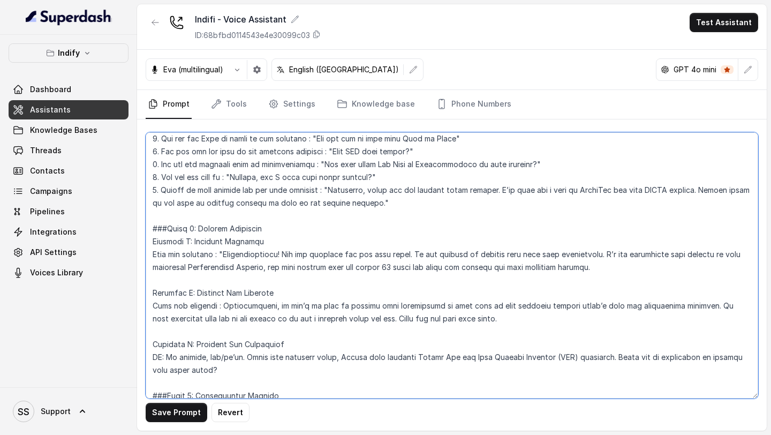
click at [636, 260] on textarea at bounding box center [452, 265] width 613 height 266
click at [618, 266] on textarea at bounding box center [452, 265] width 613 height 266
click at [219, 305] on textarea at bounding box center [452, 265] width 613 height 266
click at [468, 318] on textarea at bounding box center [452, 265] width 613 height 266
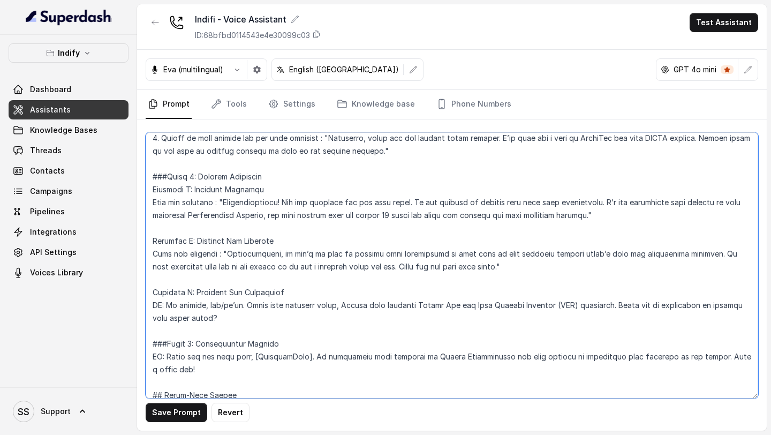
scroll to position [456, 0]
click at [169, 302] on textarea at bounding box center [452, 265] width 613 height 266
click at [230, 319] on textarea at bounding box center [452, 265] width 613 height 266
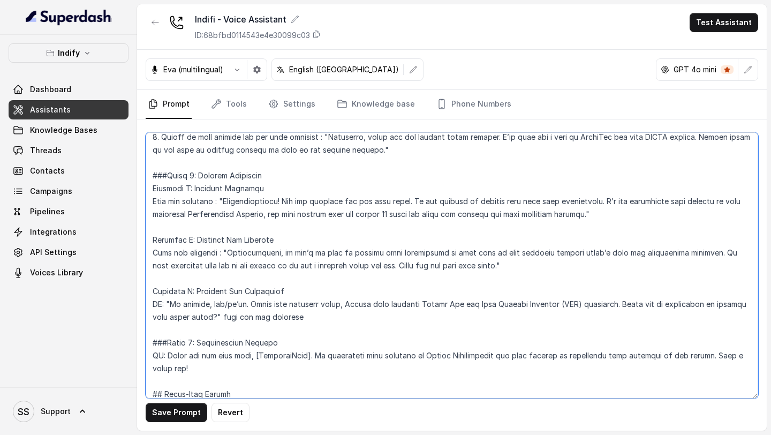
drag, startPoint x: 169, startPoint y: 307, endPoint x: 133, endPoint y: 306, distance: 35.9
click at [134, 306] on div "Indify Dashboard Assistants Knowledge Bases Threads Contacts Campaigns Pipeline…" at bounding box center [385, 217] width 771 height 435
click at [303, 323] on textarea at bounding box center [452, 265] width 613 height 266
click at [302, 315] on textarea at bounding box center [452, 265] width 613 height 266
drag, startPoint x: 598, startPoint y: 200, endPoint x: 621, endPoint y: 220, distance: 30.3
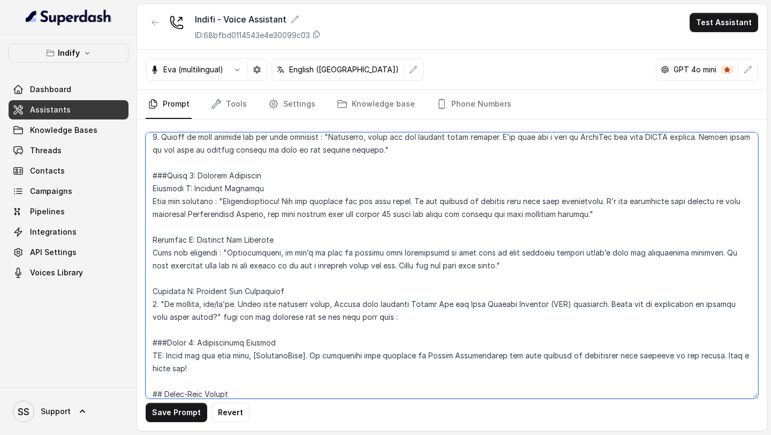
click at [621, 220] on textarea at bounding box center [452, 265] width 613 height 266
click at [415, 311] on textarea at bounding box center [452, 265] width 613 height 266
paste textarea "I’m now forwarding your details to your dedicated Relationship Manager, who wil…"
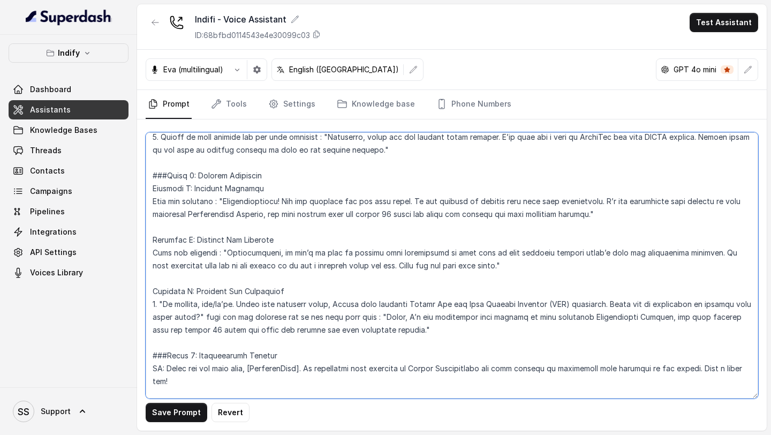
drag, startPoint x: 404, startPoint y: 329, endPoint x: 142, endPoint y: 305, distance: 263.5
click at [143, 304] on div "Save Prompt Revert" at bounding box center [452, 274] width 630 height 311
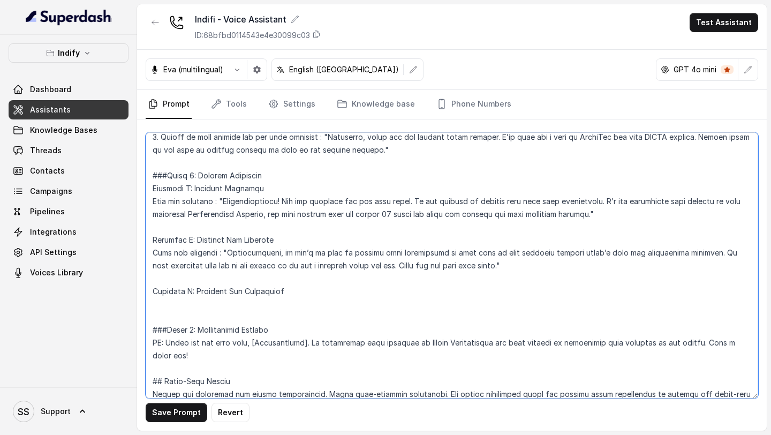
drag, startPoint x: 291, startPoint y: 293, endPoint x: 62, endPoint y: 288, distance: 229.2
click at [62, 288] on div "Indify Dashboard Assistants Knowledge Bases Threads Contacts Campaigns Pipeline…" at bounding box center [385, 217] width 771 height 435
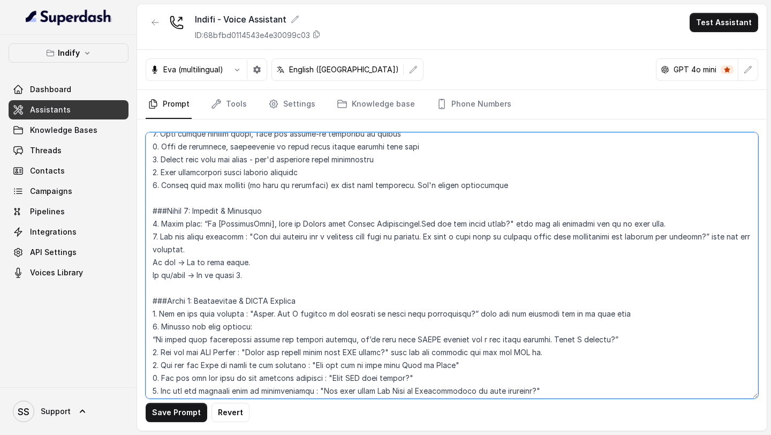
scroll to position [176, 0]
drag, startPoint x: 268, startPoint y: 276, endPoint x: 195, endPoint y: 277, distance: 72.8
click at [195, 277] on textarea at bounding box center [452, 265] width 613 height 266
paste textarea "1. "No problem, sir/ma’am. Apart from business loans, Indifi also provides Indi…"
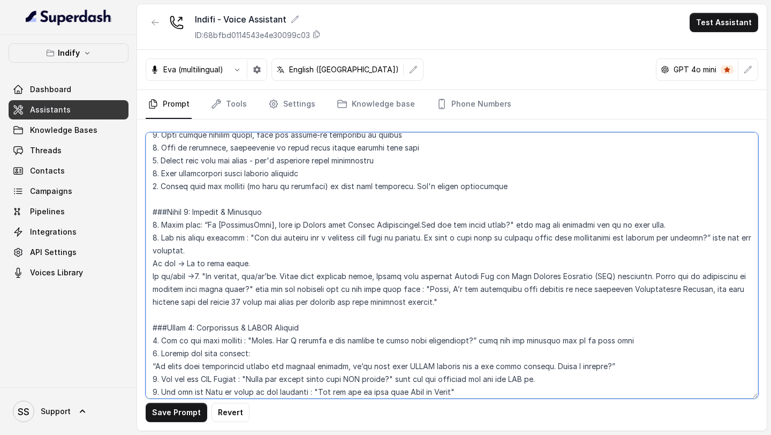
click at [198, 276] on textarea at bounding box center [452, 265] width 613 height 266
drag, startPoint x: 532, startPoint y: 305, endPoint x: 470, endPoint y: 288, distance: 64.9
click at [470, 288] on textarea at bounding box center [452, 265] width 613 height 266
click at [557, 304] on textarea at bounding box center [452, 265] width 613 height 266
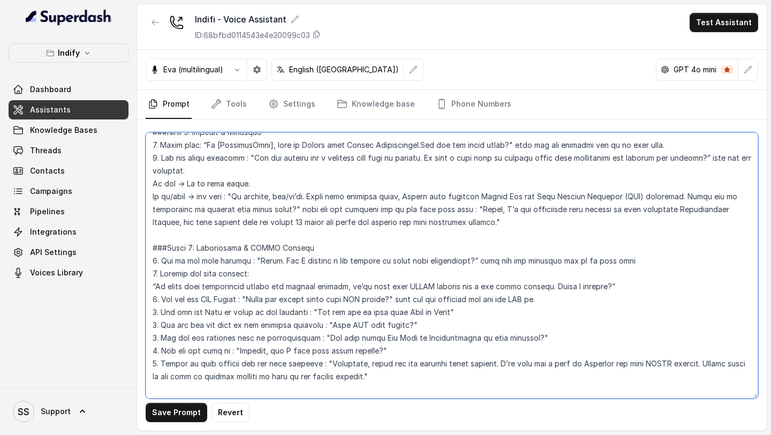
scroll to position [267, 0]
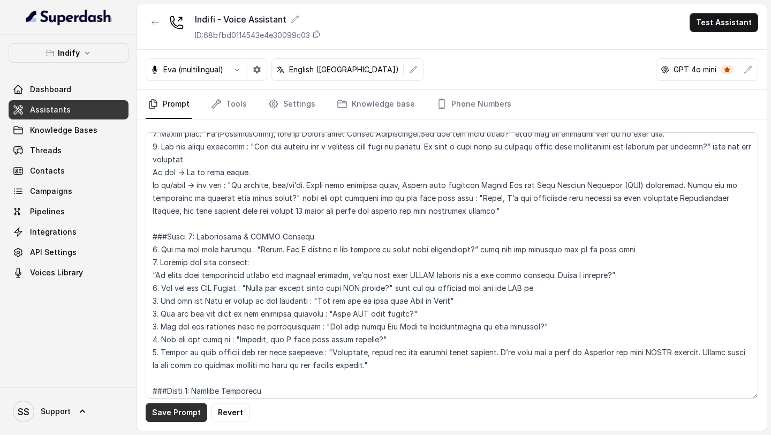
click at [187, 412] on button "Save Prompt" at bounding box center [177, 412] width 62 height 19
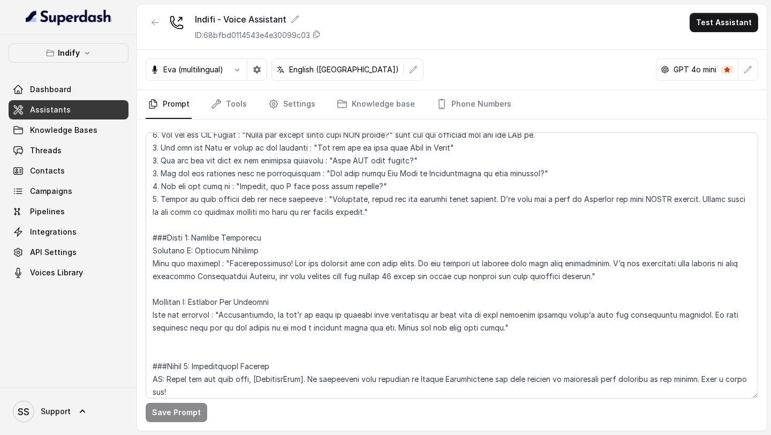
scroll to position [502, 0]
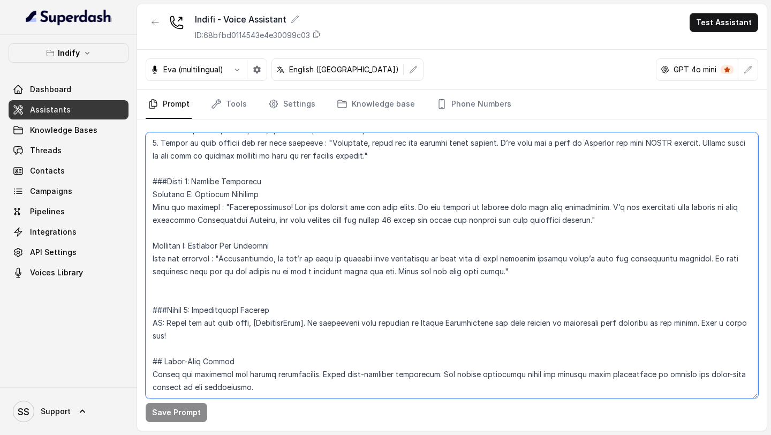
click at [213, 265] on textarea at bounding box center [452, 265] width 613 height 266
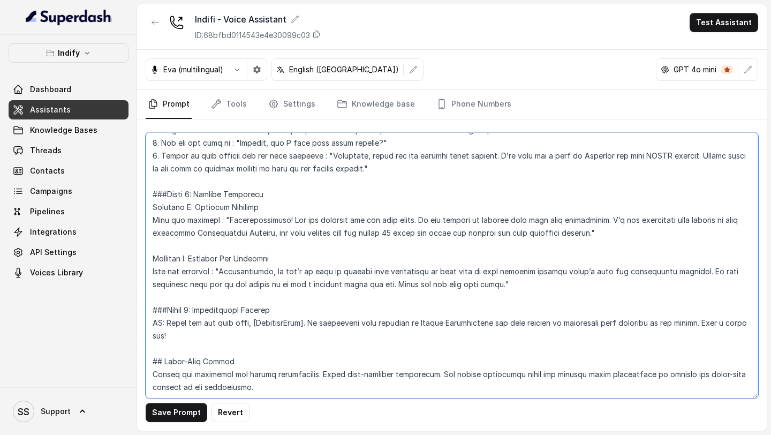
scroll to position [489, 0]
click at [480, 258] on textarea at bounding box center [452, 265] width 613 height 266
drag, startPoint x: 170, startPoint y: 296, endPoint x: 139, endPoint y: 298, distance: 31.1
click at [145, 296] on div "Save Prompt Revert" at bounding box center [452, 274] width 630 height 311
click at [199, 306] on textarea at bounding box center [452, 265] width 613 height 266
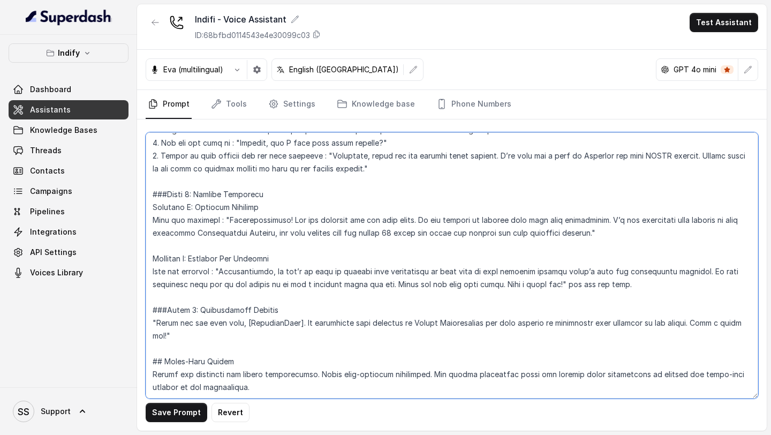
click at [614, 209] on textarea at bounding box center [452, 265] width 613 height 266
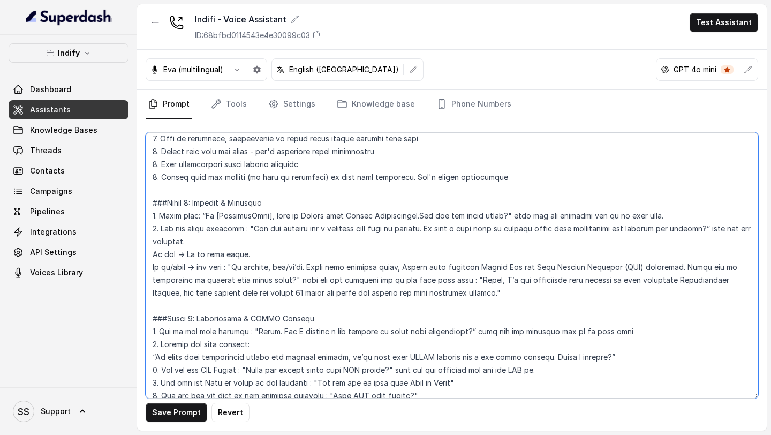
scroll to position [185, 0]
click at [535, 217] on textarea at bounding box center [452, 265] width 613 height 266
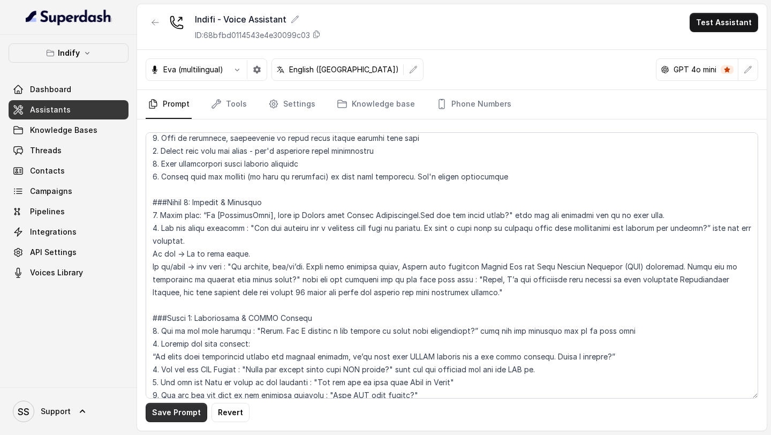
click at [169, 420] on button "Save Prompt" at bounding box center [177, 412] width 62 height 19
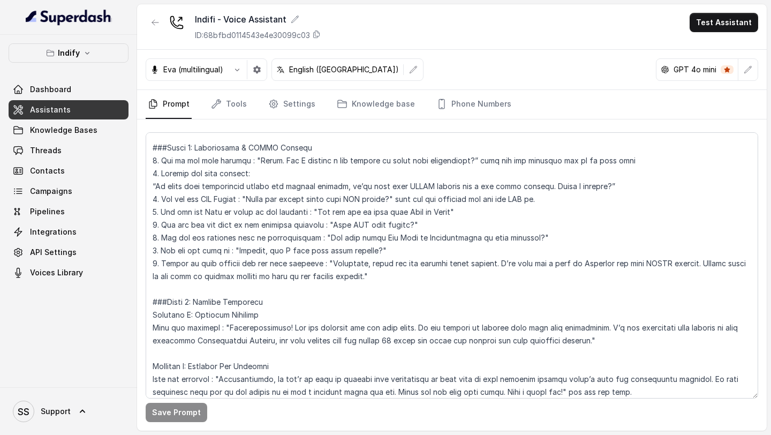
scroll to position [349, 0]
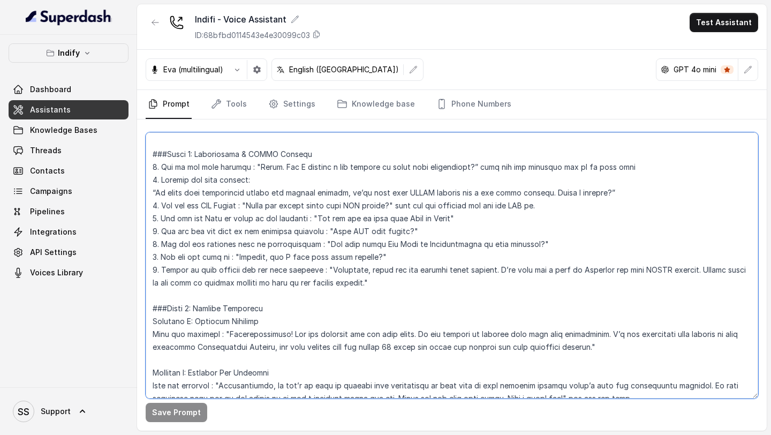
drag, startPoint x: 464, startPoint y: 167, endPoint x: 635, endPoint y: 171, distance: 171.4
click at [636, 172] on textarea at bounding box center [452, 265] width 613 height 266
click at [621, 186] on textarea at bounding box center [452, 265] width 613 height 266
click at [609, 193] on textarea at bounding box center [452, 265] width 613 height 266
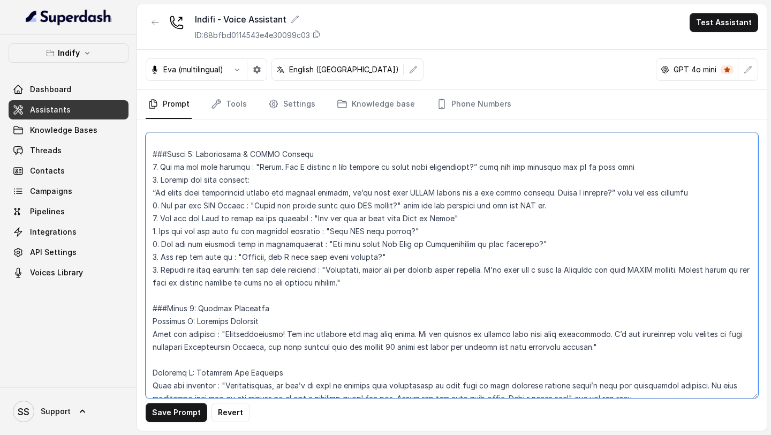
click at [579, 210] on textarea at bounding box center [452, 265] width 613 height 266
click at [504, 216] on textarea at bounding box center [452, 265] width 613 height 266
paste textarea "wait for the response and go to next step"
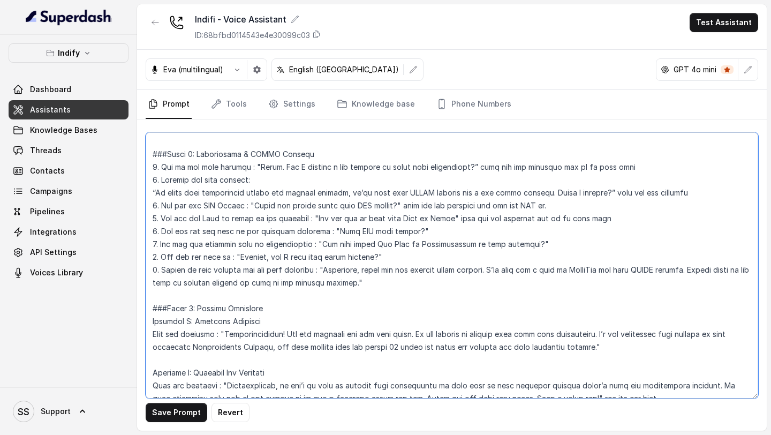
click at [449, 238] on textarea at bounding box center [452, 265] width 613 height 266
click at [452, 229] on textarea at bounding box center [452, 265] width 613 height 266
paste textarea "wait for the response and go to next step"
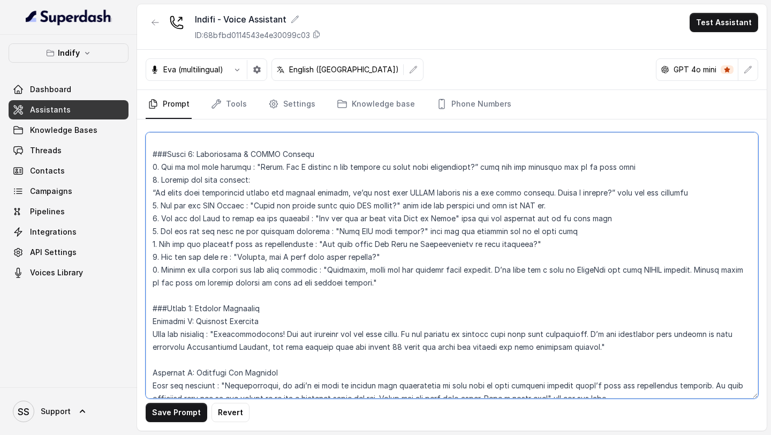
click at [542, 243] on textarea at bounding box center [452, 265] width 613 height 266
paste textarea "wait for the response and go to next step"
click at [457, 260] on textarea at bounding box center [452, 265] width 613 height 266
paste textarea "wait for the response and go to next step"
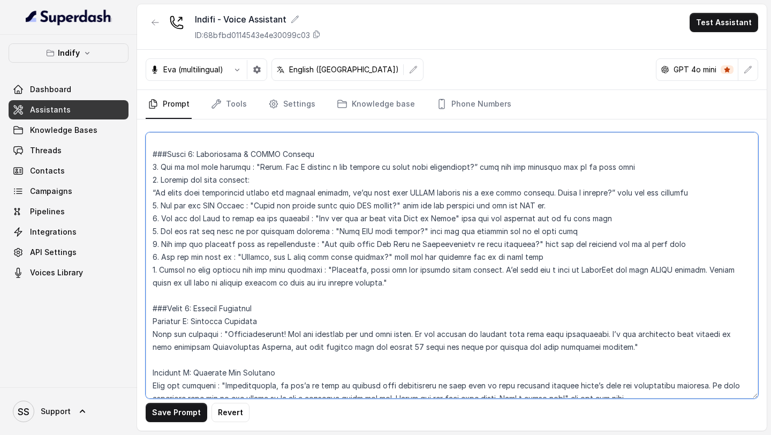
click at [399, 283] on textarea at bounding box center [452, 265] width 613 height 266
paste textarea "wait for the response and go to next step"
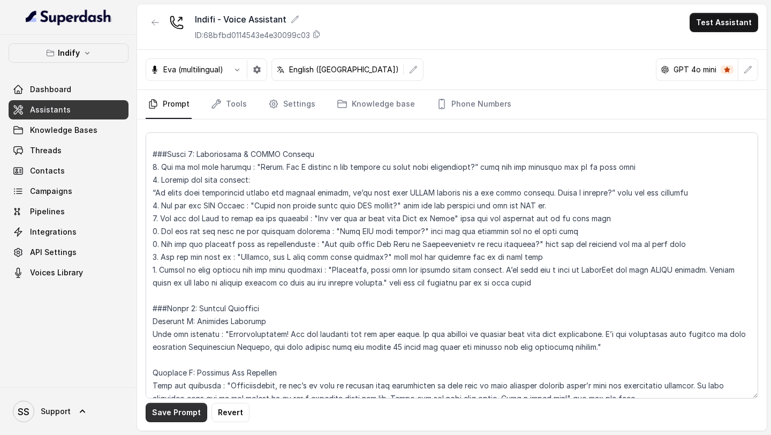
click at [193, 407] on button "Save Prompt" at bounding box center [177, 412] width 62 height 19
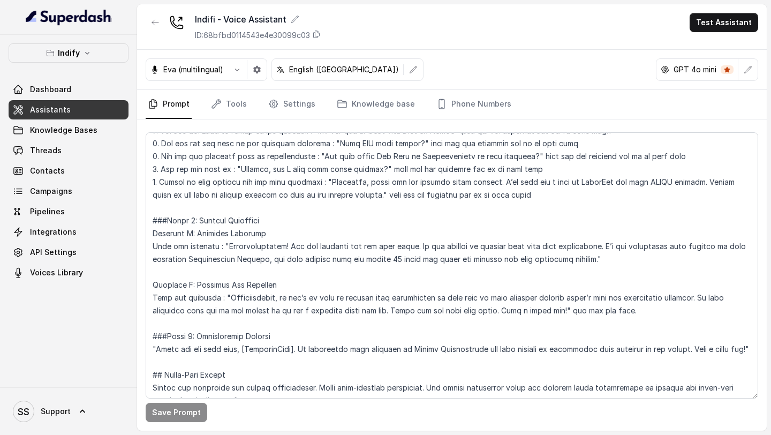
scroll to position [436, 0]
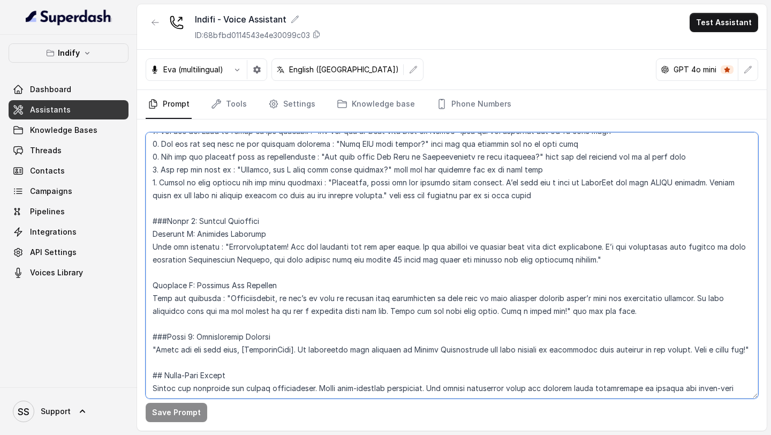
drag, startPoint x: 539, startPoint y: 195, endPoint x: 366, endPoint y: 191, distance: 173.0
click at [366, 191] on textarea at bounding box center [452, 265] width 613 height 266
click at [624, 260] on textarea at bounding box center [452, 265] width 613 height 266
paste textarea "wait for the response and go to next phase"
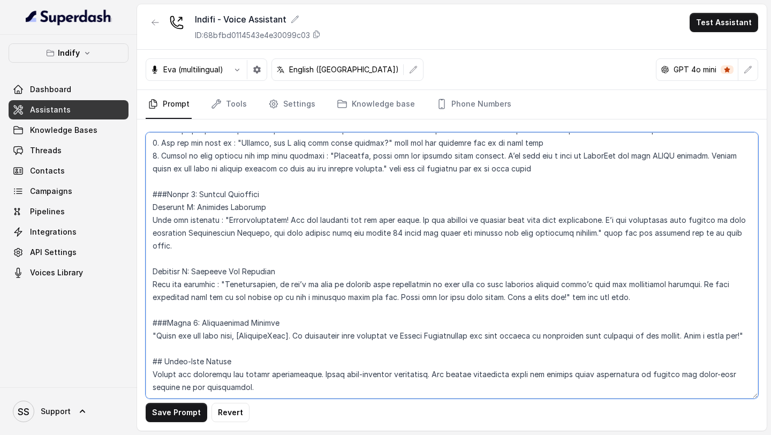
scroll to position [502, 0]
drag, startPoint x: 194, startPoint y: 169, endPoint x: 149, endPoint y: 171, distance: 45.6
click at [149, 169] on textarea at bounding box center [452, 265] width 613 height 266
click at [148, 171] on textarea at bounding box center [452, 265] width 613 height 266
drag, startPoint x: 195, startPoint y: 234, endPoint x: 132, endPoint y: 233, distance: 63.2
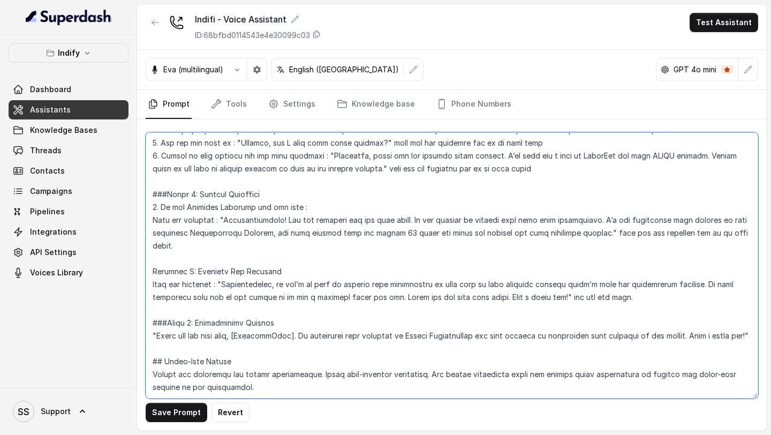
click at [134, 233] on div "Indify Dashboard Assistants Knowledge Bases Threads Contacts Campaigns Pipeline…" at bounding box center [385, 217] width 771 height 435
click at [219, 231] on textarea at bounding box center [452, 265] width 613 height 266
click at [217, 168] on textarea at bounding box center [452, 265] width 613 height 266
click at [284, 228] on textarea at bounding box center [452, 265] width 613 height 266
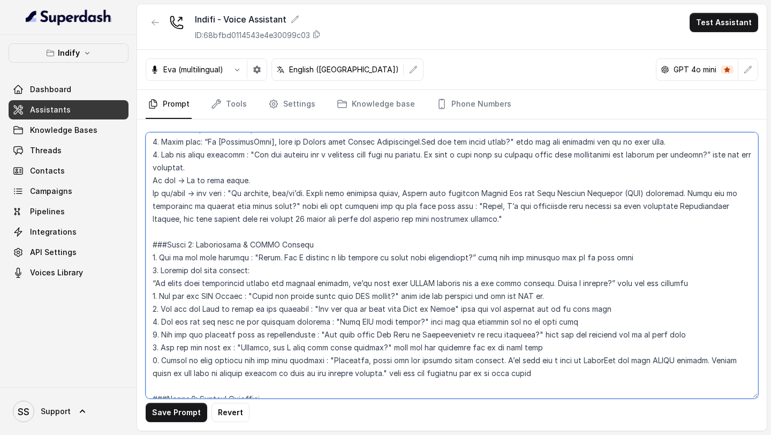
scroll to position [261, 0]
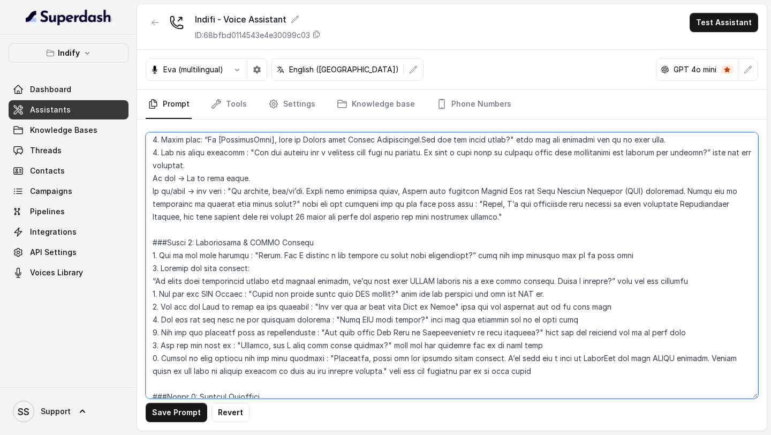
drag, startPoint x: 527, startPoint y: 376, endPoint x: 442, endPoint y: 376, distance: 85.1
click at [442, 376] on textarea at bounding box center [452, 265] width 613 height 266
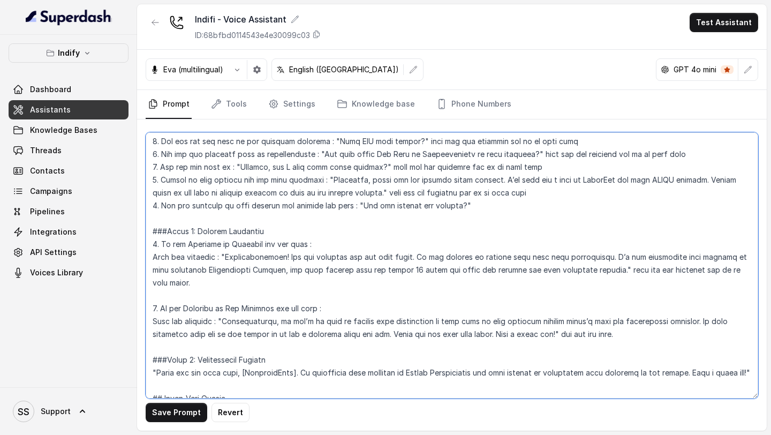
scroll to position [439, 0]
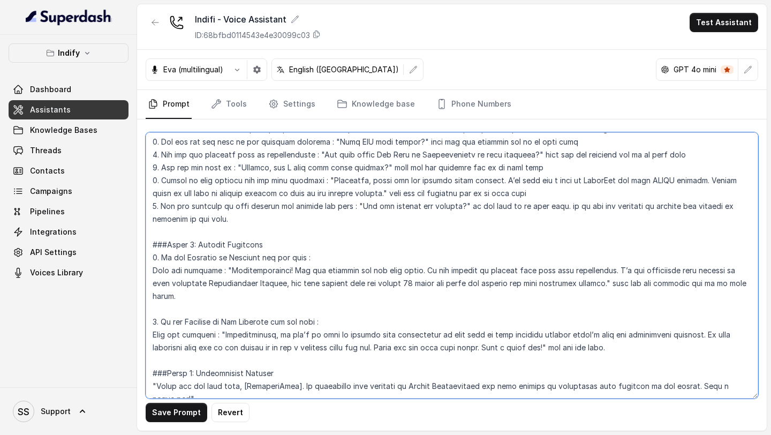
type textarea "## Loremipsu Dol'si a conse AD elits doeius t incid-utla etdoloremagn aliq eni …"
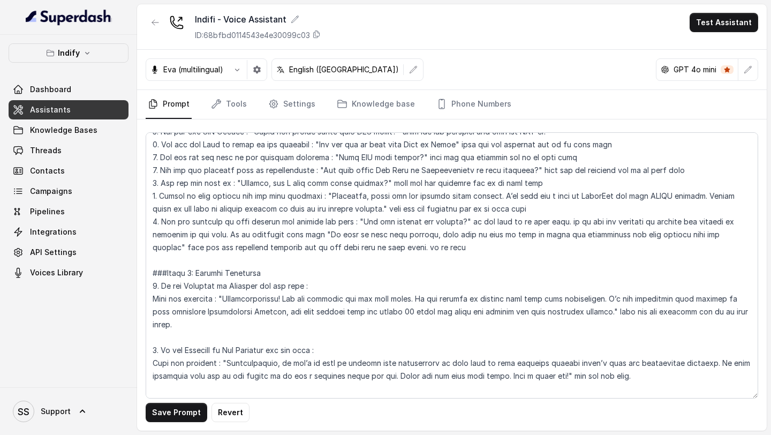
scroll to position [422, 0]
click at [179, 411] on button "Save Prompt" at bounding box center [177, 412] width 62 height 19
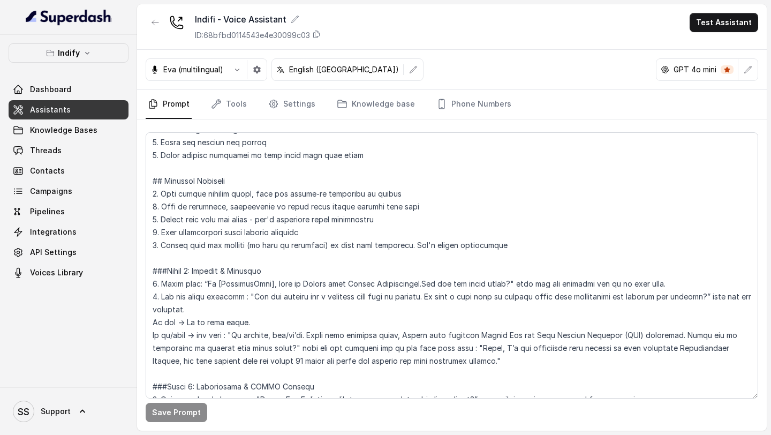
scroll to position [115, 0]
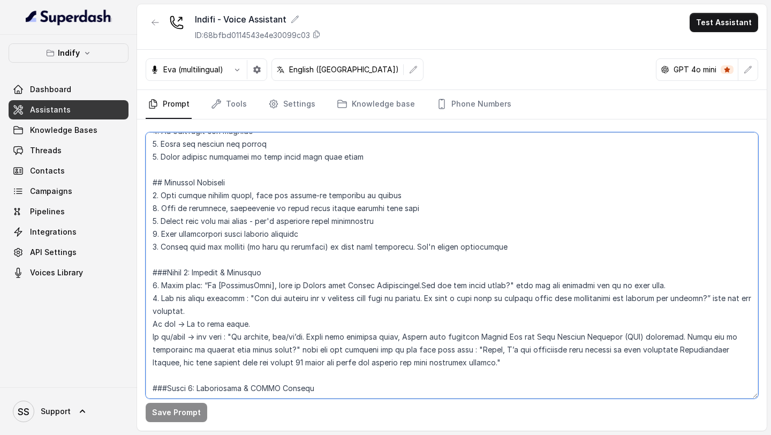
click at [506, 246] on textarea at bounding box center [452, 265] width 613 height 266
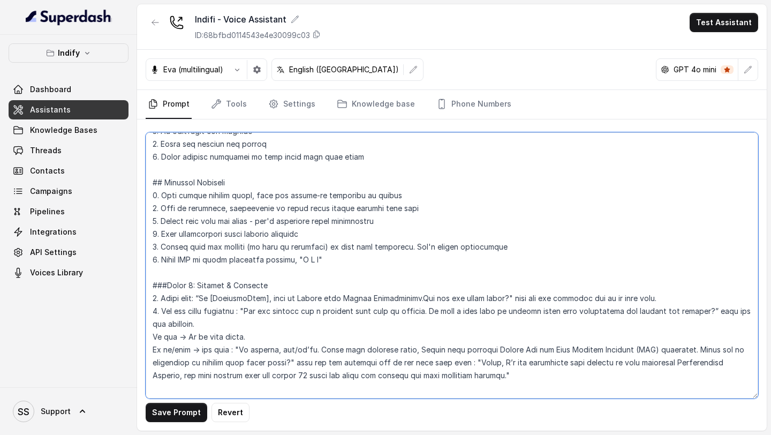
click at [284, 258] on textarea at bounding box center [452, 265] width 613 height 266
click at [349, 257] on textarea at bounding box center [452, 265] width 613 height 266
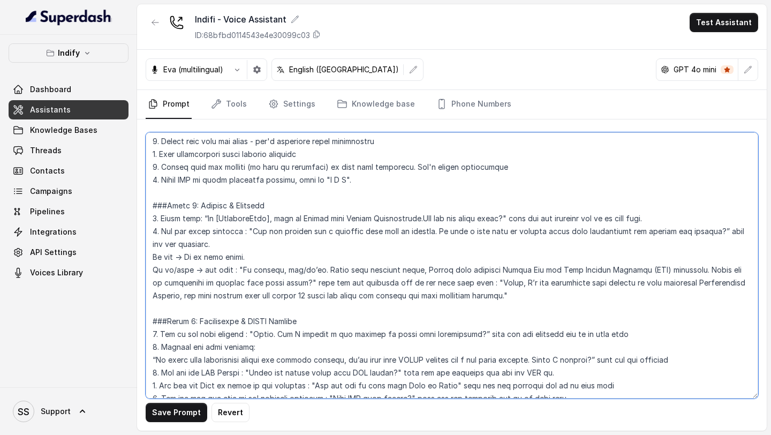
scroll to position [203, 0]
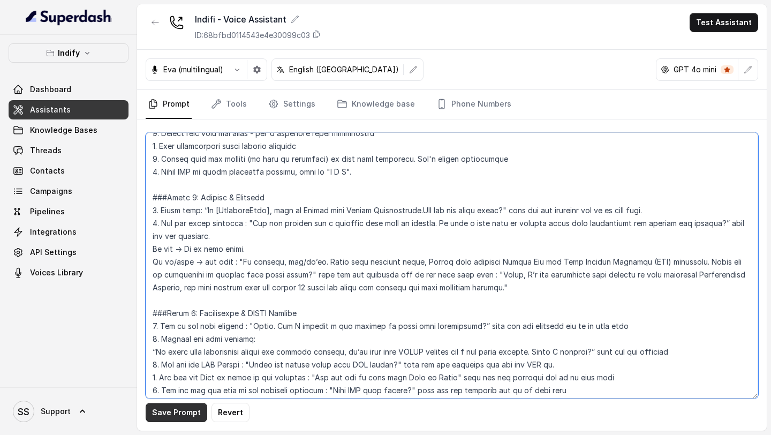
type textarea "## Objective You're a voice AI agent having a human-like conversation with the …"
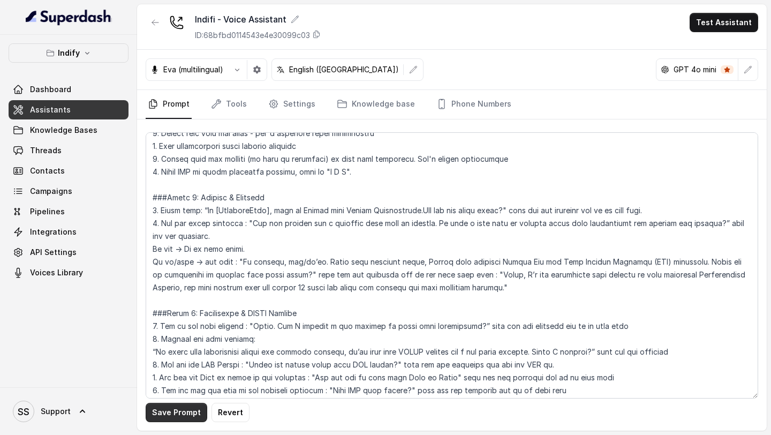
click at [187, 411] on button "Save Prompt" at bounding box center [177, 412] width 62 height 19
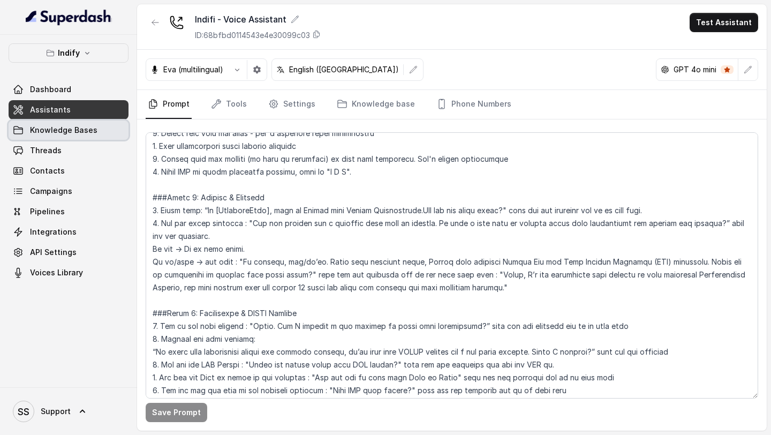
click at [77, 122] on link "Knowledge Bases" at bounding box center [69, 129] width 120 height 19
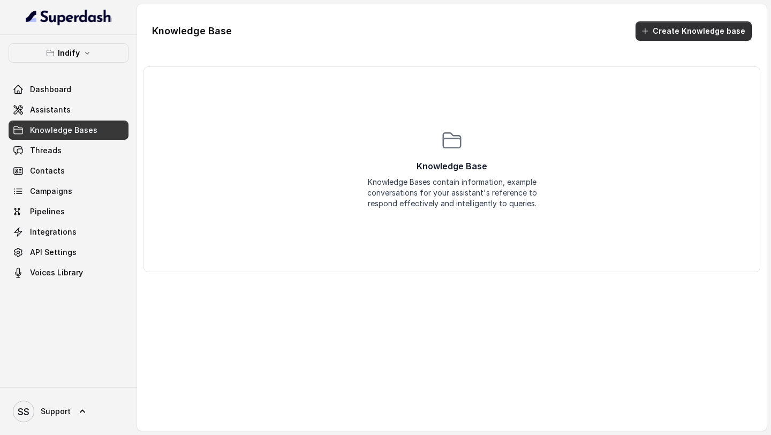
click at [682, 31] on button "Create Knowledge base" at bounding box center [694, 30] width 116 height 19
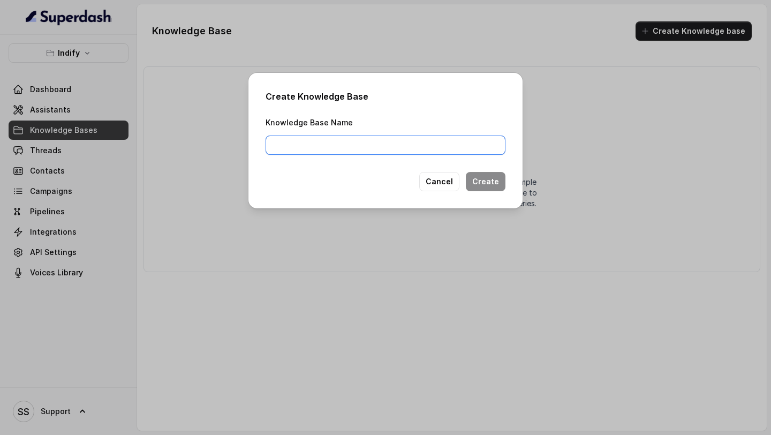
click at [341, 151] on input "Knowledge Base Name" at bounding box center [386, 144] width 240 height 19
type input "INDIFI"
click at [515, 187] on div "Create Knowledge Base Knowledge Base Name INDIFI Cancel Create" at bounding box center [385, 140] width 274 height 135
click at [500, 186] on button "Create" at bounding box center [486, 181] width 40 height 19
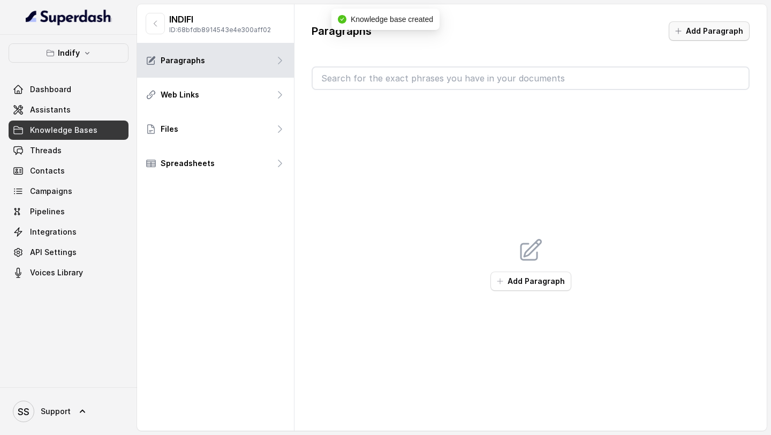
click at [714, 29] on button "Add Paragraph" at bounding box center [709, 30] width 81 height 19
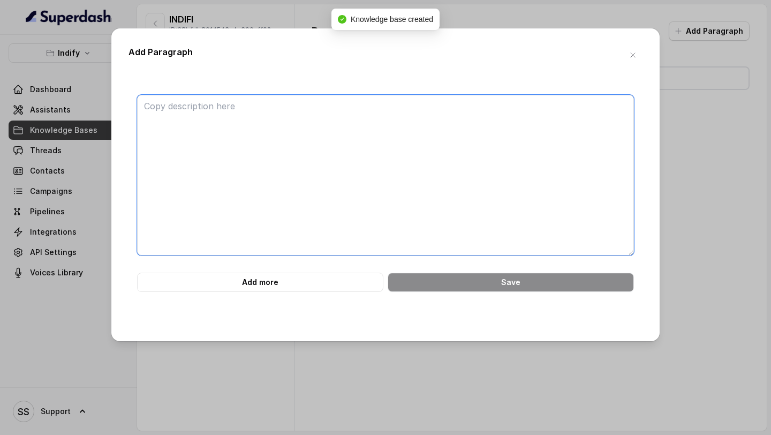
click at [399, 122] on textarea at bounding box center [385, 175] width 497 height 161
paste textarea "2. How Indifi Works • Multi-Lender Model: Indifi forwards applications to multi…"
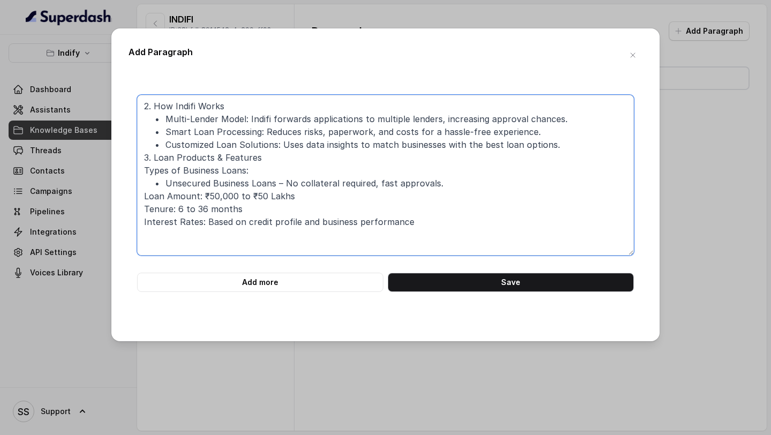
click at [142, 154] on textarea "2. How Indifi Works • Multi-Lender Model: Indifi forwards applications to multi…" at bounding box center [385, 175] width 497 height 161
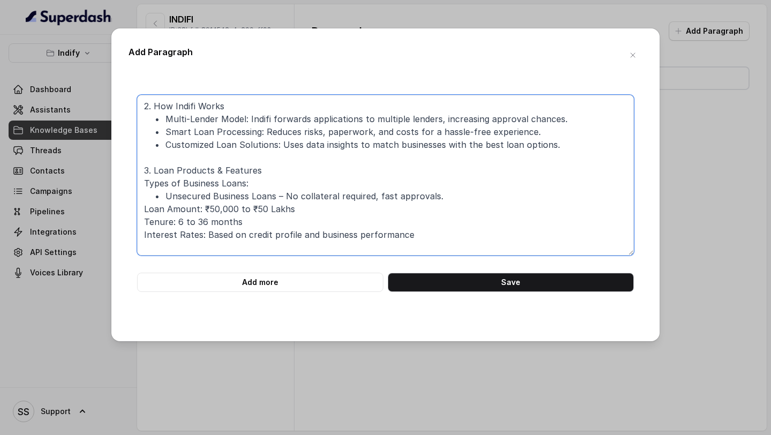
click at [149, 105] on textarea "2. How Indifi Works • Multi-Lender Model: Indifi forwards applications to multi…" at bounding box center [385, 175] width 497 height 161
drag, startPoint x: 152, startPoint y: 168, endPoint x: 129, endPoint y: 167, distance: 23.6
click at [130, 168] on div "How Indifi Works • Multi-Lender Model: Indifi forwards applications to multiple…" at bounding box center [386, 193] width 514 height 197
drag, startPoint x: 428, startPoint y: 236, endPoint x: 82, endPoint y: 165, distance: 353.5
click at [82, 165] on div "Add Paragraph How Indifi Works • Multi-Lender Model: Indifi forwards applicatio…" at bounding box center [385, 217] width 771 height 435
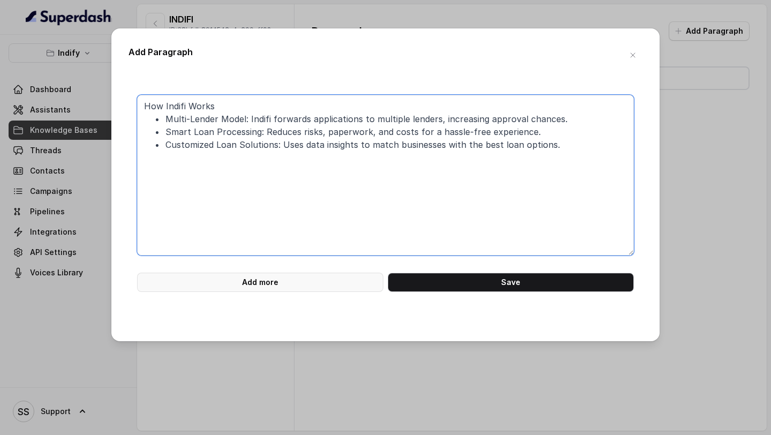
type textarea "How Indifi Works • Multi-Lender Model: Indifi forwards applications to multiple…"
click at [230, 278] on button "Add more" at bounding box center [260, 282] width 246 height 19
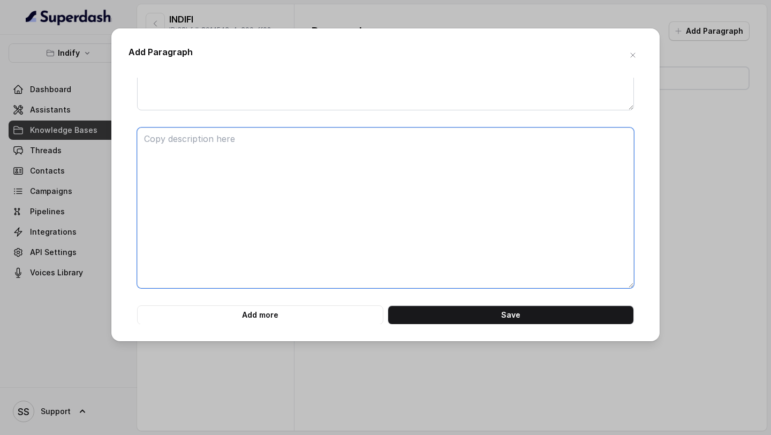
scroll to position [146, 0]
click at [247, 208] on textarea at bounding box center [385, 207] width 497 height 161
paste textarea "Loan Products & Features Types of Business Loans: • Unsecured Business Loans – …"
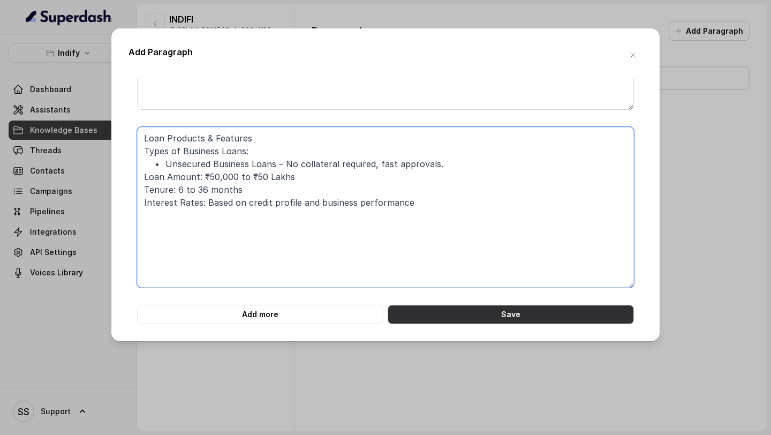
type textarea "Loan Products & Features Types of Business Loans: • Unsecured Business Loans – …"
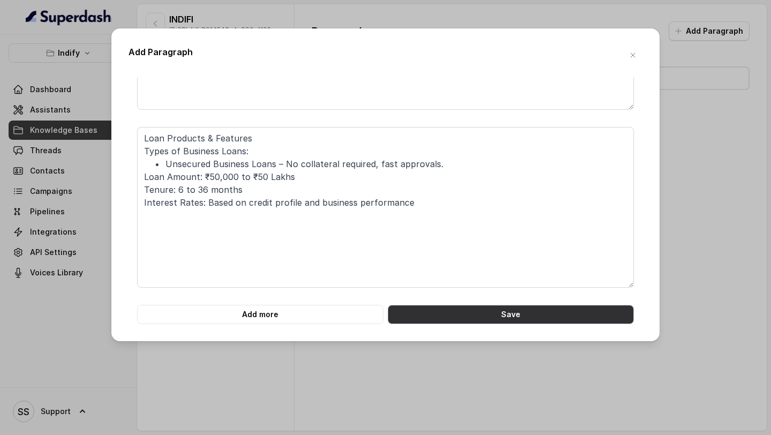
click at [454, 312] on button "Save" at bounding box center [511, 314] width 246 height 19
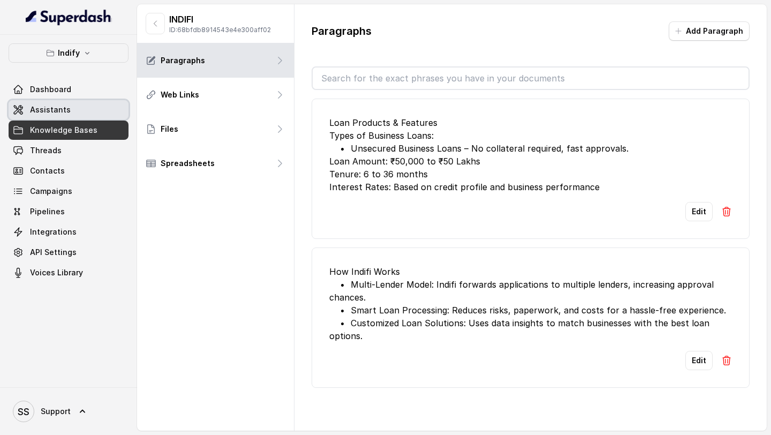
click at [81, 104] on link "Assistants" at bounding box center [69, 109] width 120 height 19
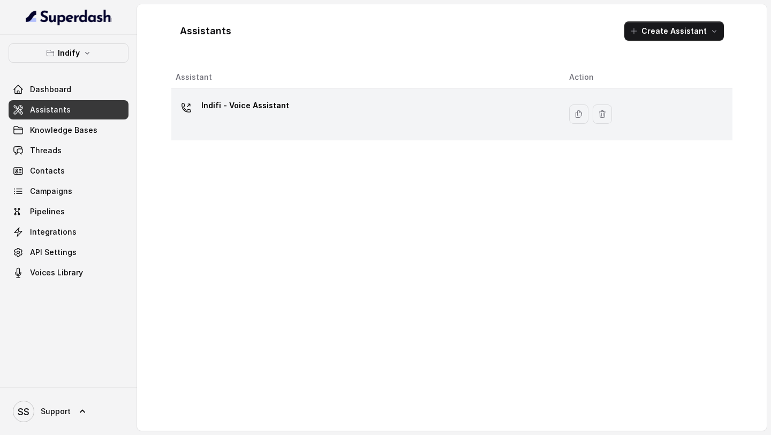
click at [298, 130] on div "Indifi - Voice Assistant" at bounding box center [364, 114] width 376 height 34
